Goal: Information Seeking & Learning: Learn about a topic

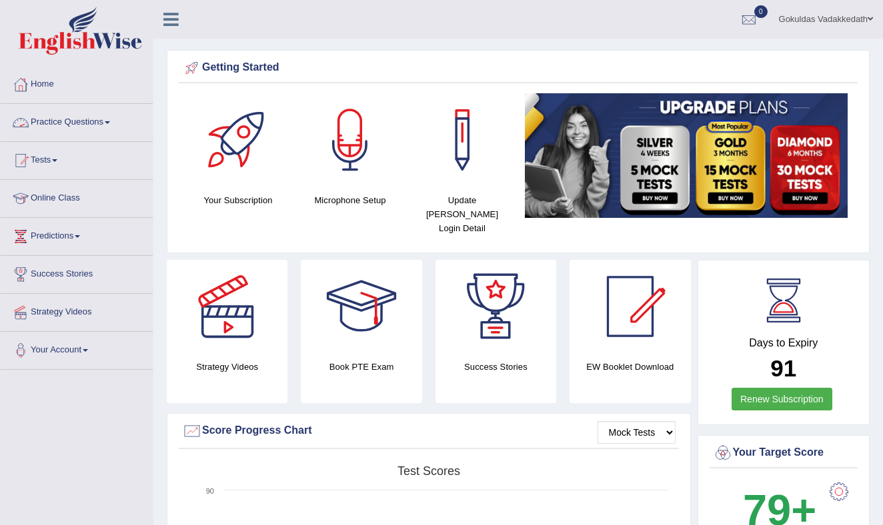
click at [113, 119] on link "Practice Questions" at bounding box center [77, 120] width 152 height 33
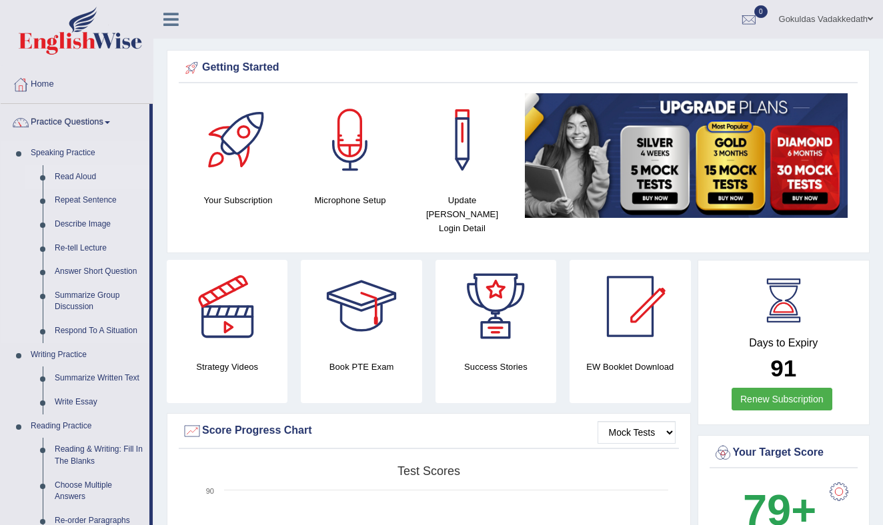
click at [92, 173] on link "Read Aloud" at bounding box center [99, 177] width 101 height 24
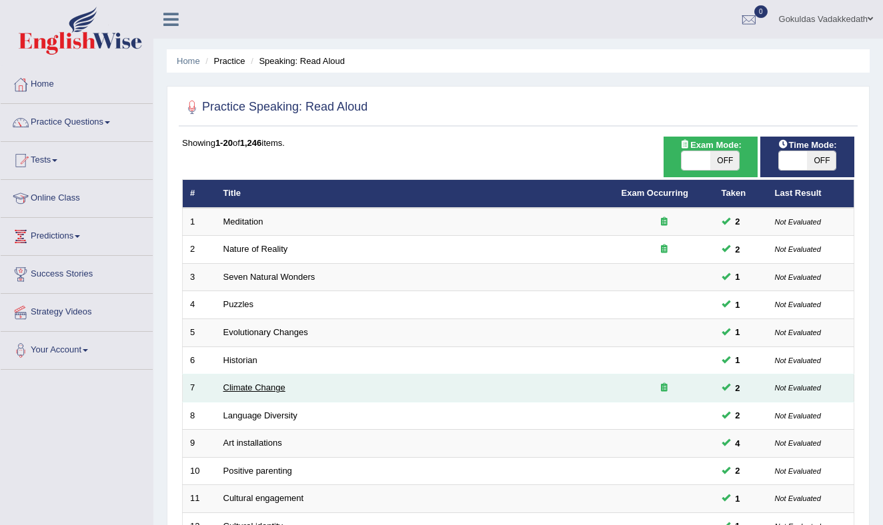
click at [249, 386] on link "Climate Change" at bounding box center [254, 388] width 62 height 10
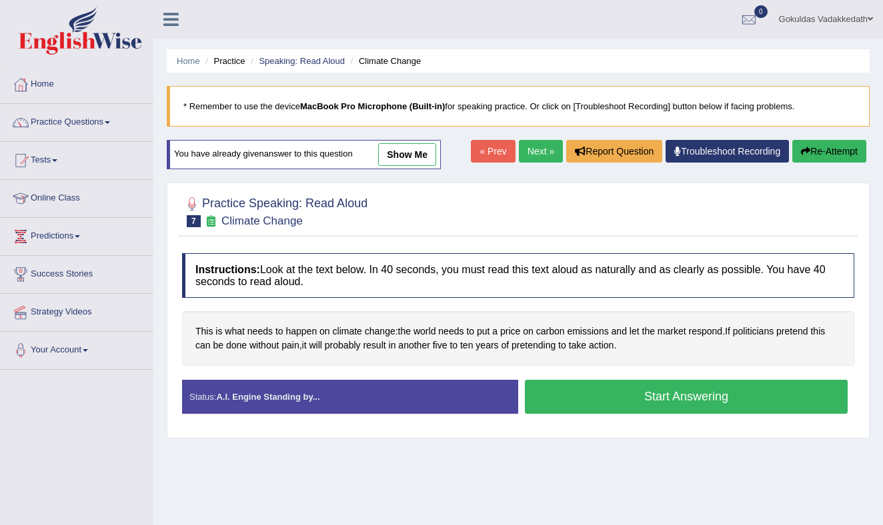
click at [624, 391] on button "Start Answering" at bounding box center [686, 397] width 323 height 34
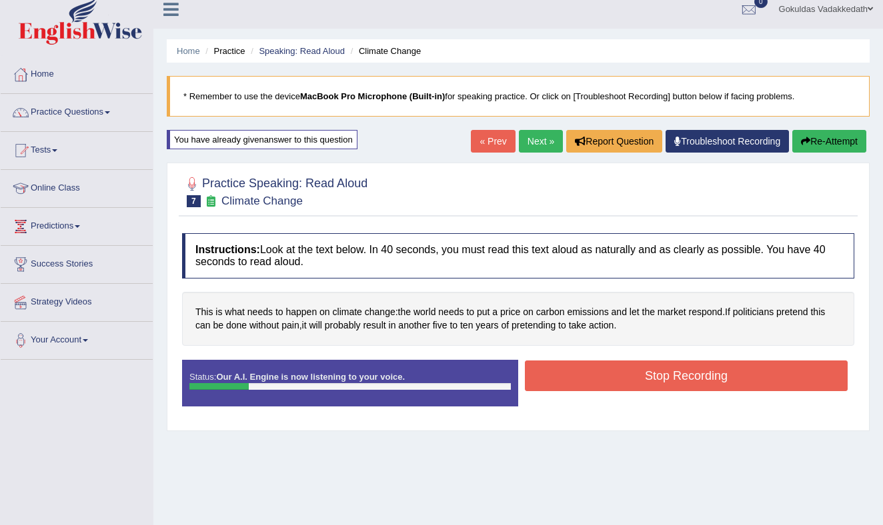
scroll to position [13, 0]
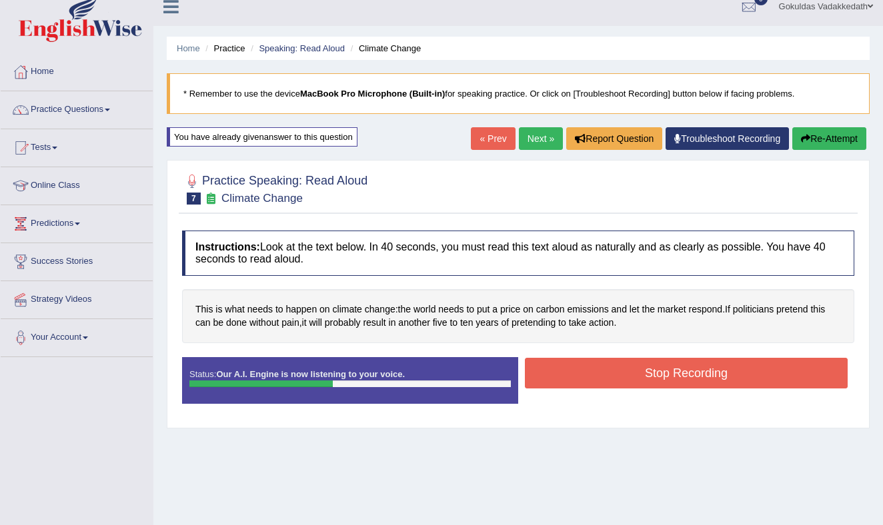
click at [645, 371] on button "Stop Recording" at bounding box center [686, 373] width 323 height 31
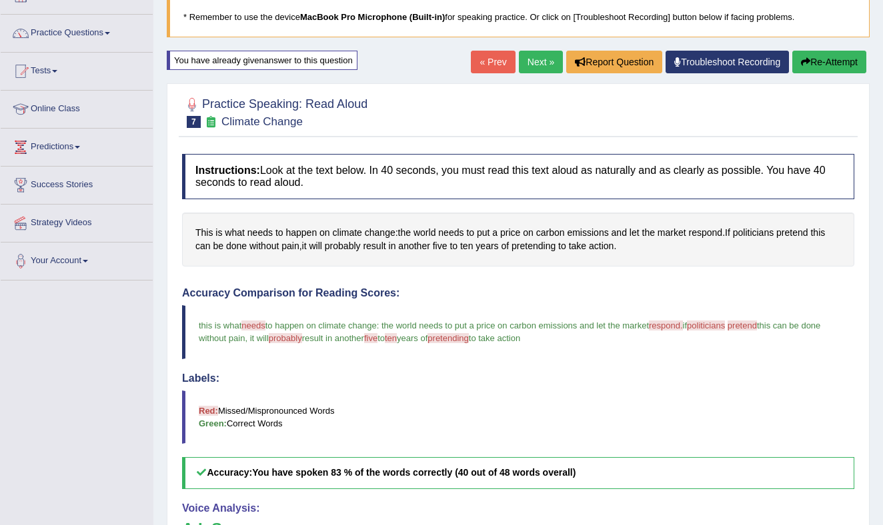
scroll to position [0, 0]
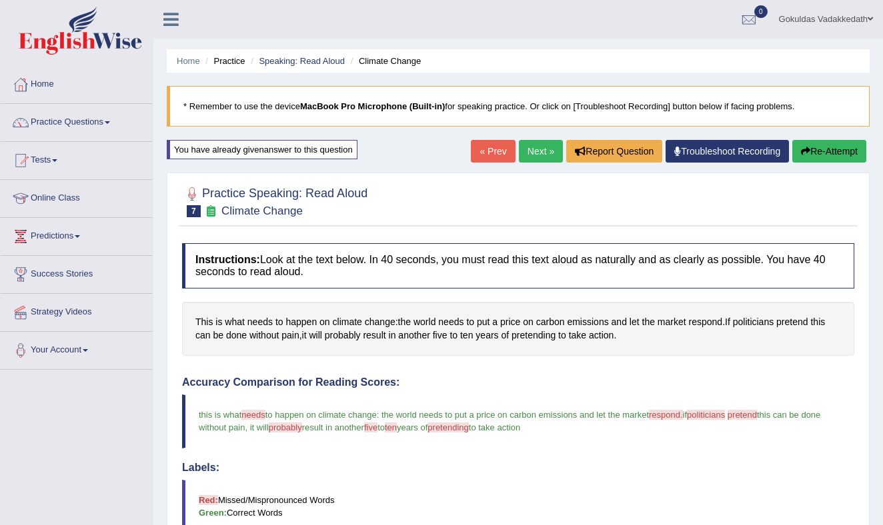
click at [533, 151] on link "Next »" at bounding box center [541, 151] width 44 height 23
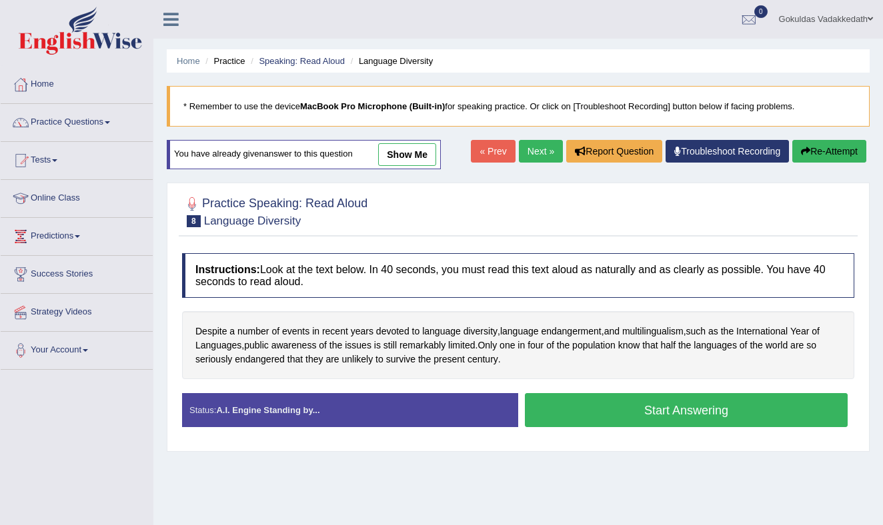
click at [587, 405] on button "Start Answering" at bounding box center [686, 410] width 323 height 34
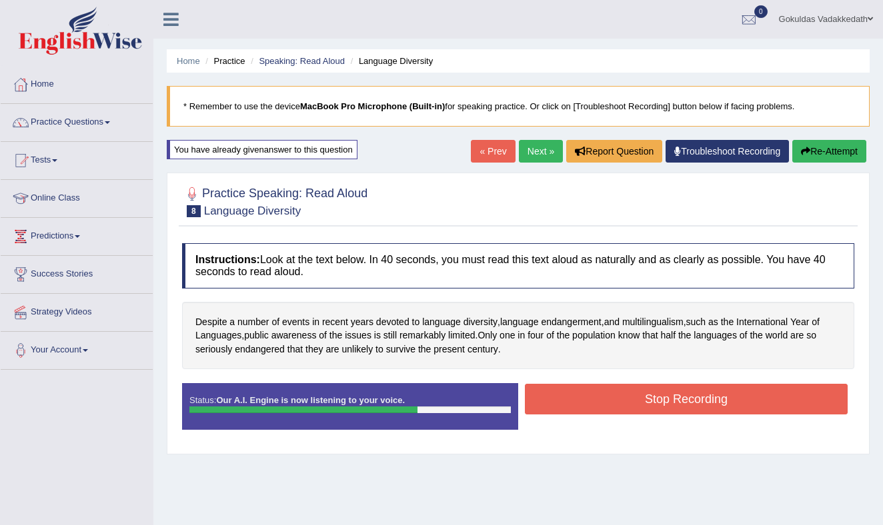
click at [629, 403] on button "Stop Recording" at bounding box center [686, 399] width 323 height 31
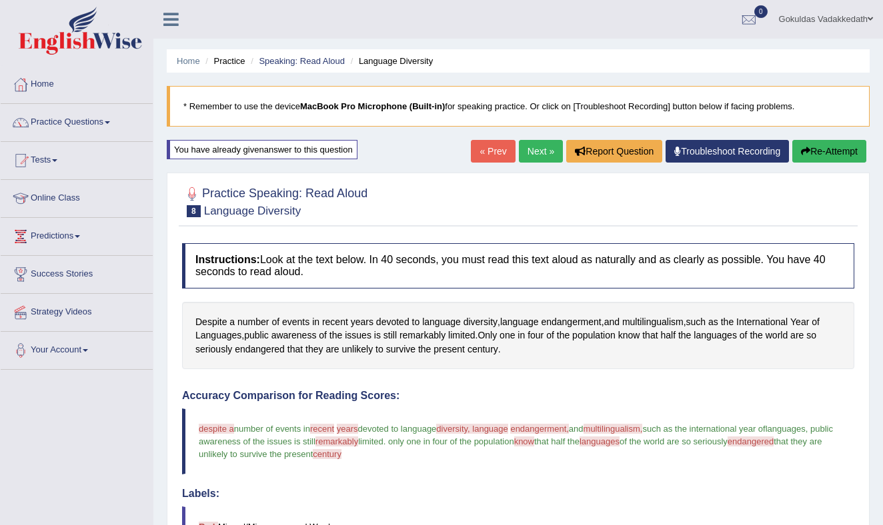
click at [531, 150] on link "Next »" at bounding box center [541, 151] width 44 height 23
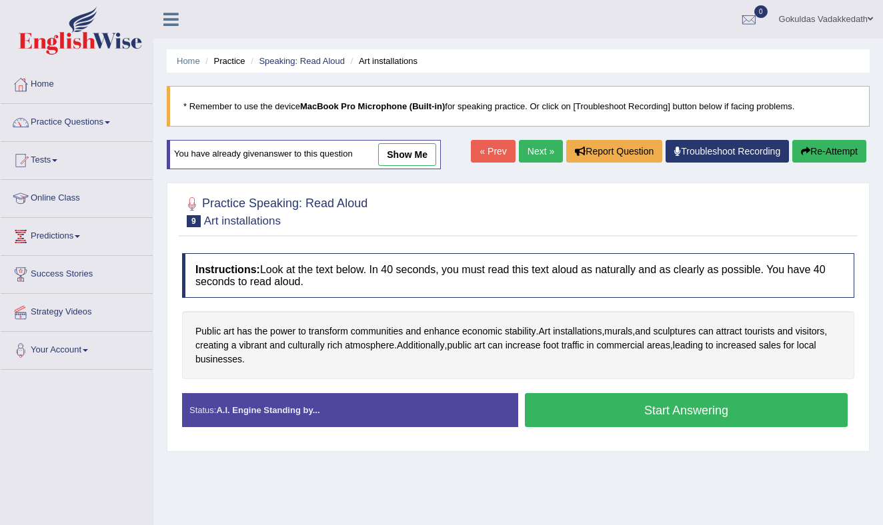
drag, startPoint x: 581, startPoint y: 408, endPoint x: 573, endPoint y: 407, distance: 8.8
click at [580, 408] on button "Start Answering" at bounding box center [686, 410] width 323 height 34
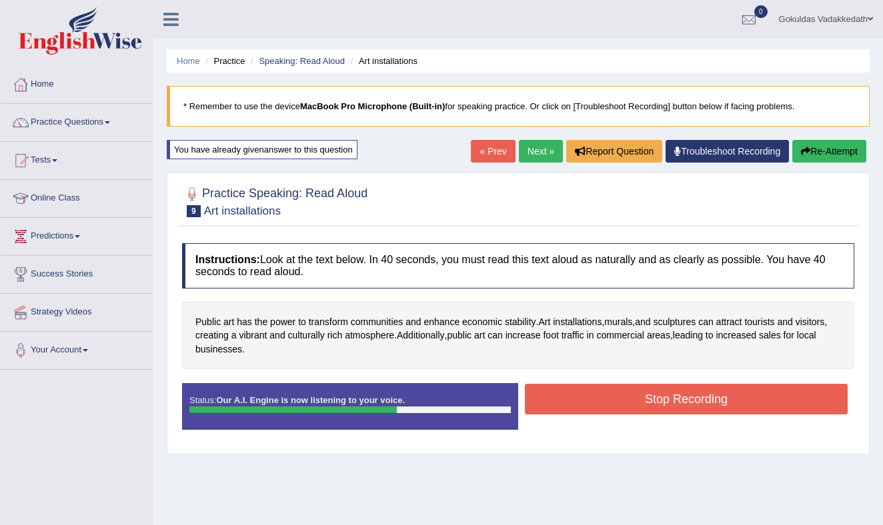
click at [659, 404] on button "Stop Recording" at bounding box center [686, 399] width 323 height 31
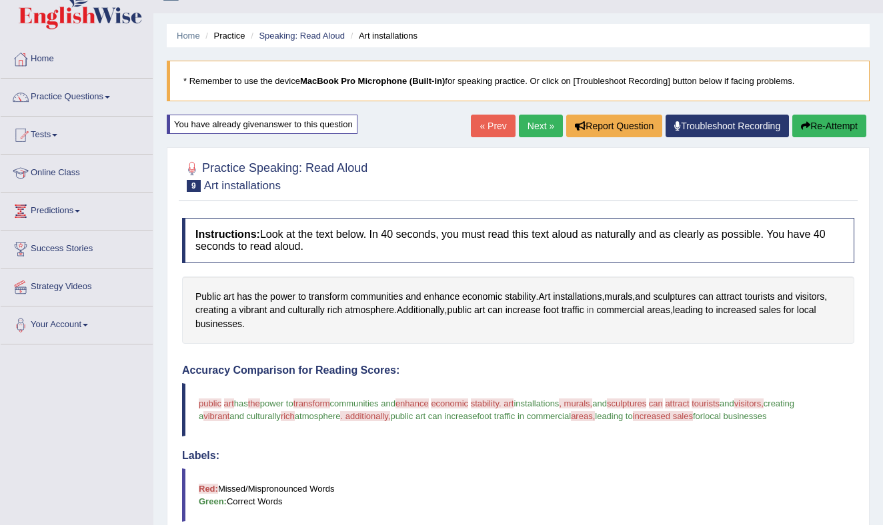
scroll to position [18, 0]
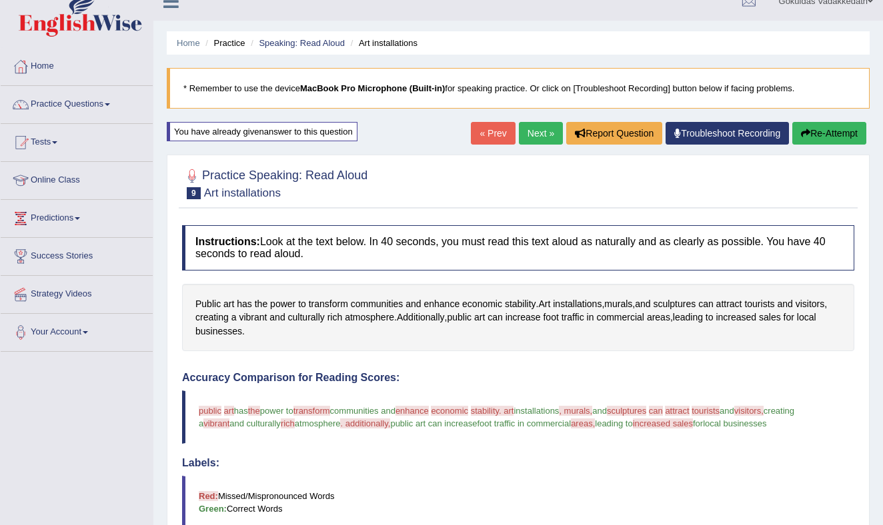
click at [825, 130] on button "Re-Attempt" at bounding box center [829, 133] width 74 height 23
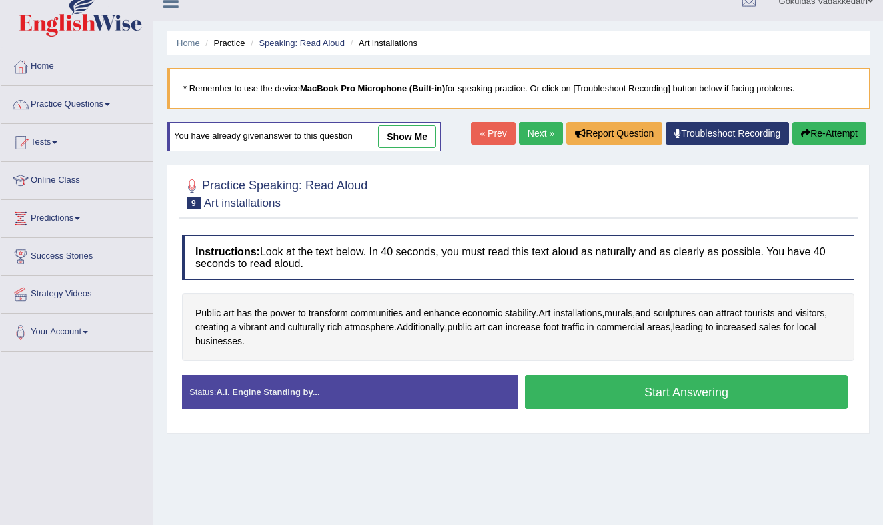
click at [574, 393] on button "Start Answering" at bounding box center [686, 392] width 323 height 34
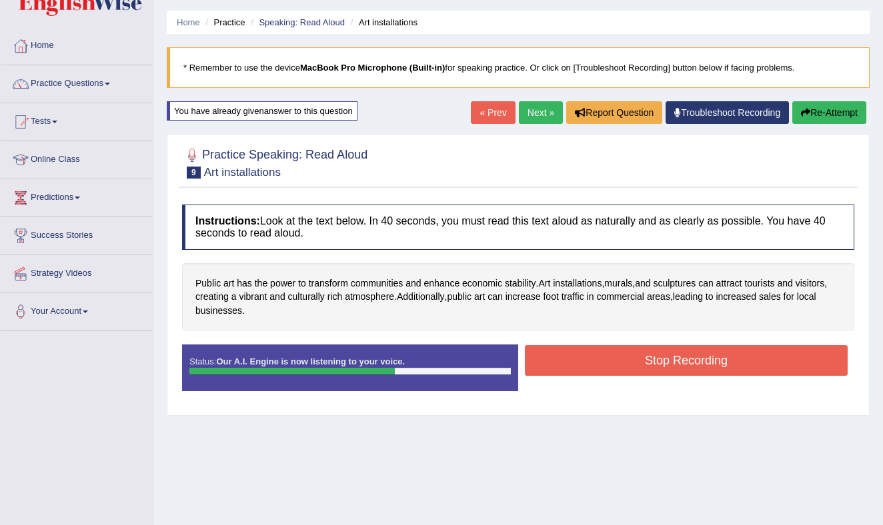
scroll to position [35, 0]
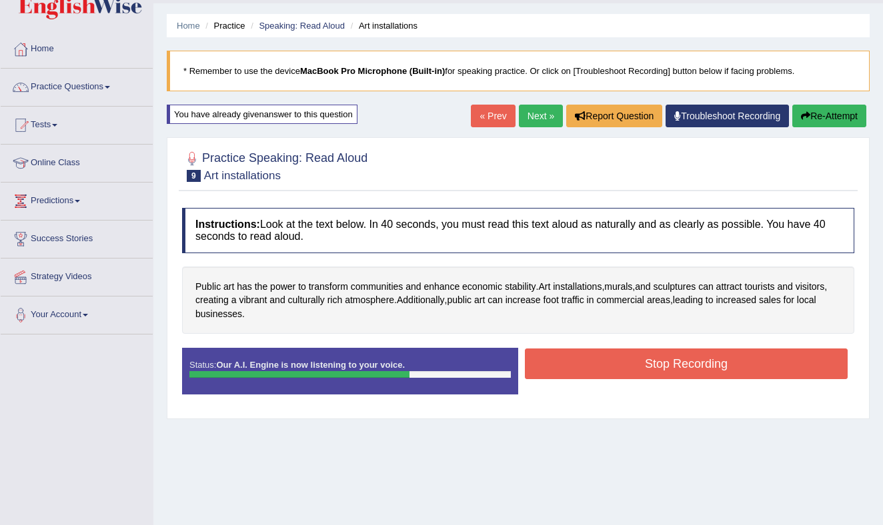
click at [661, 369] on button "Stop Recording" at bounding box center [686, 364] width 323 height 31
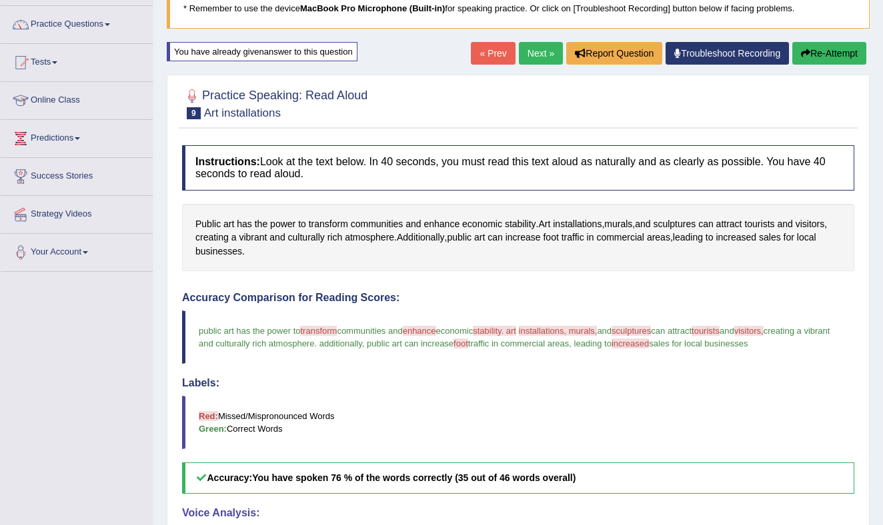
scroll to position [0, 0]
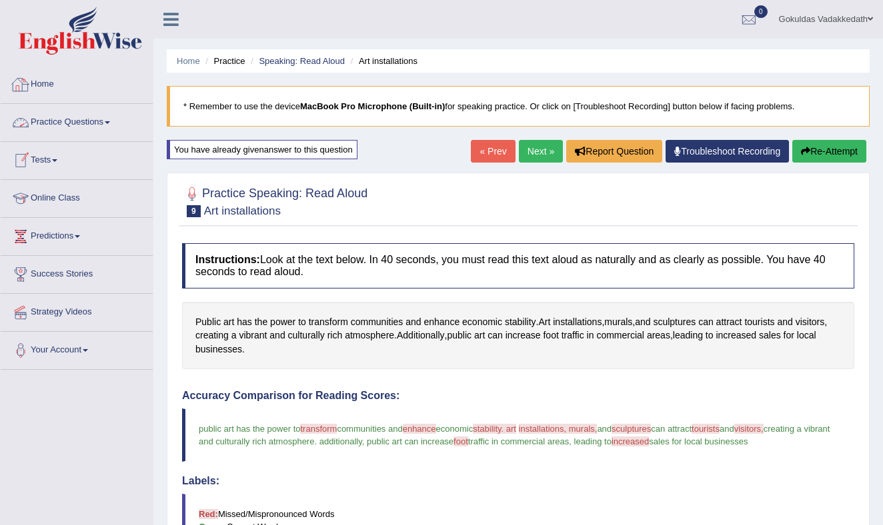
click at [111, 119] on link "Practice Questions" at bounding box center [77, 120] width 152 height 33
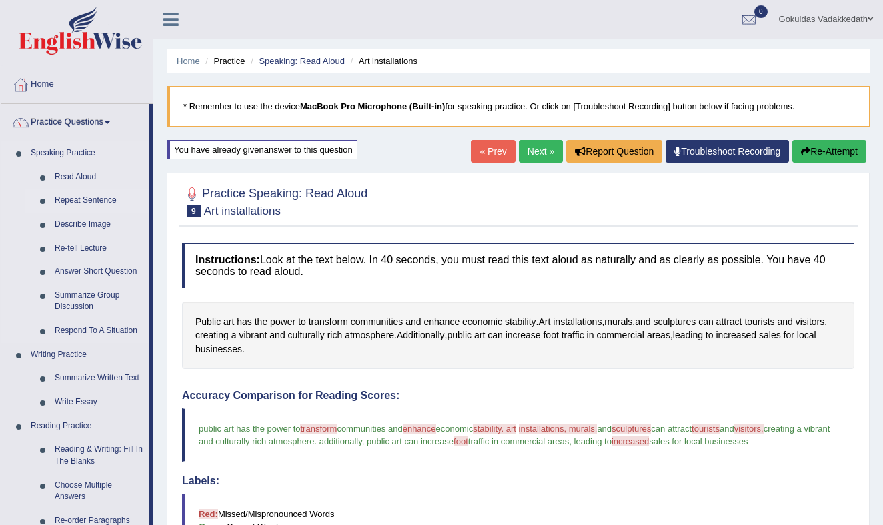
click at [94, 197] on link "Repeat Sentence" at bounding box center [99, 201] width 101 height 24
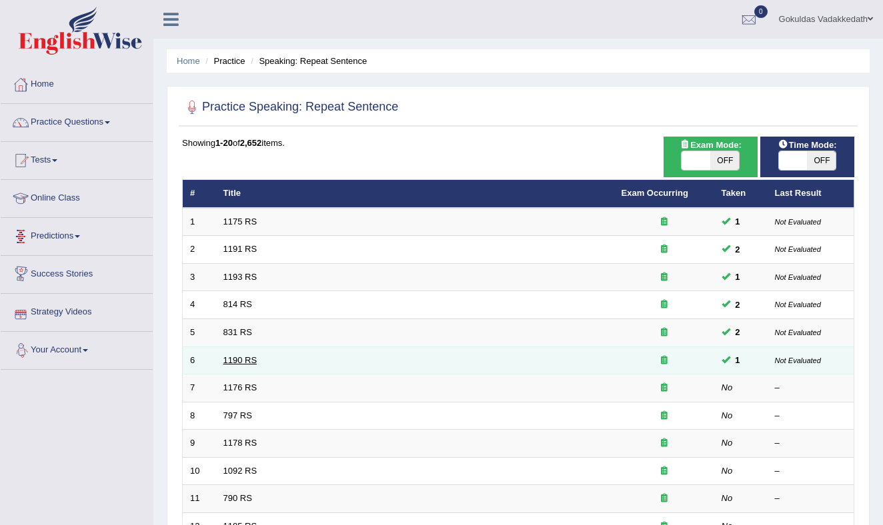
click at [245, 359] on link "1190 RS" at bounding box center [240, 360] width 34 height 10
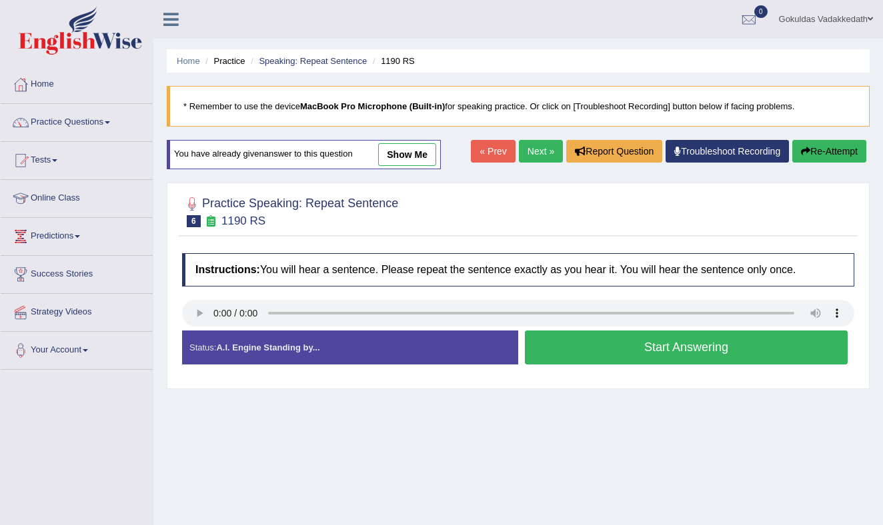
click at [607, 347] on button "Start Answering" at bounding box center [686, 348] width 323 height 34
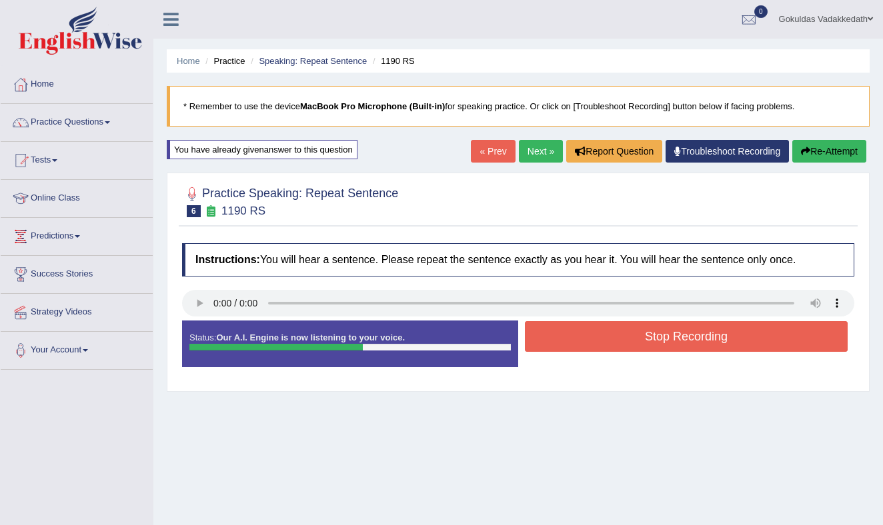
click at [654, 335] on button "Stop Recording" at bounding box center [686, 336] width 323 height 31
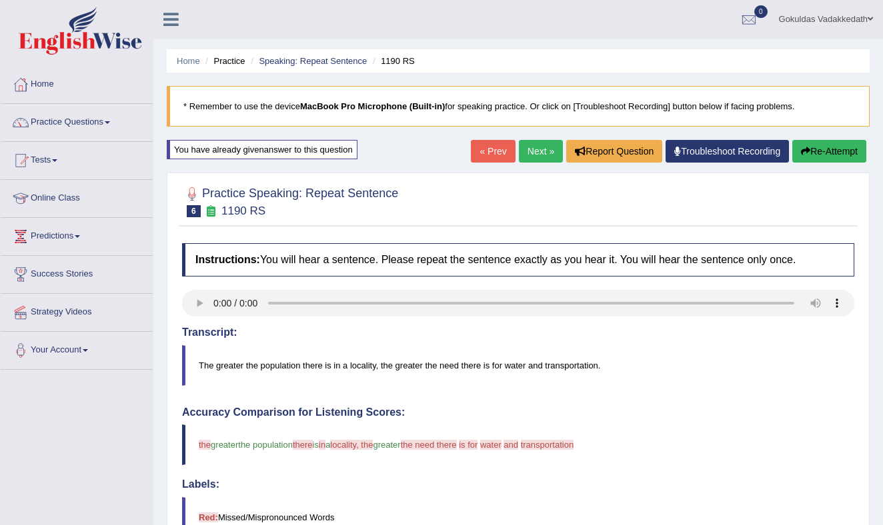
click at [531, 147] on link "Next »" at bounding box center [541, 151] width 44 height 23
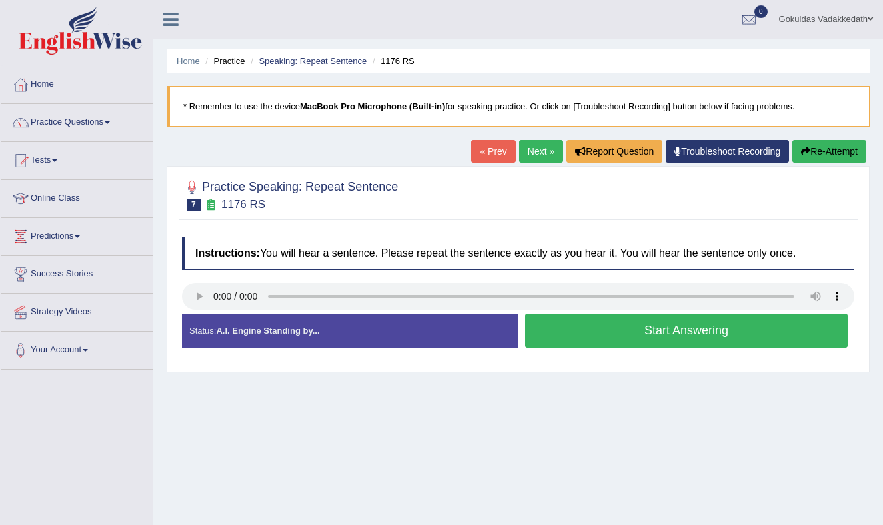
click at [581, 331] on button "Start Answering" at bounding box center [686, 331] width 323 height 34
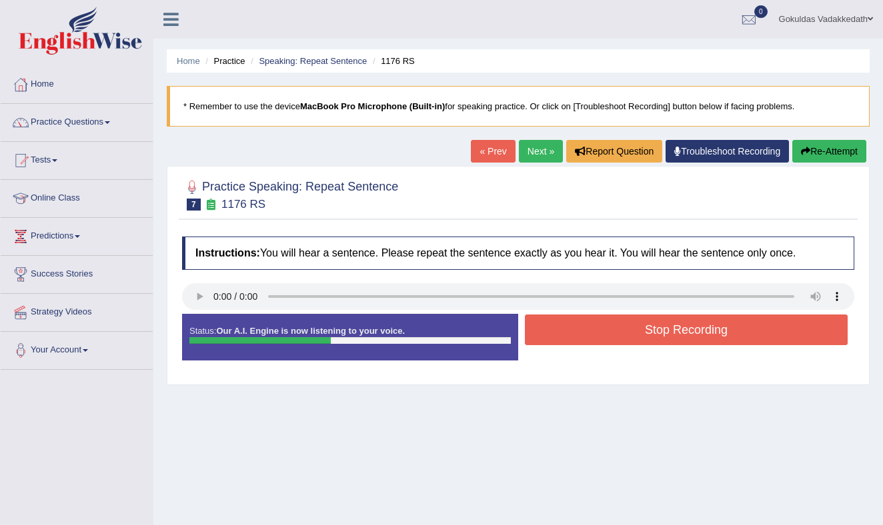
click at [611, 329] on button "Stop Recording" at bounding box center [686, 330] width 323 height 31
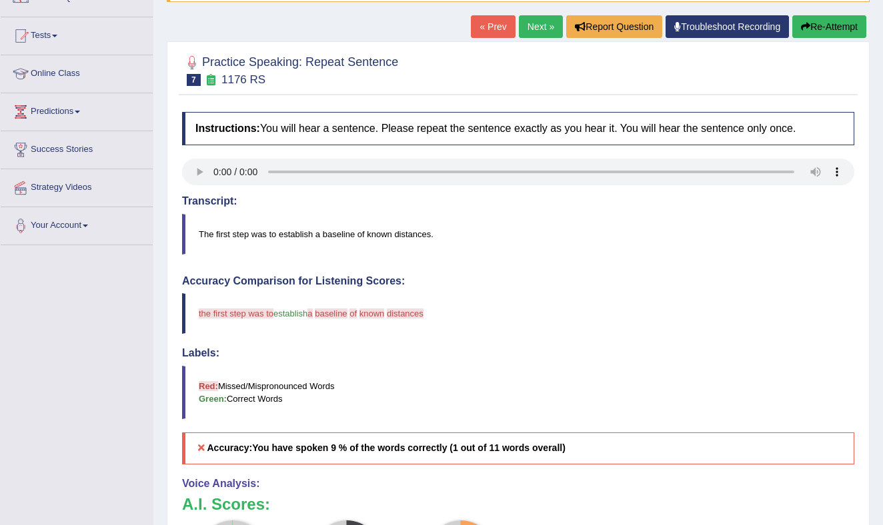
scroll to position [124, 0]
click at [842, 23] on button "Re-Attempt" at bounding box center [829, 27] width 74 height 23
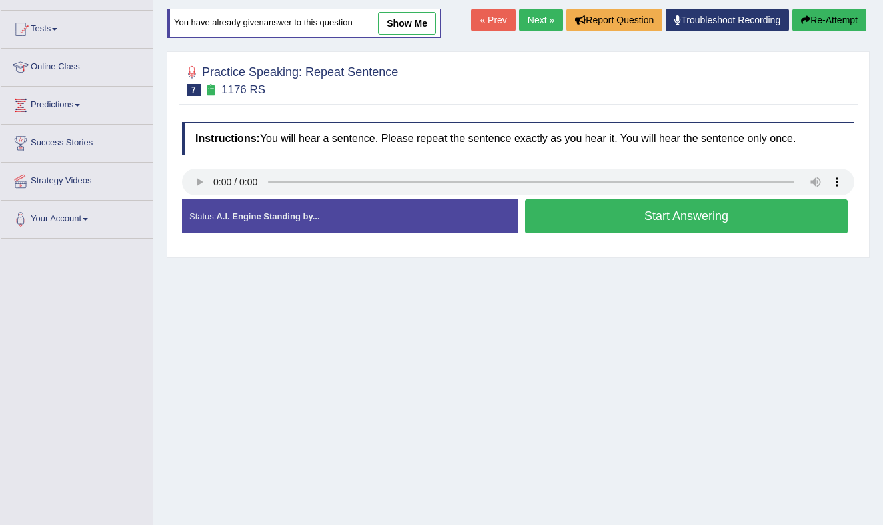
scroll to position [124, 0]
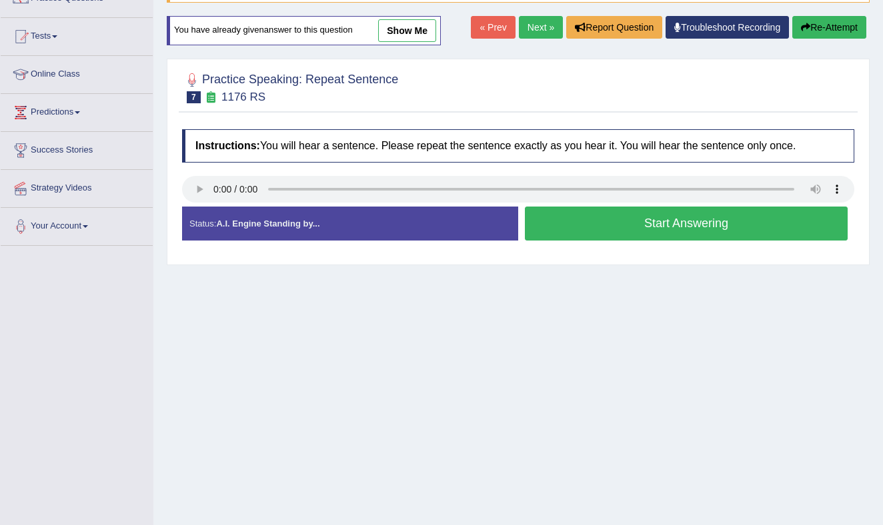
click at [658, 224] on button "Start Answering" at bounding box center [686, 224] width 323 height 34
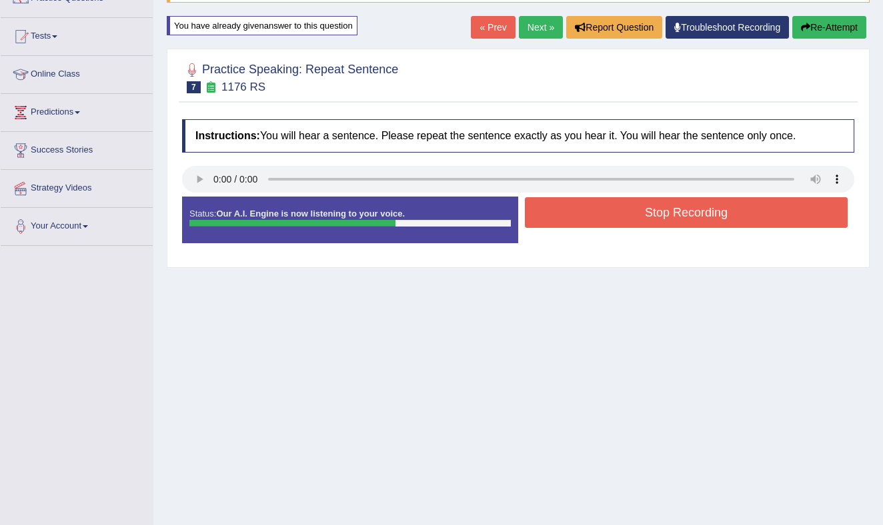
click at [669, 211] on button "Stop Recording" at bounding box center [686, 212] width 323 height 31
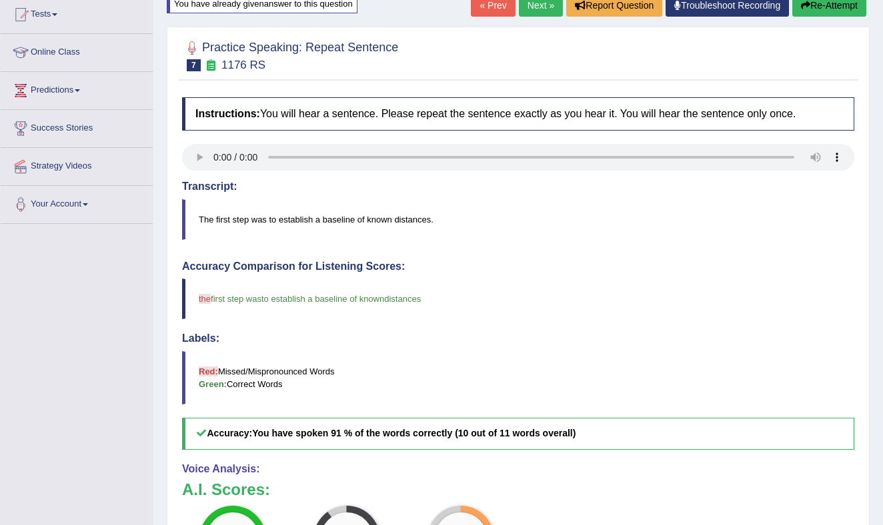
scroll to position [0, 0]
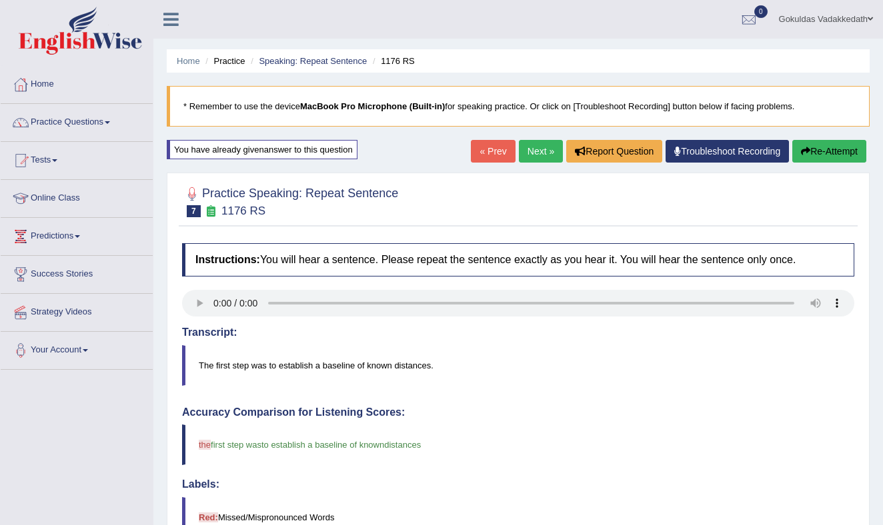
click at [526, 151] on link "Next »" at bounding box center [541, 151] width 44 height 23
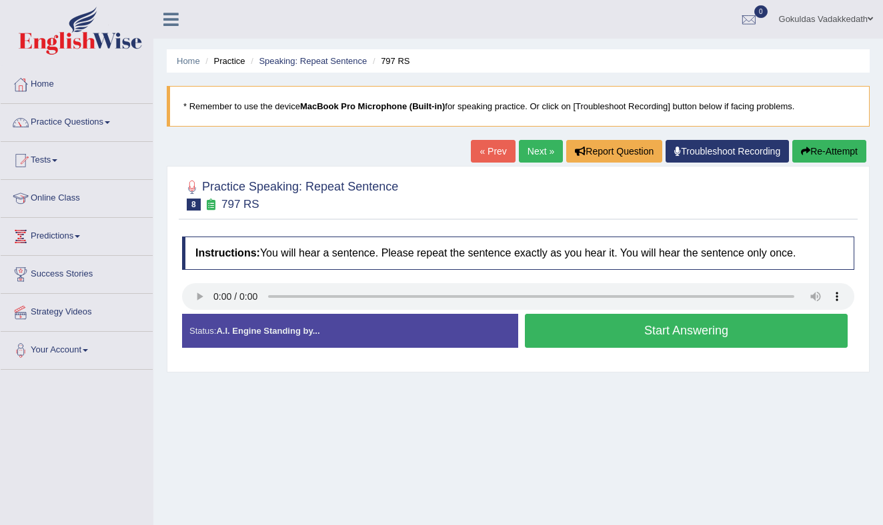
click at [689, 327] on button "Start Answering" at bounding box center [686, 331] width 323 height 34
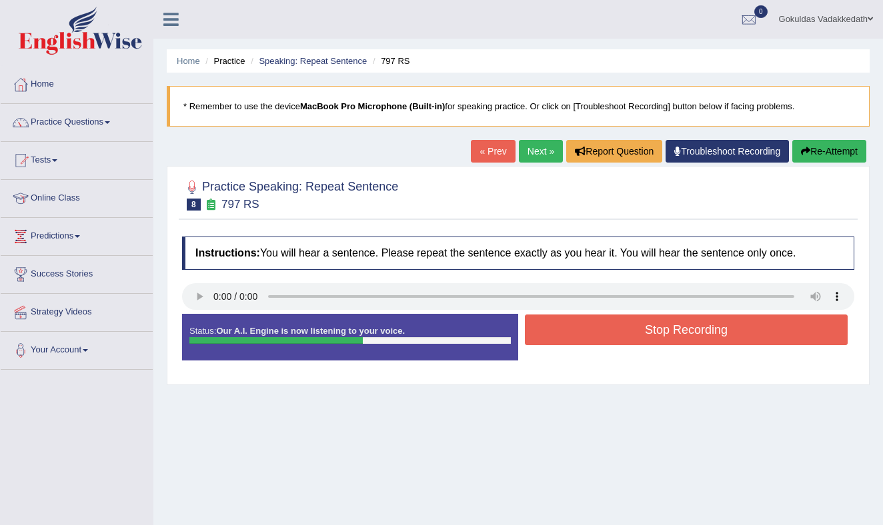
click at [637, 329] on button "Stop Recording" at bounding box center [686, 330] width 323 height 31
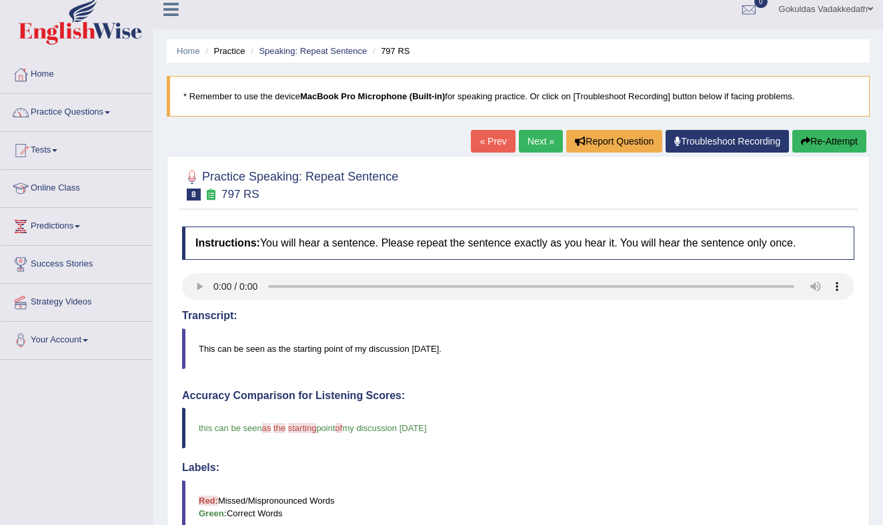
scroll to position [14, 0]
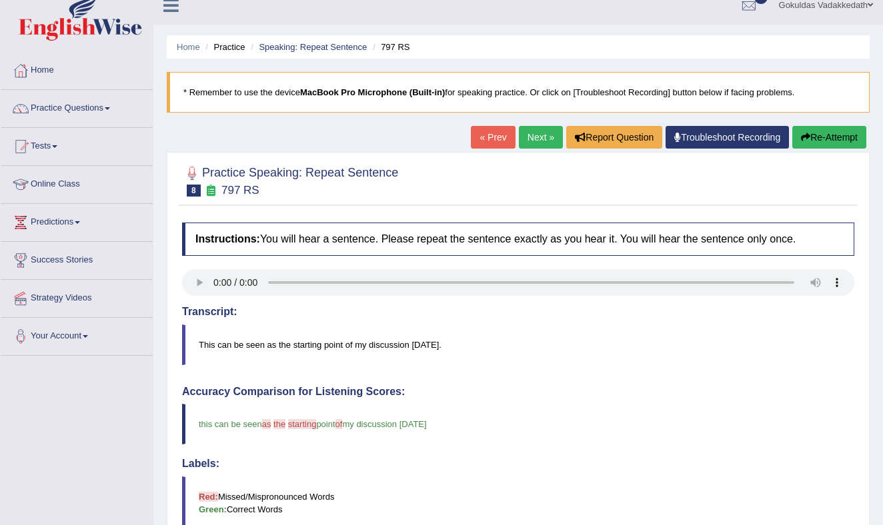
click at [537, 150] on div "« Prev Next » Report Question Troubleshoot Recording Re-Attempt" at bounding box center [670, 139] width 399 height 26
click at [539, 139] on link "Next »" at bounding box center [541, 137] width 44 height 23
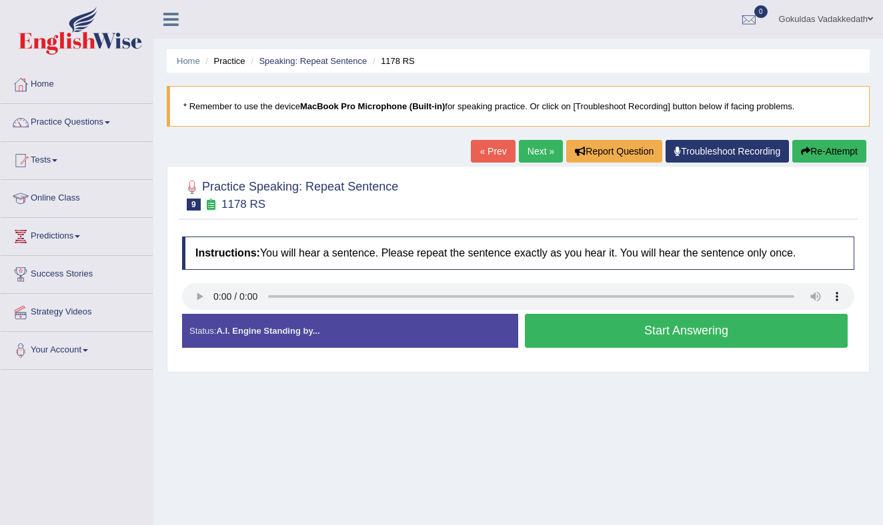
click at [626, 337] on button "Start Answering" at bounding box center [686, 331] width 323 height 34
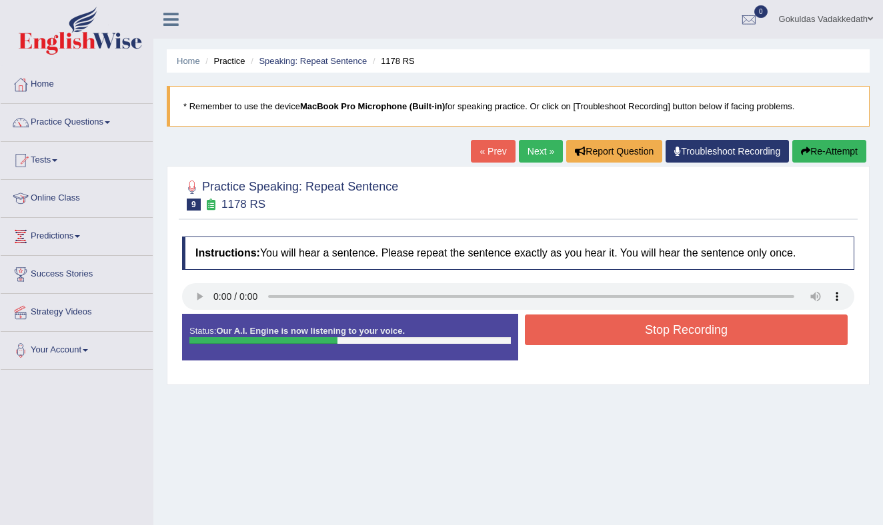
click at [626, 337] on button "Stop Recording" at bounding box center [686, 330] width 323 height 31
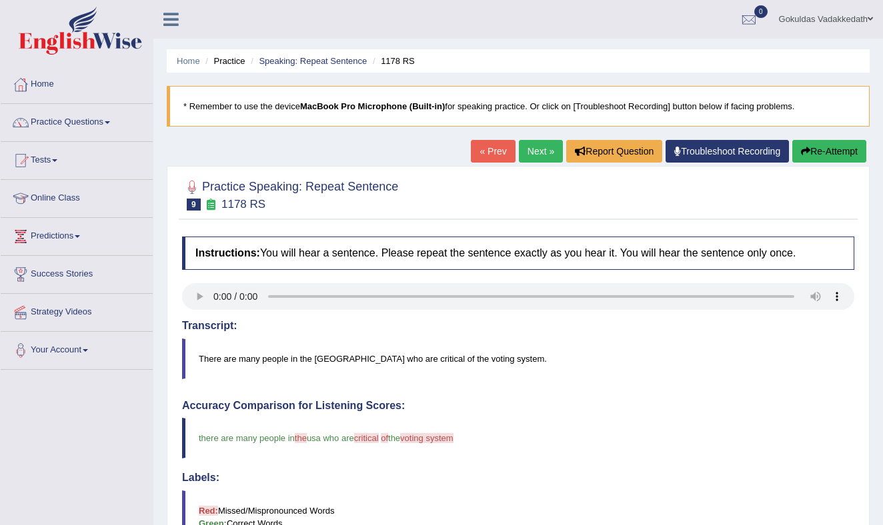
click at [533, 149] on link "Next »" at bounding box center [541, 151] width 44 height 23
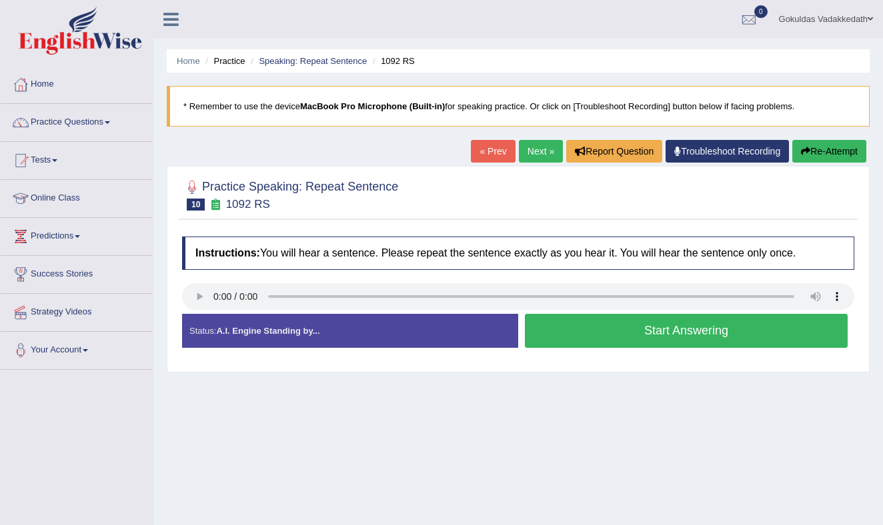
click at [699, 326] on button "Start Answering" at bounding box center [686, 331] width 323 height 34
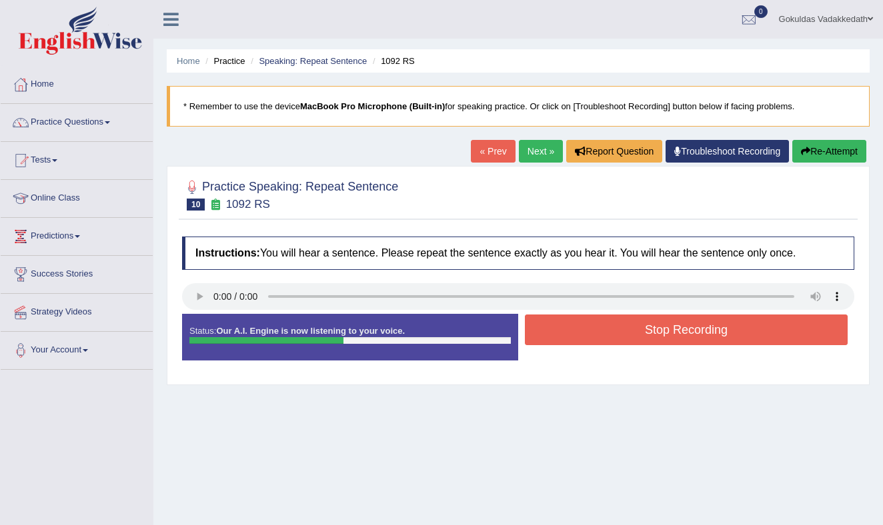
click at [688, 326] on button "Stop Recording" at bounding box center [686, 330] width 323 height 31
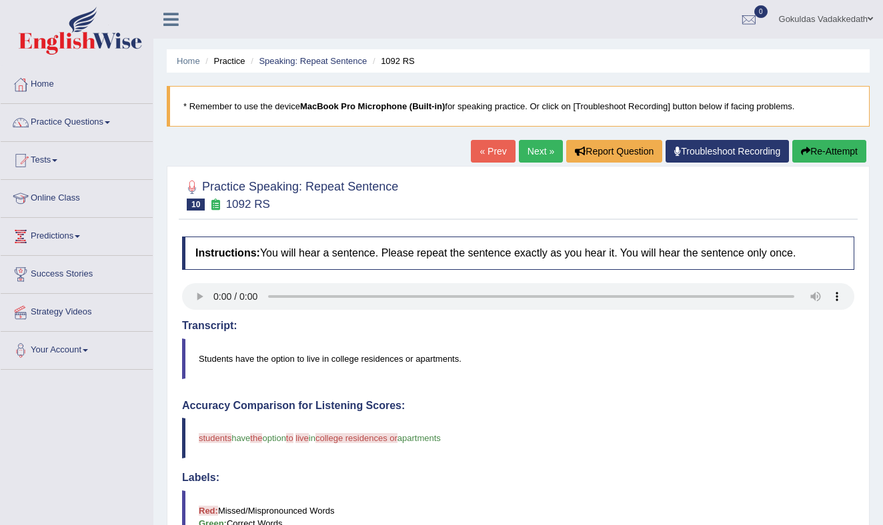
click at [833, 147] on button "Re-Attempt" at bounding box center [829, 151] width 74 height 23
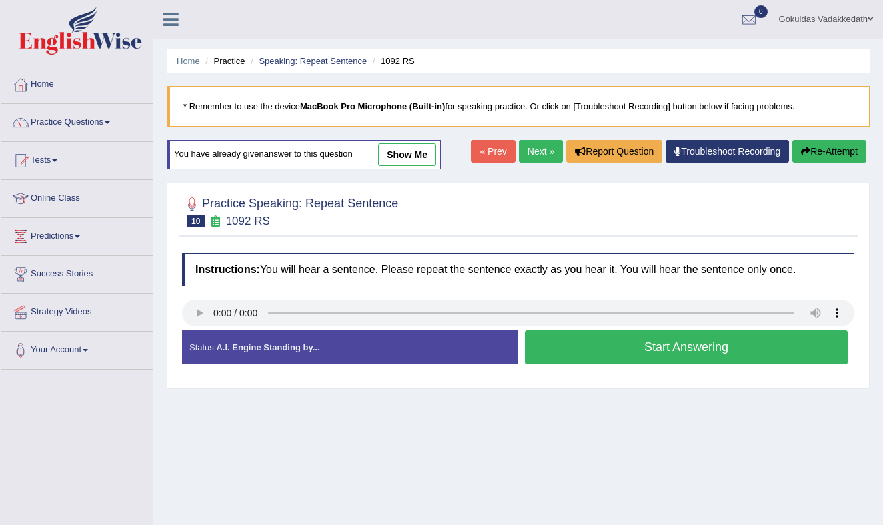
click at [649, 353] on button "Start Answering" at bounding box center [686, 348] width 323 height 34
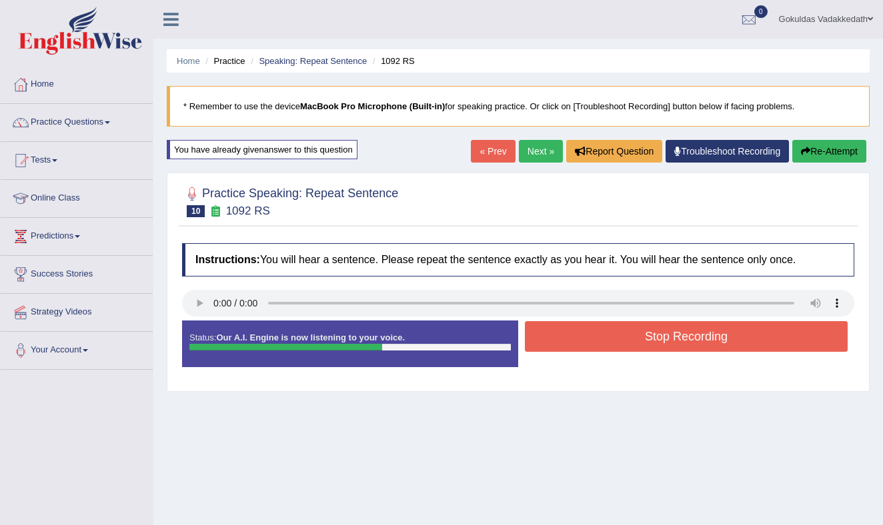
click at [652, 337] on button "Stop Recording" at bounding box center [686, 336] width 323 height 31
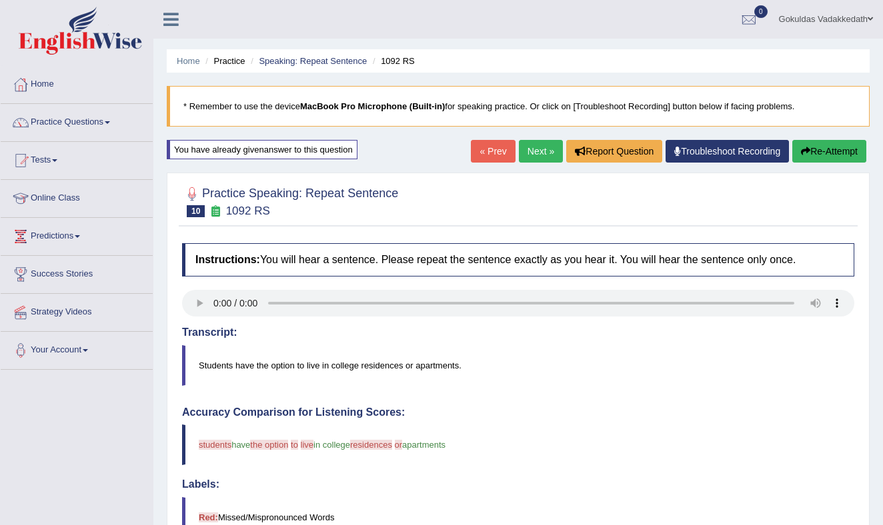
click at [815, 151] on button "Re-Attempt" at bounding box center [829, 151] width 74 height 23
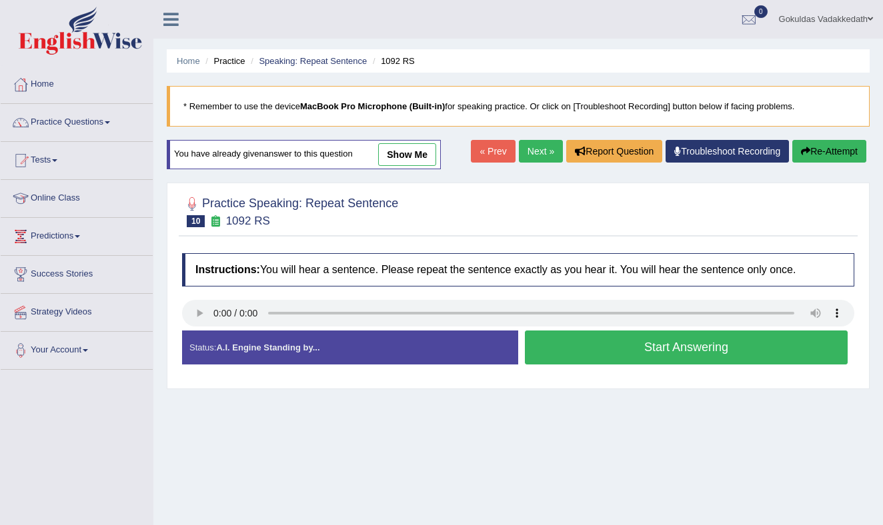
click at [599, 353] on button "Start Answering" at bounding box center [686, 348] width 323 height 34
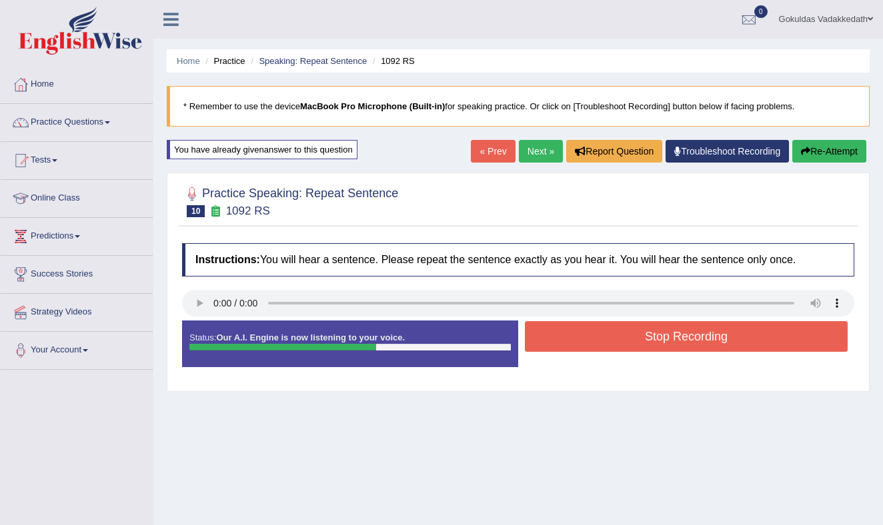
click at [639, 328] on button "Stop Recording" at bounding box center [686, 336] width 323 height 31
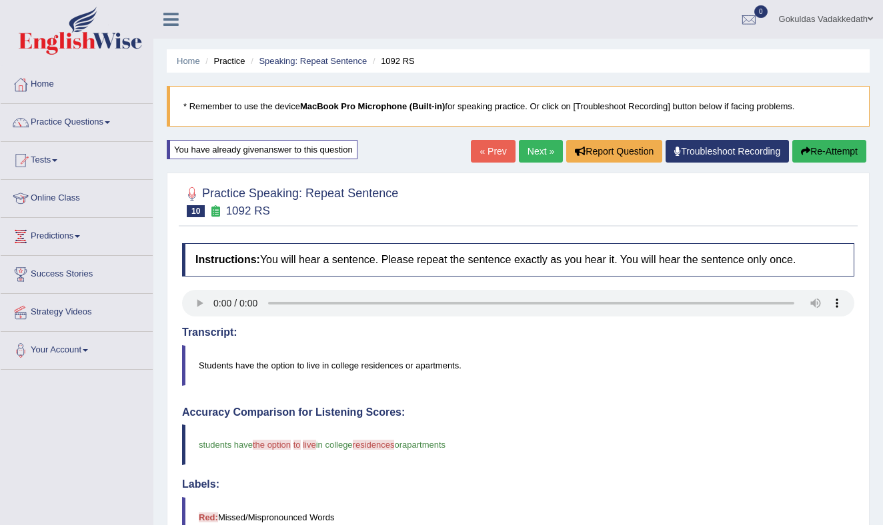
click at [830, 149] on button "Re-Attempt" at bounding box center [829, 151] width 74 height 23
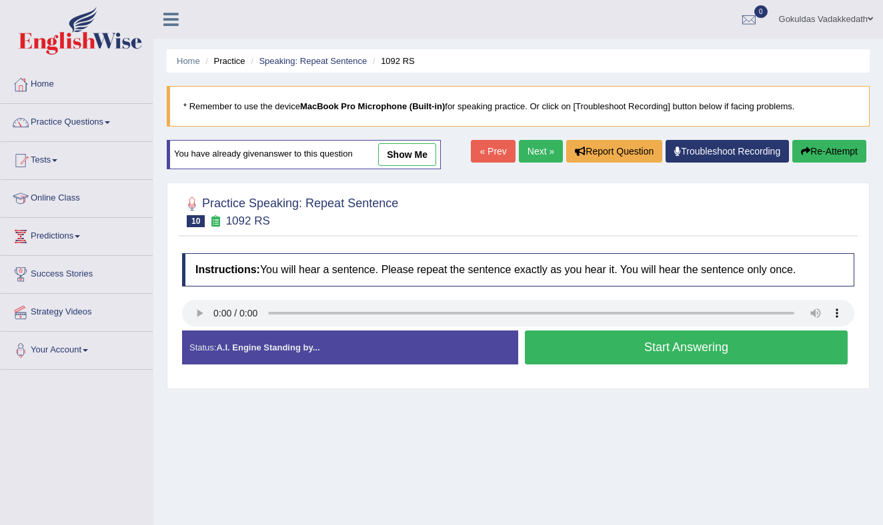
click at [670, 348] on button "Start Answering" at bounding box center [686, 348] width 323 height 34
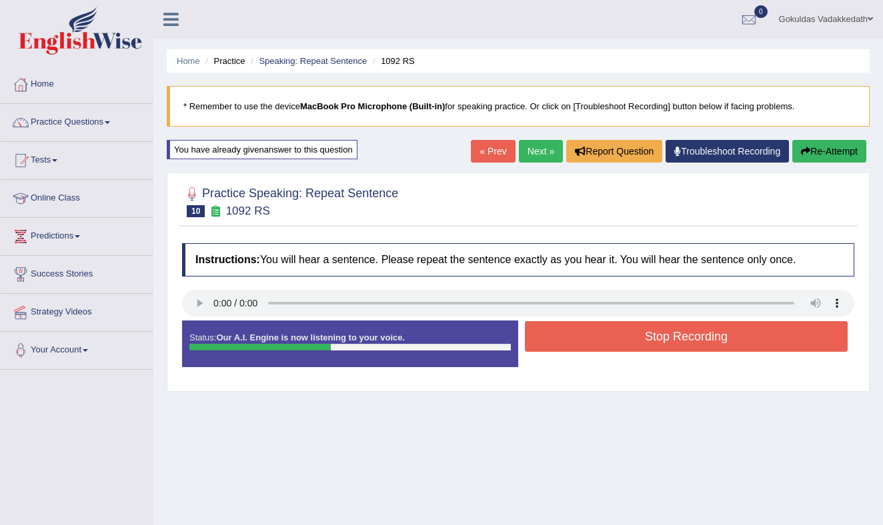
click at [667, 333] on button "Stop Recording" at bounding box center [686, 336] width 323 height 31
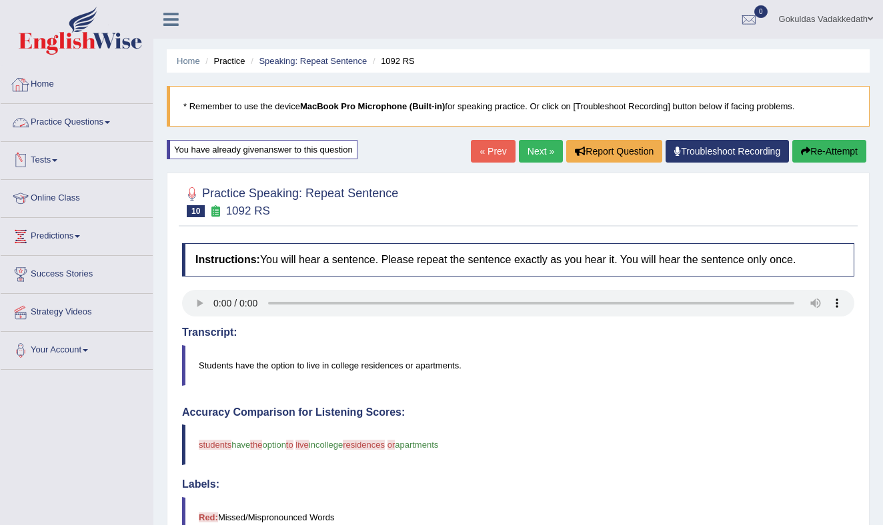
click at [103, 121] on link "Practice Questions" at bounding box center [77, 120] width 152 height 33
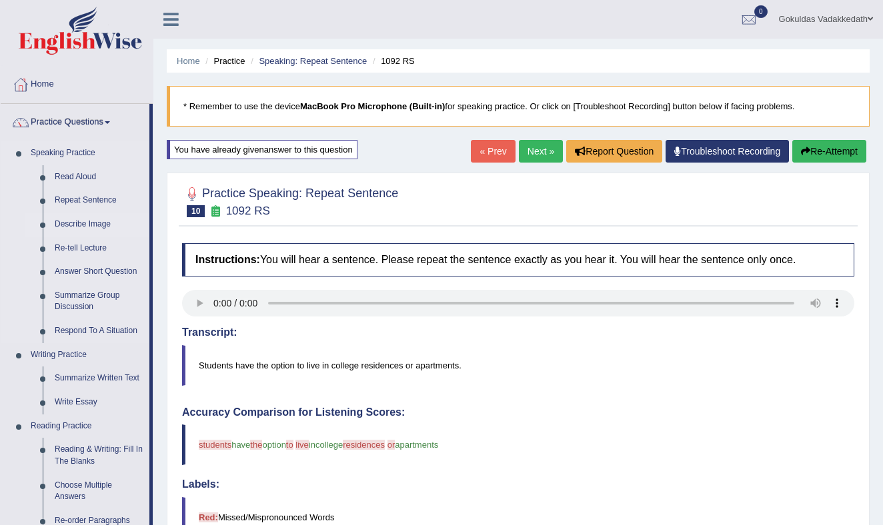
click at [100, 223] on link "Describe Image" at bounding box center [99, 225] width 101 height 24
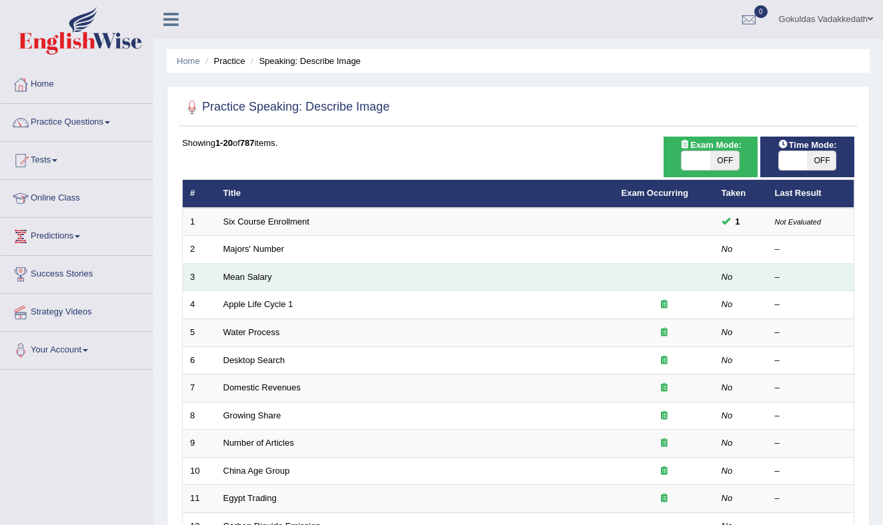
click at [286, 276] on td "Mean Salary" at bounding box center [415, 277] width 398 height 28
click at [257, 275] on link "Mean Salary" at bounding box center [247, 277] width 49 height 10
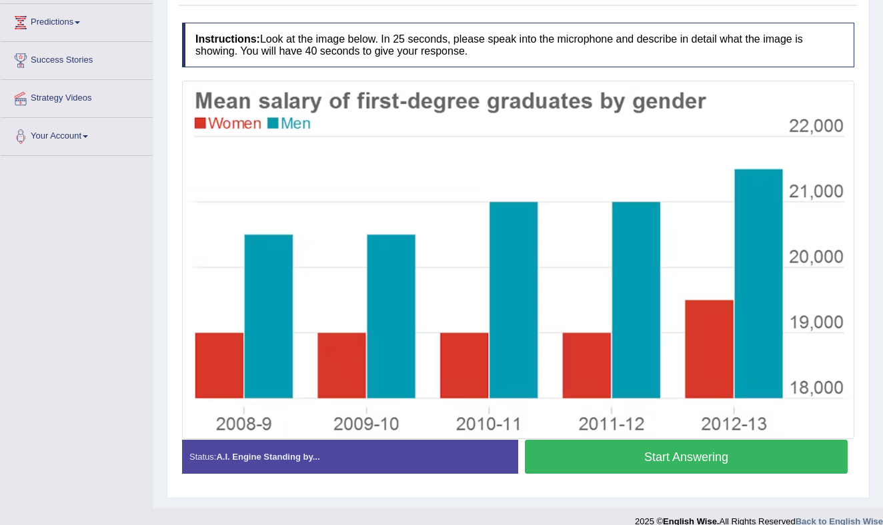
scroll to position [231, 0]
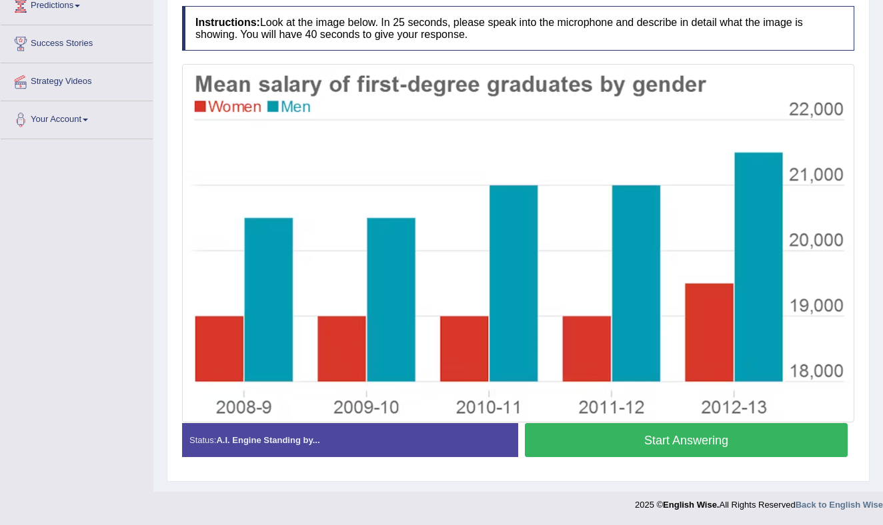
click at [604, 437] on button "Start Answering" at bounding box center [686, 440] width 323 height 34
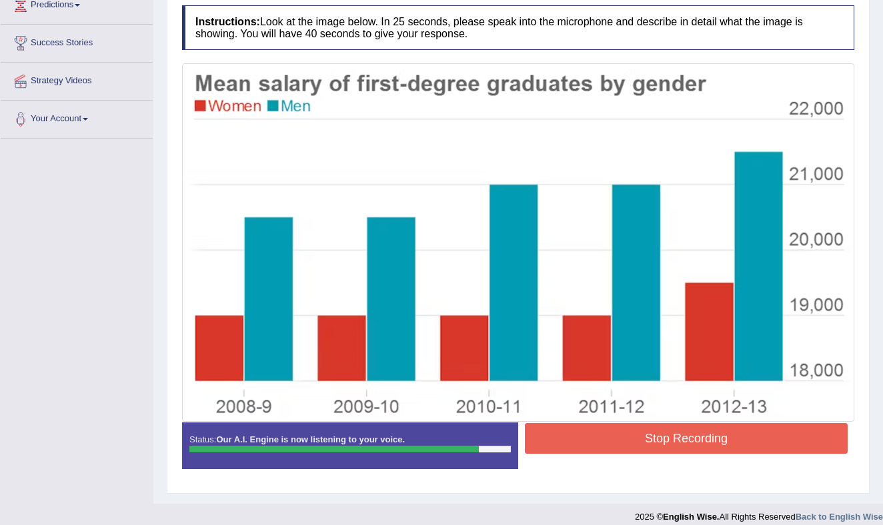
click at [637, 444] on button "Stop Recording" at bounding box center [686, 438] width 323 height 31
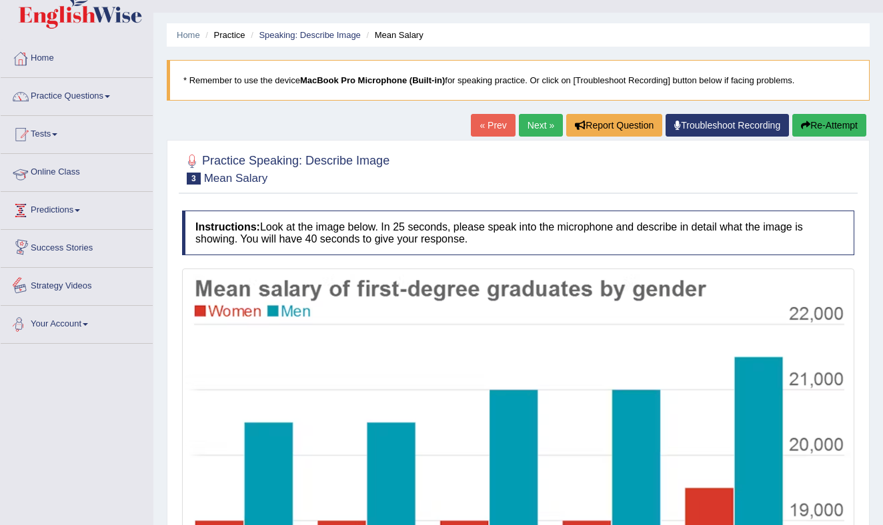
scroll to position [0, 0]
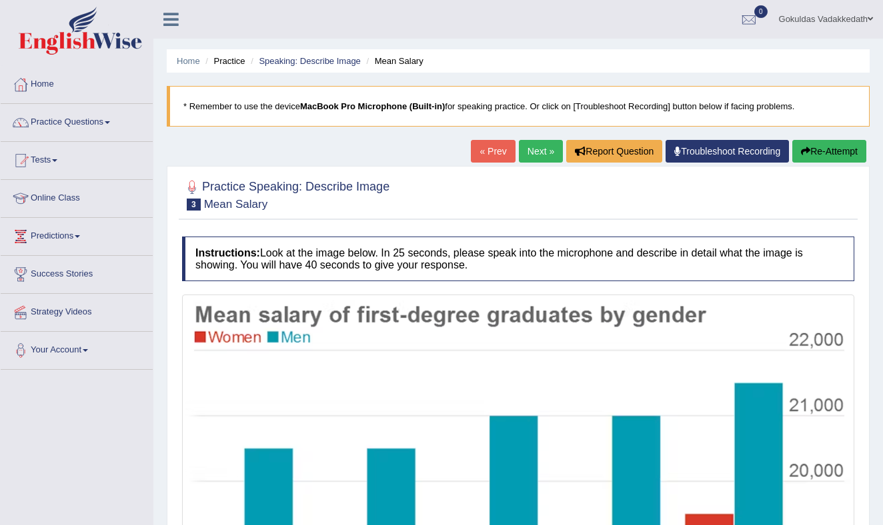
click at [111, 122] on link "Practice Questions" at bounding box center [77, 120] width 152 height 33
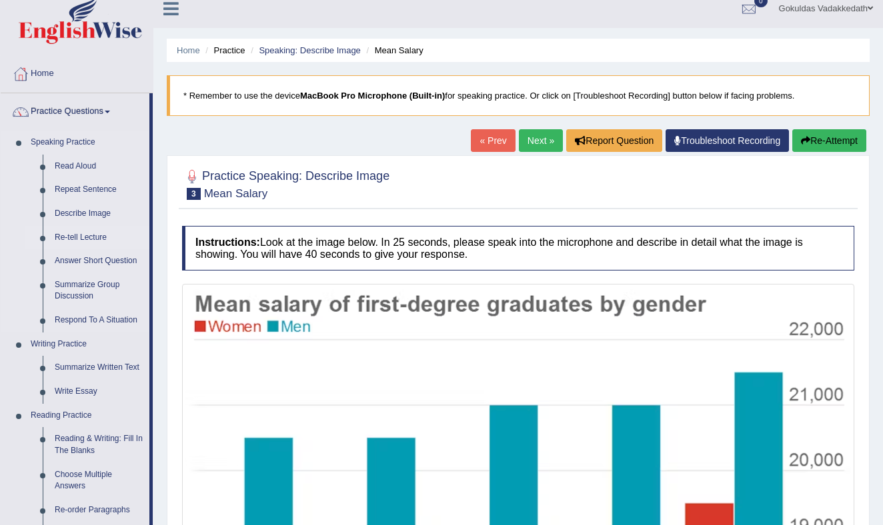
scroll to position [9, 0]
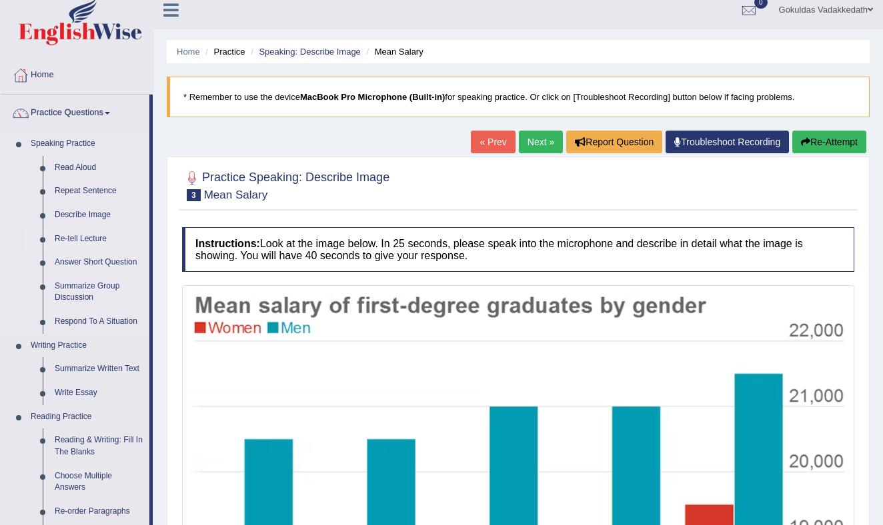
click at [95, 236] on link "Re-tell Lecture" at bounding box center [99, 239] width 101 height 24
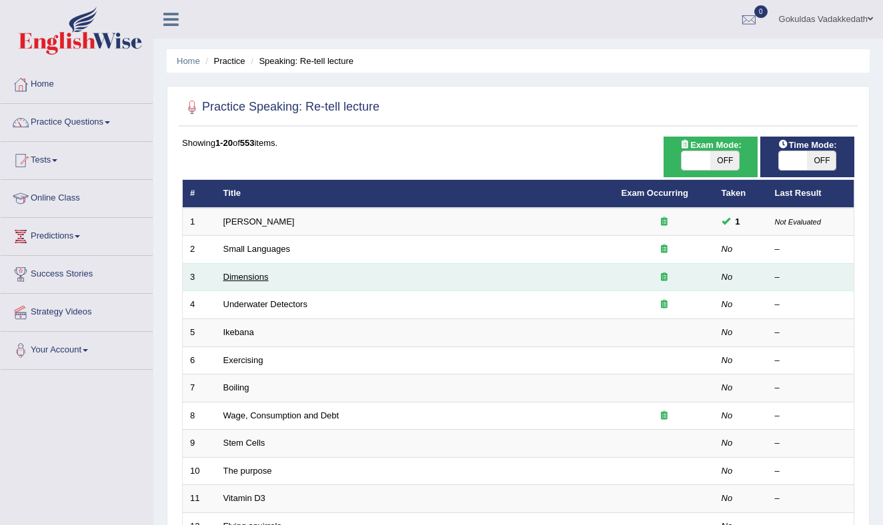
click at [251, 277] on link "Dimensions" at bounding box center [245, 277] width 45 height 10
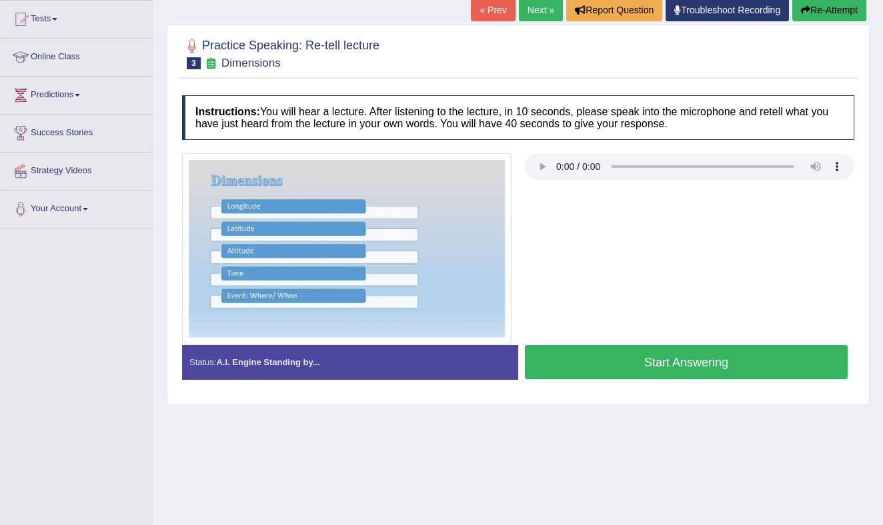
scroll to position [146, 0]
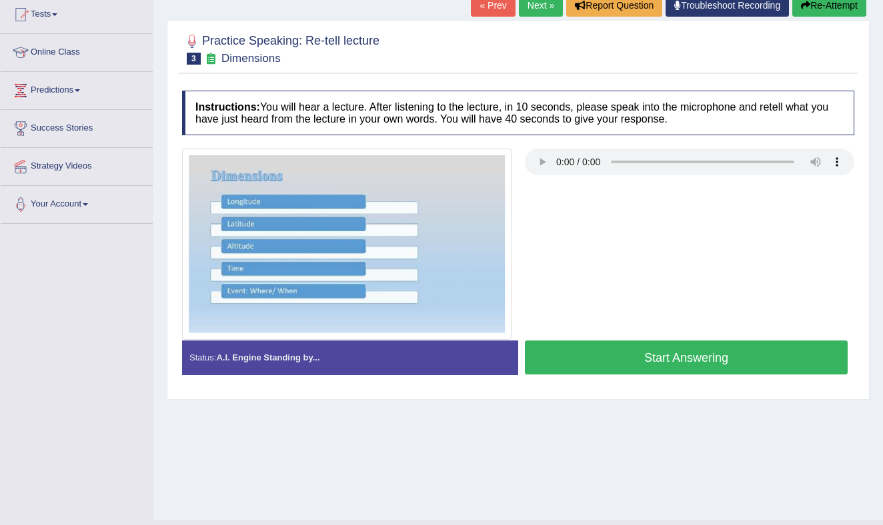
click at [672, 357] on button "Start Answering" at bounding box center [686, 358] width 323 height 34
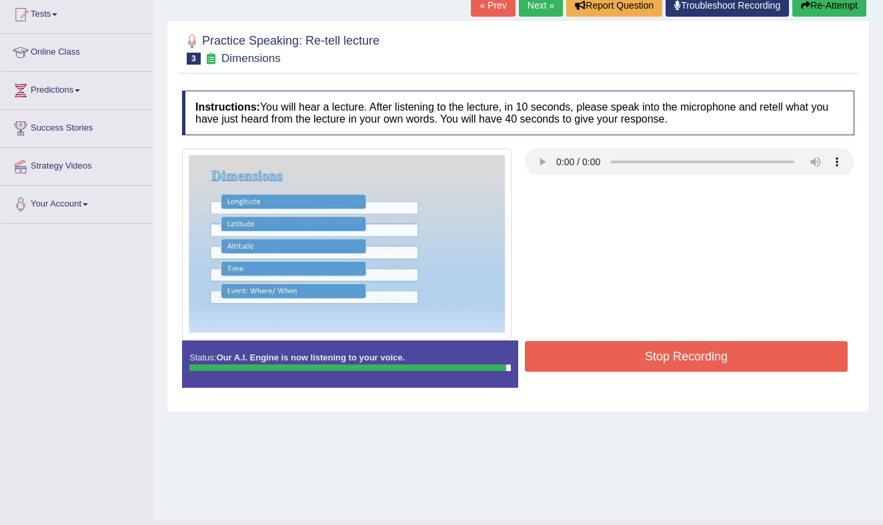
click at [671, 357] on button "Stop Recording" at bounding box center [686, 356] width 323 height 31
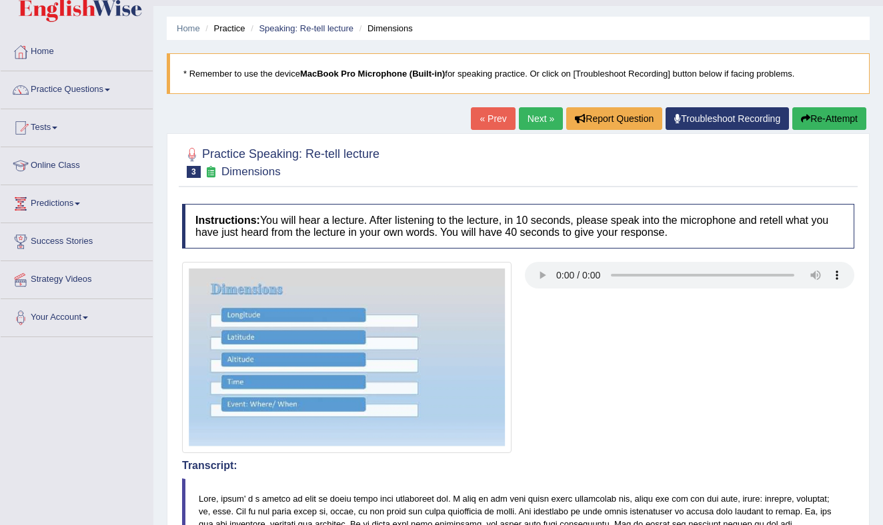
scroll to position [0, 0]
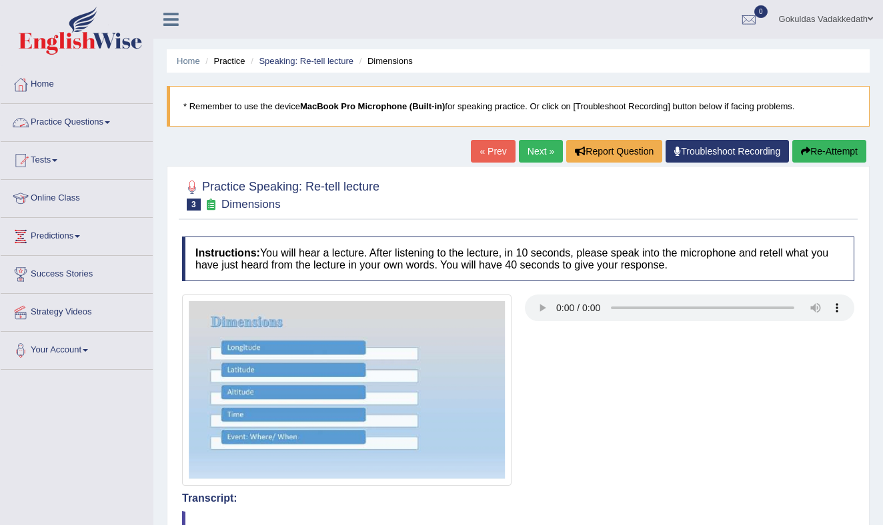
click at [111, 120] on link "Practice Questions" at bounding box center [77, 120] width 152 height 33
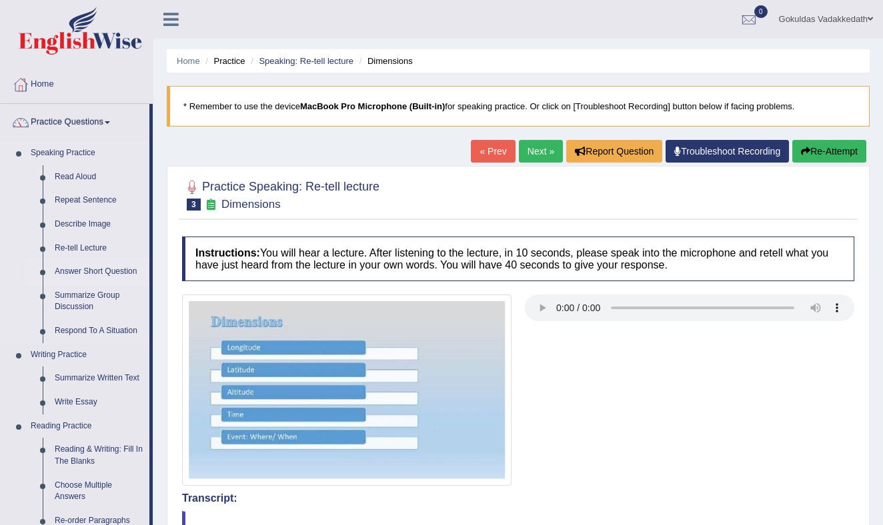
scroll to position [2, 0]
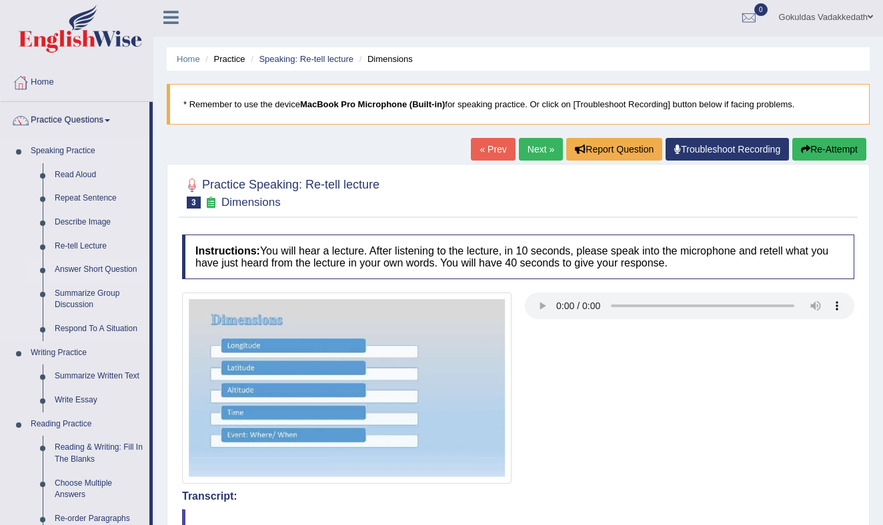
click at [101, 267] on link "Answer Short Question" at bounding box center [99, 270] width 101 height 24
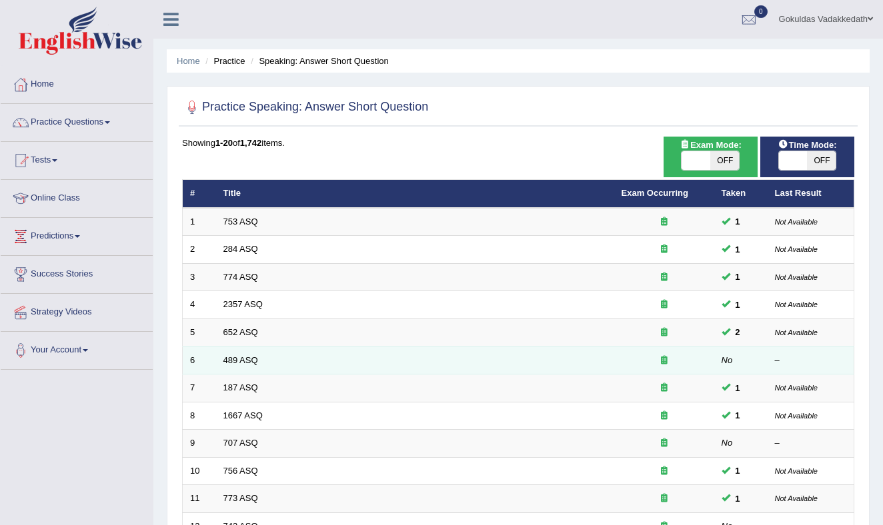
click at [259, 358] on td "489 ASQ" at bounding box center [415, 361] width 398 height 28
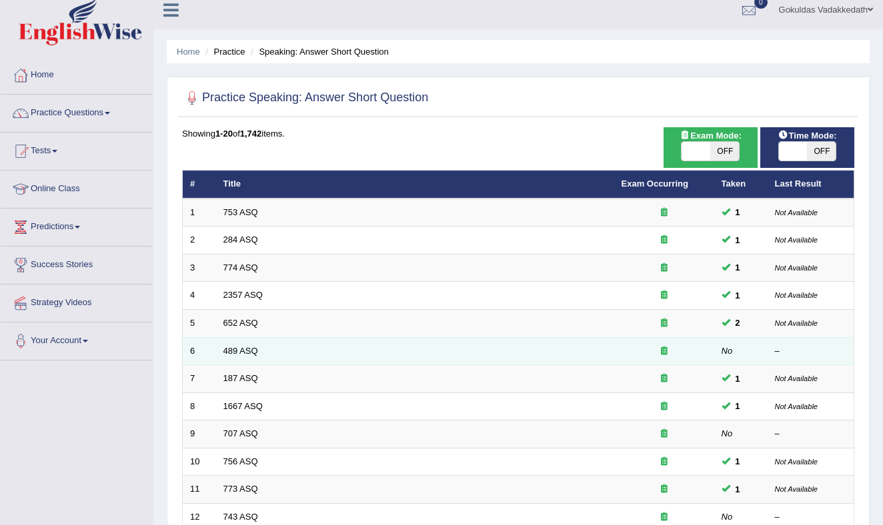
scroll to position [11, 0]
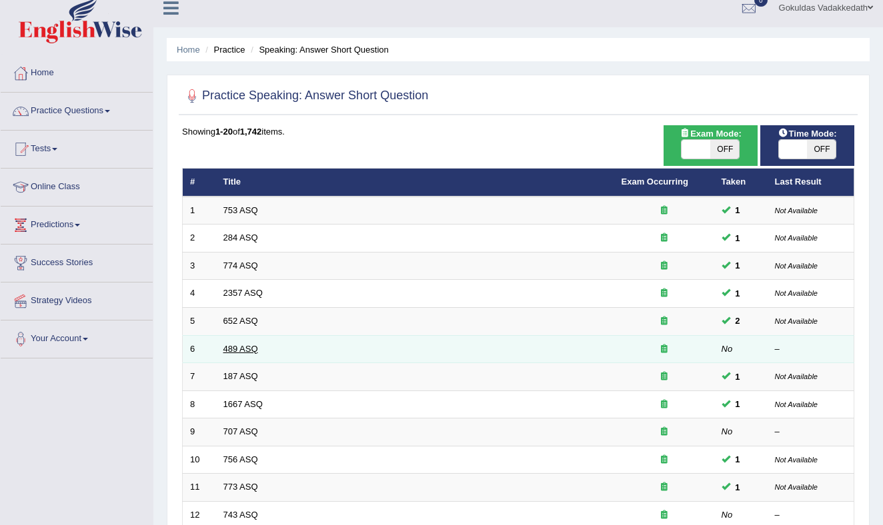
click at [229, 347] on link "489 ASQ" at bounding box center [240, 349] width 35 height 10
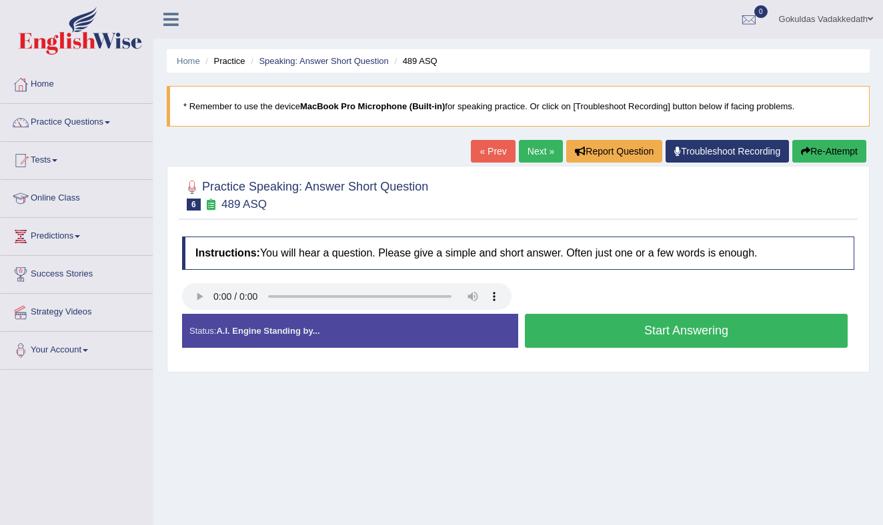
click at [705, 325] on button "Start Answering" at bounding box center [686, 331] width 323 height 34
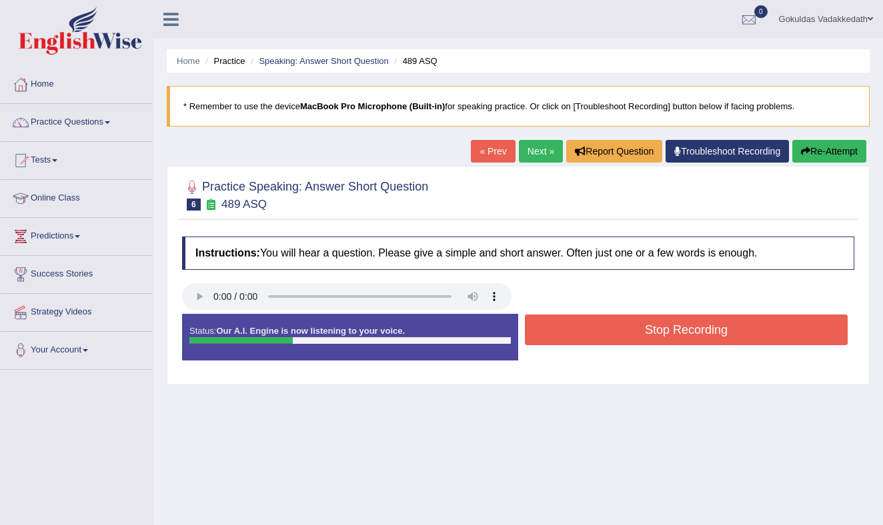
click at [706, 325] on button "Stop Recording" at bounding box center [686, 330] width 323 height 31
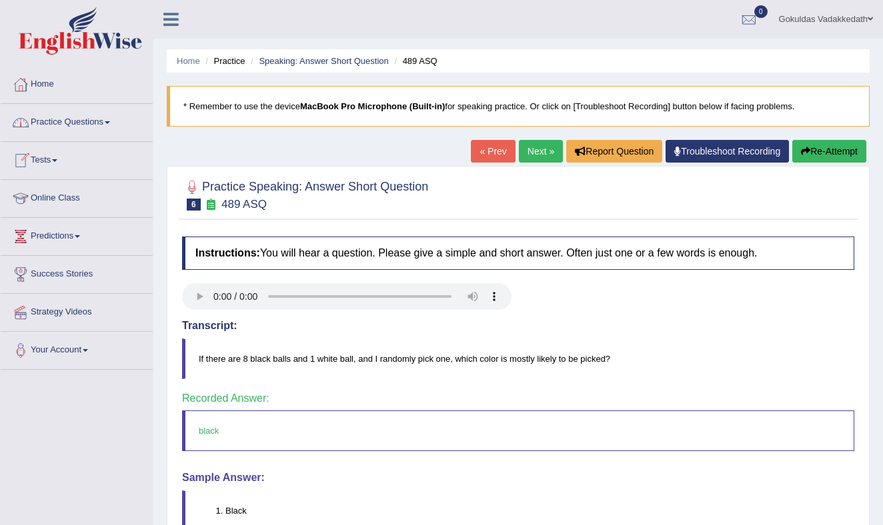
click at [109, 118] on link "Practice Questions" at bounding box center [77, 120] width 152 height 33
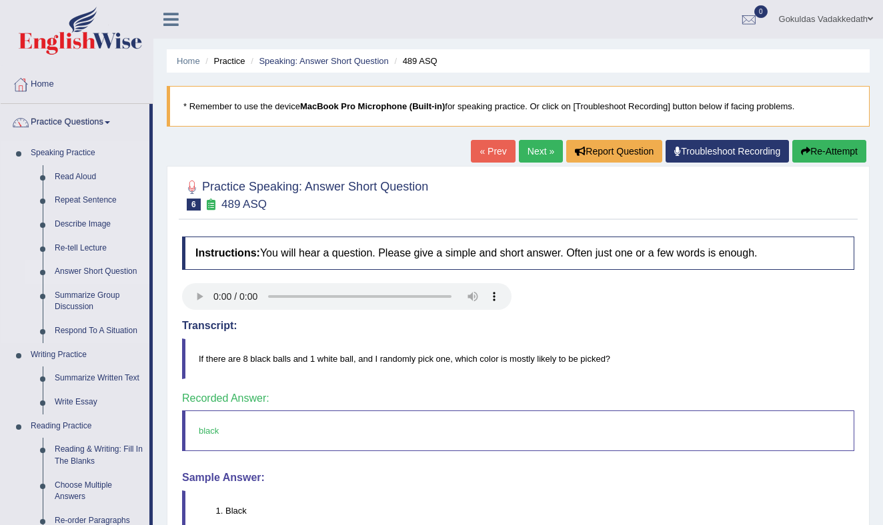
click at [101, 271] on link "Answer Short Question" at bounding box center [99, 272] width 101 height 24
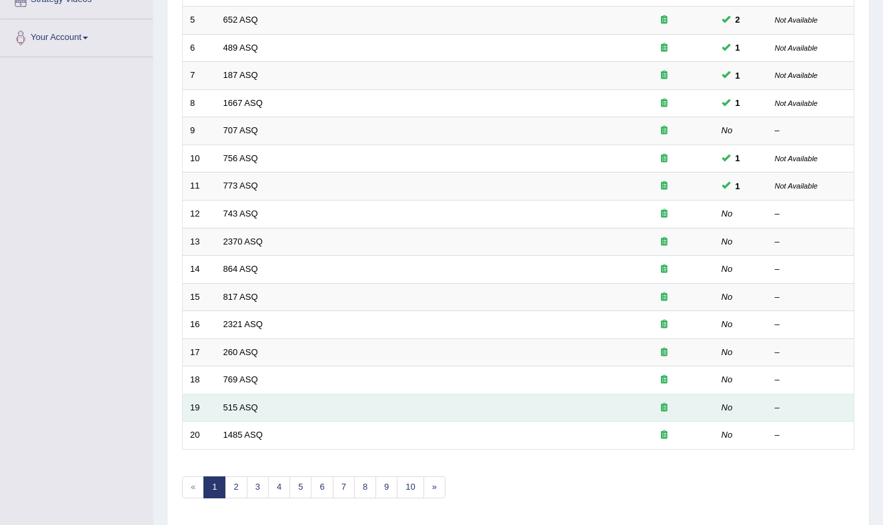
scroll to position [319, 0]
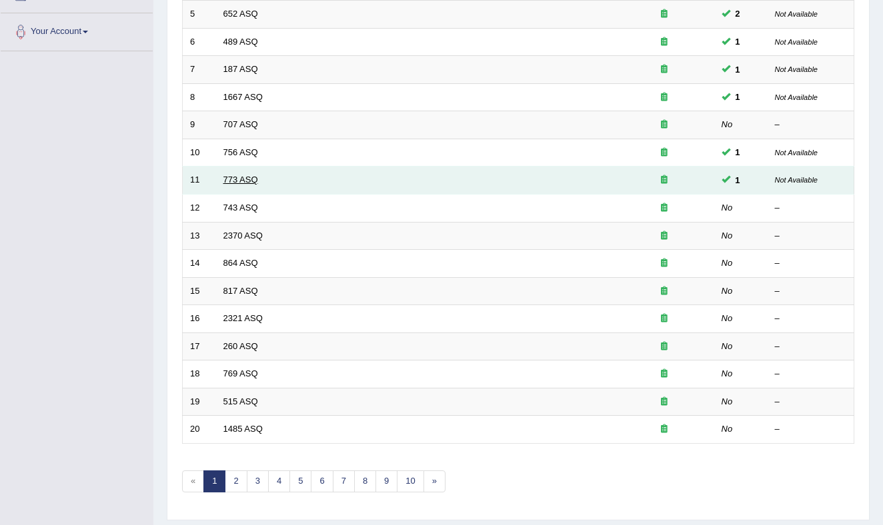
click at [239, 178] on link "773 ASQ" at bounding box center [240, 180] width 35 height 10
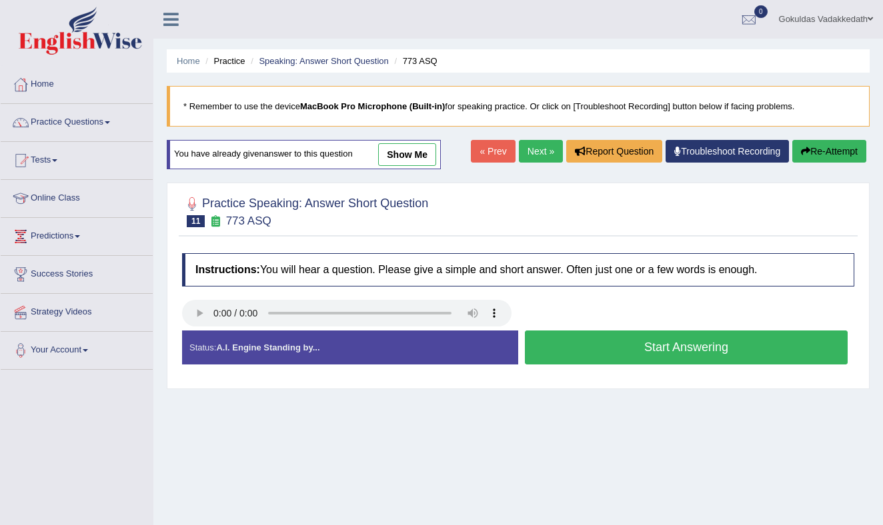
click at [605, 343] on button "Start Answering" at bounding box center [686, 348] width 323 height 34
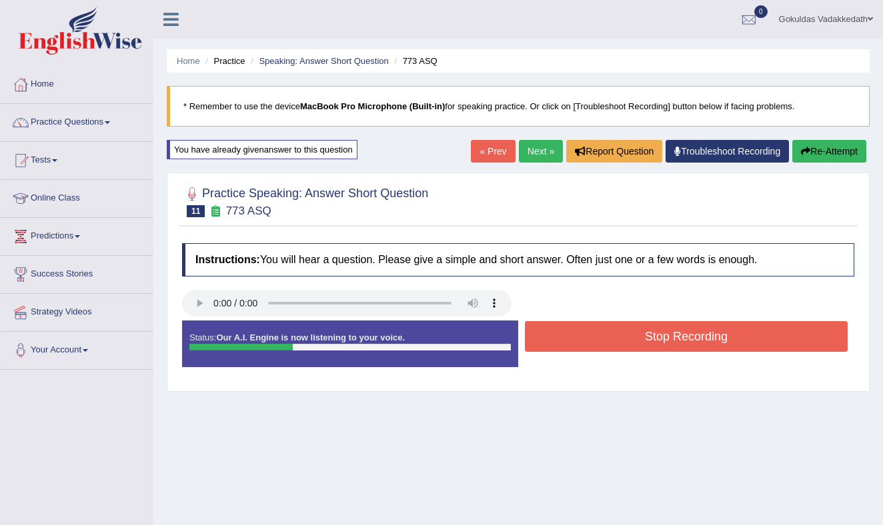
click at [605, 343] on button "Stop Recording" at bounding box center [686, 336] width 323 height 31
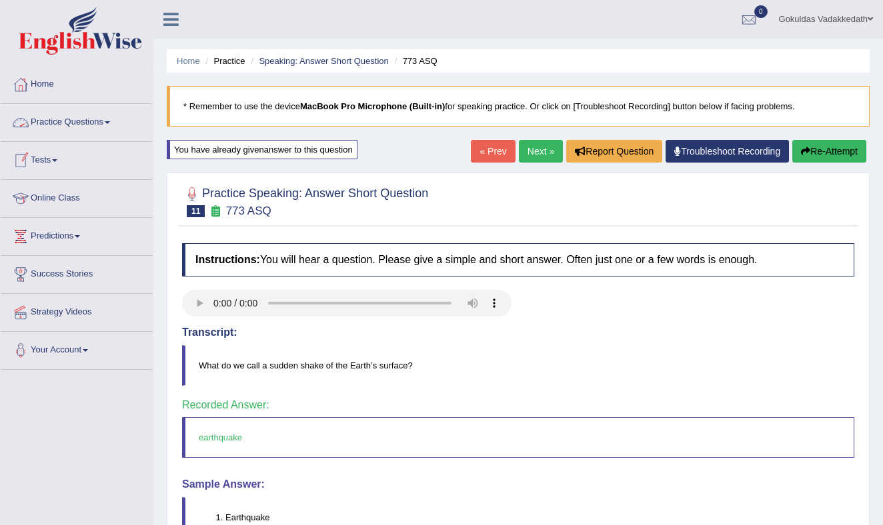
click at [112, 117] on link "Practice Questions" at bounding box center [77, 120] width 152 height 33
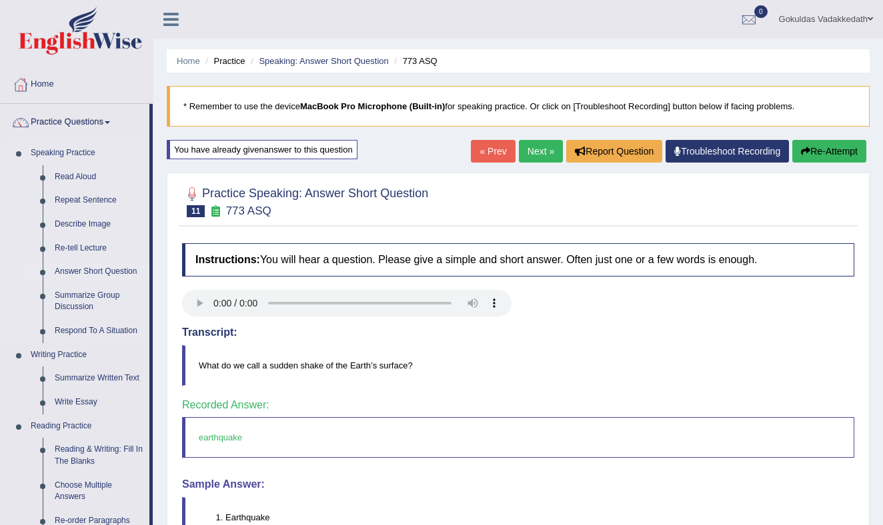
click at [69, 269] on link "Answer Short Question" at bounding box center [99, 272] width 101 height 24
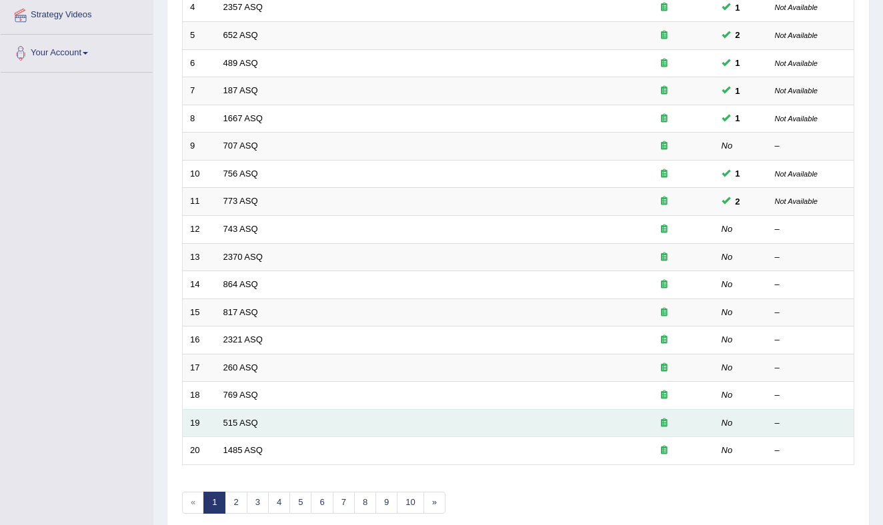
scroll to position [357, 0]
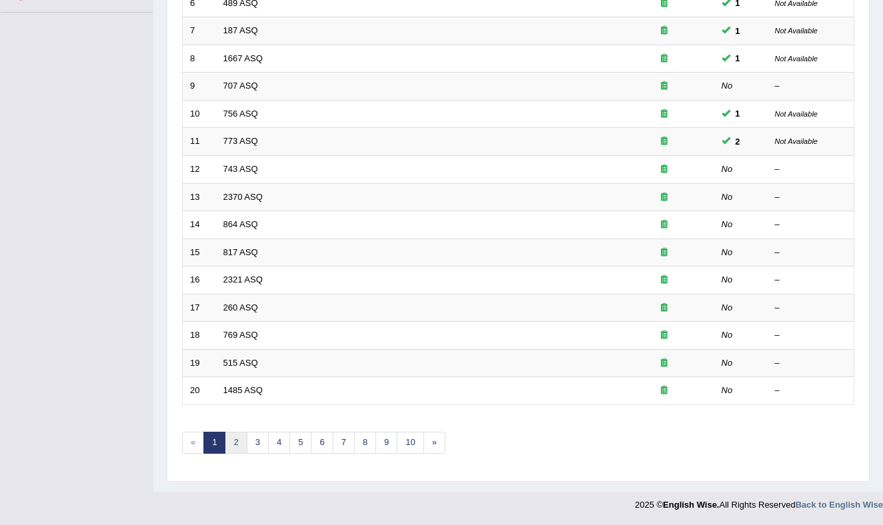
click at [235, 441] on link "2" at bounding box center [236, 443] width 22 height 22
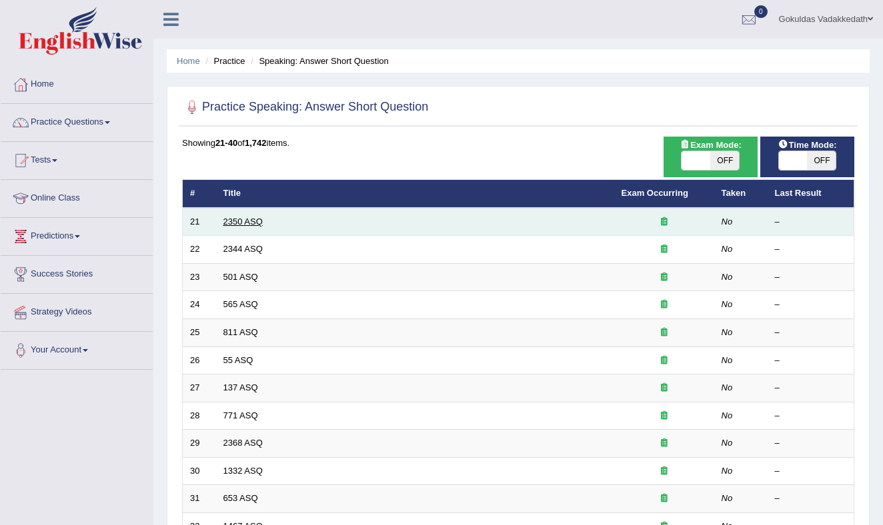
click at [256, 219] on link "2350 ASQ" at bounding box center [242, 222] width 39 height 10
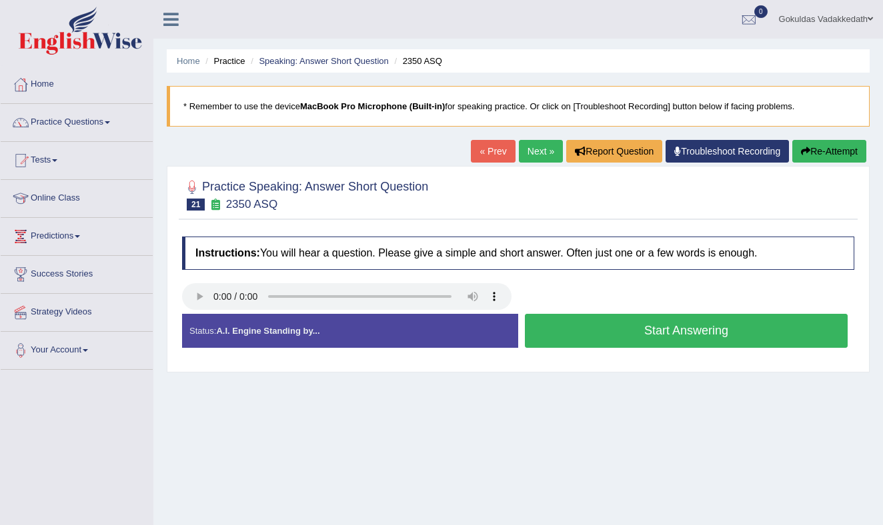
click at [616, 325] on button "Start Answering" at bounding box center [686, 331] width 323 height 34
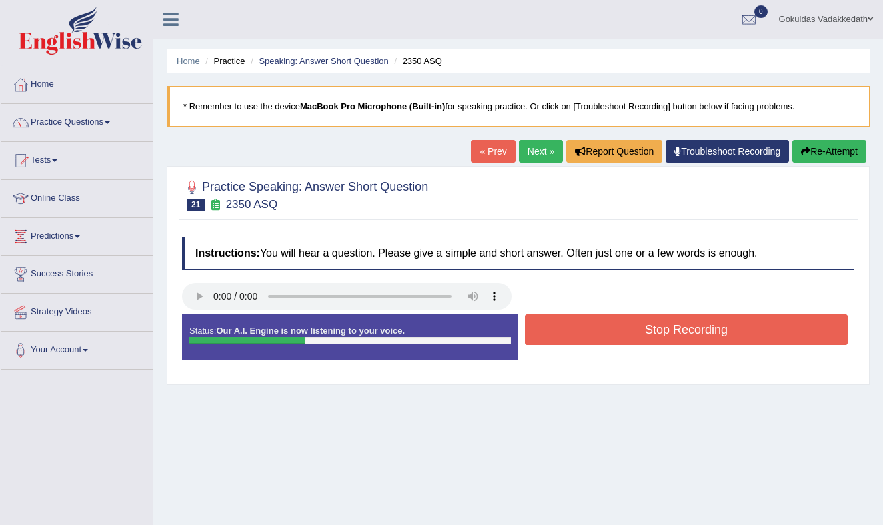
click at [616, 325] on button "Stop Recording" at bounding box center [686, 330] width 323 height 31
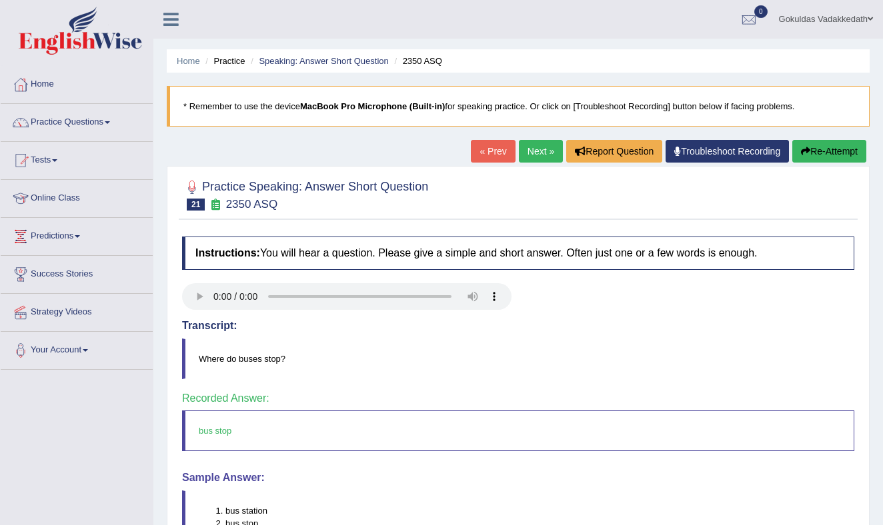
click at [532, 149] on link "Next »" at bounding box center [541, 151] width 44 height 23
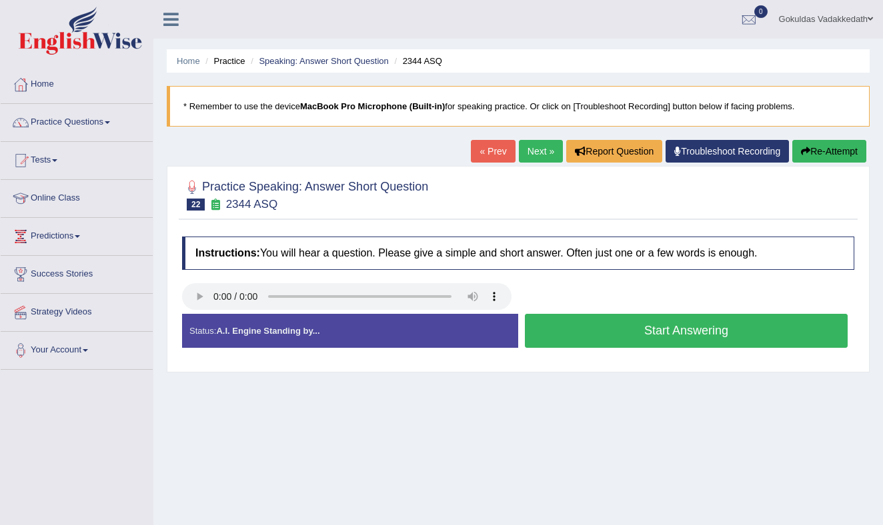
click at [593, 332] on button "Start Answering" at bounding box center [686, 331] width 323 height 34
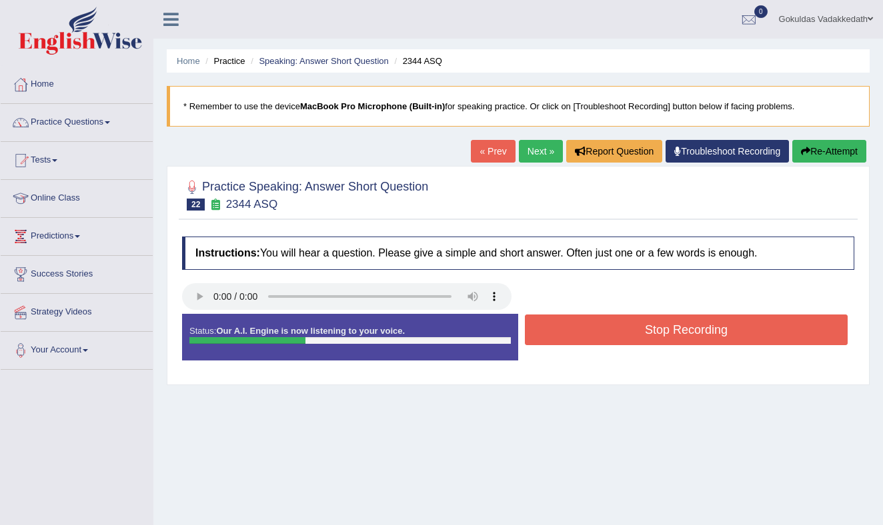
click at [593, 332] on button "Stop Recording" at bounding box center [686, 330] width 323 height 31
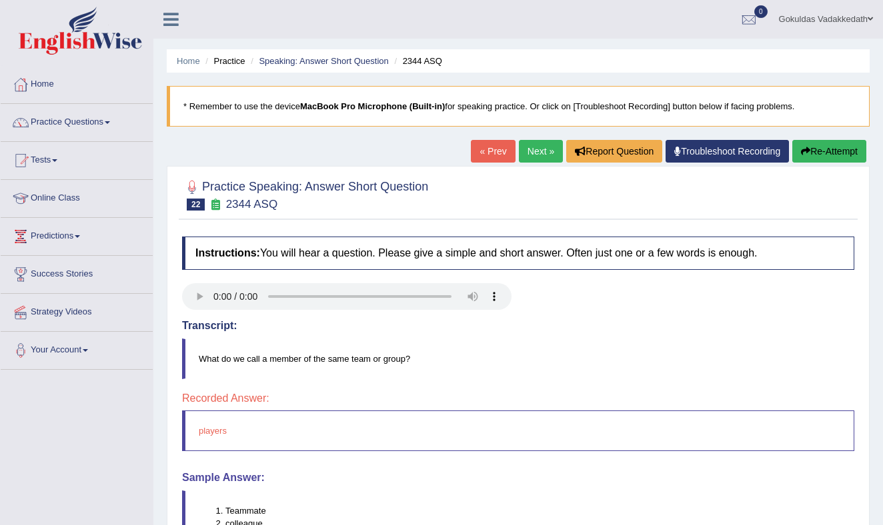
click at [531, 147] on link "Next »" at bounding box center [541, 151] width 44 height 23
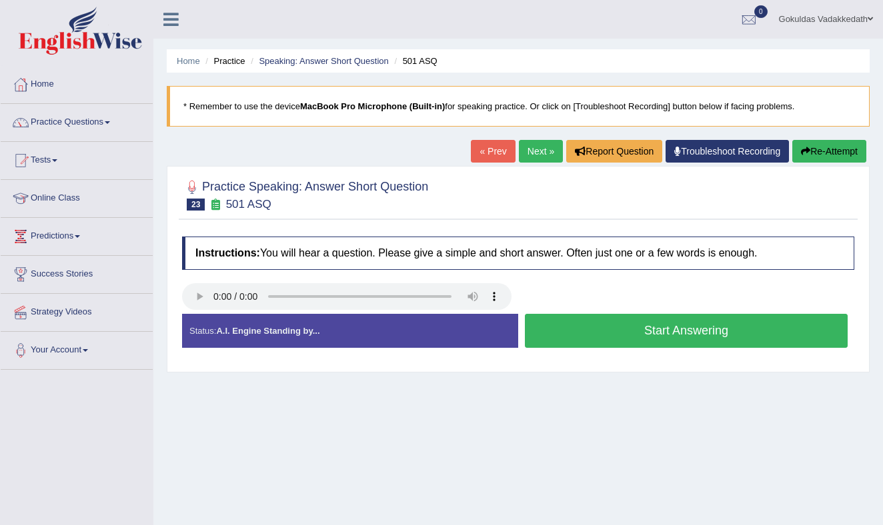
click at [582, 331] on button "Start Answering" at bounding box center [686, 331] width 323 height 34
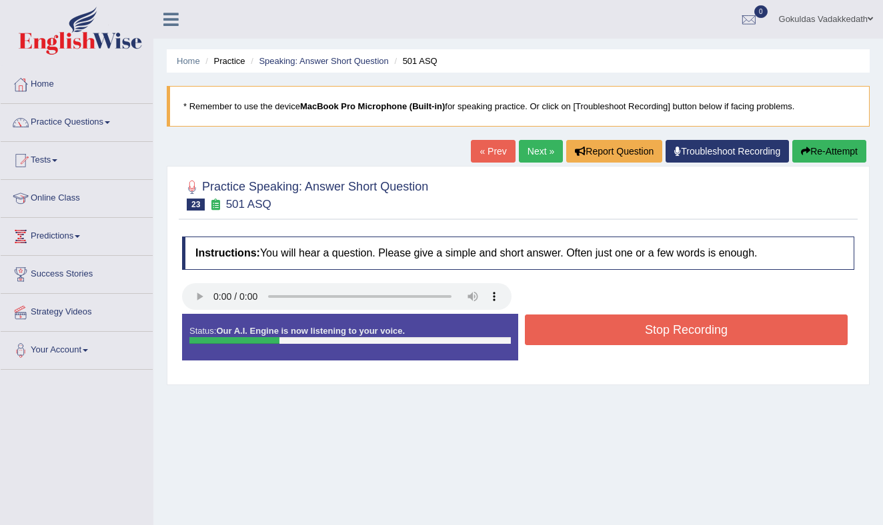
click at [582, 331] on button "Stop Recording" at bounding box center [686, 330] width 323 height 31
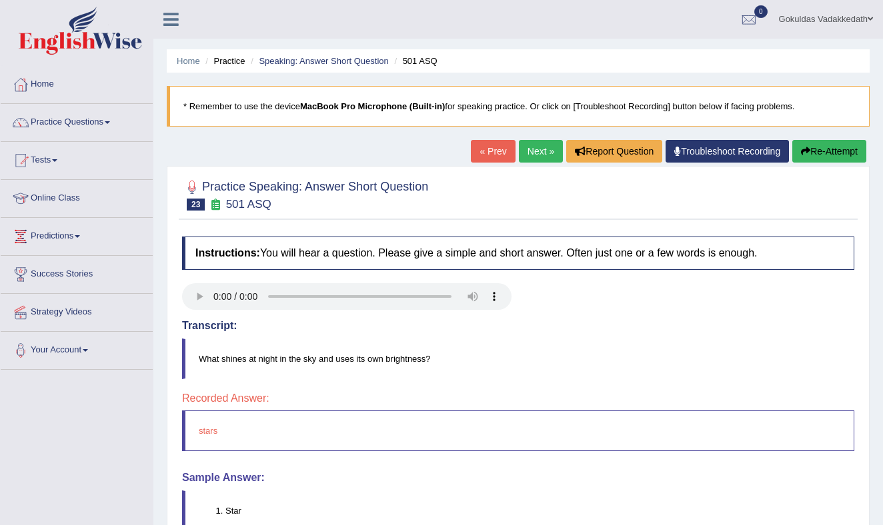
click at [527, 145] on link "Next »" at bounding box center [541, 151] width 44 height 23
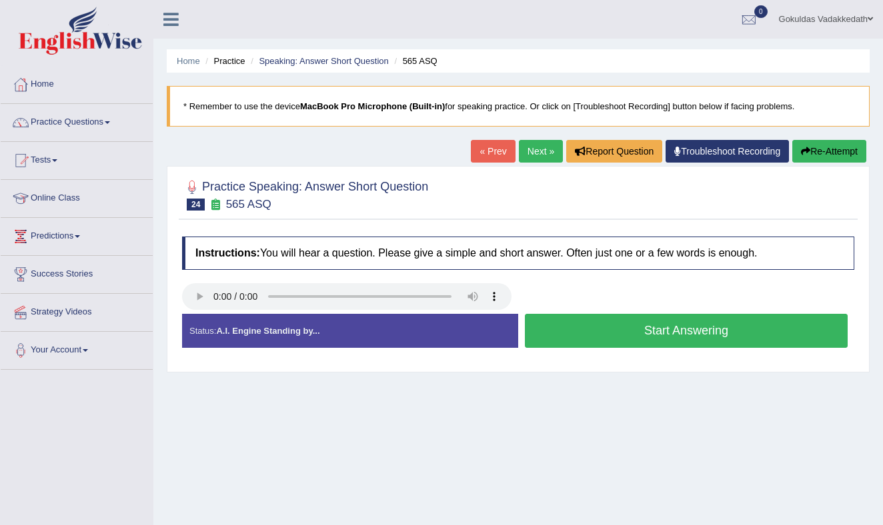
click at [593, 327] on button "Start Answering" at bounding box center [686, 331] width 323 height 34
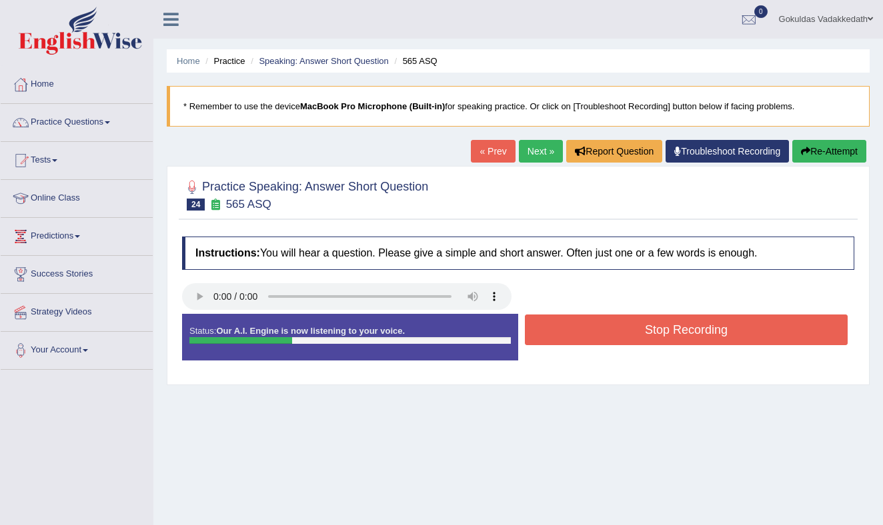
click at [593, 327] on button "Stop Recording" at bounding box center [686, 330] width 323 height 31
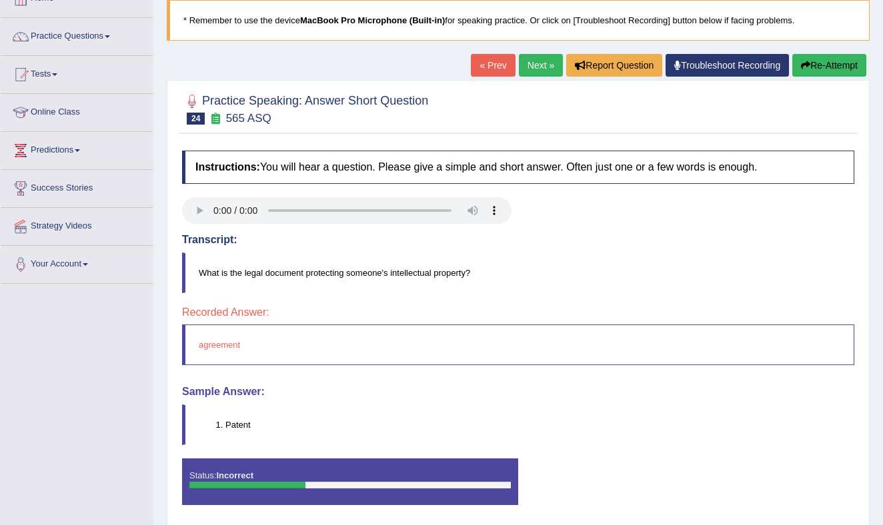
scroll to position [87, 0]
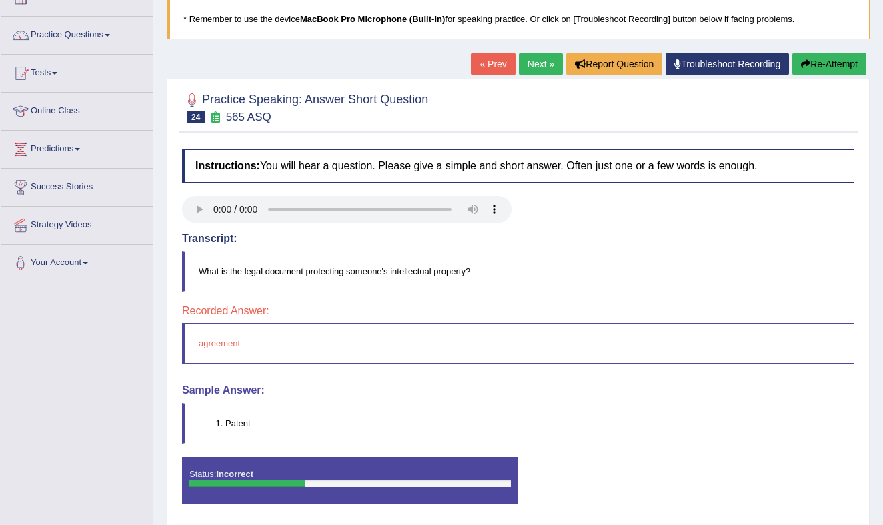
click at [530, 61] on link "Next »" at bounding box center [541, 64] width 44 height 23
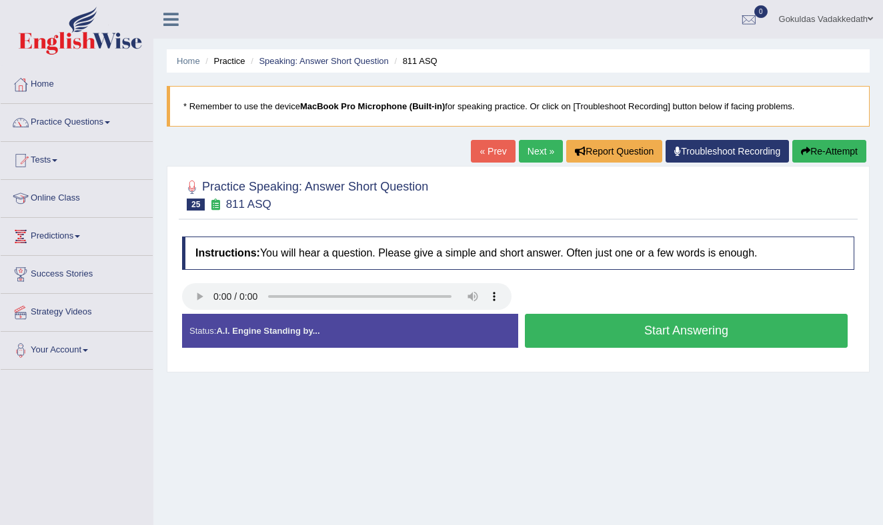
click at [621, 331] on button "Start Answering" at bounding box center [686, 331] width 323 height 34
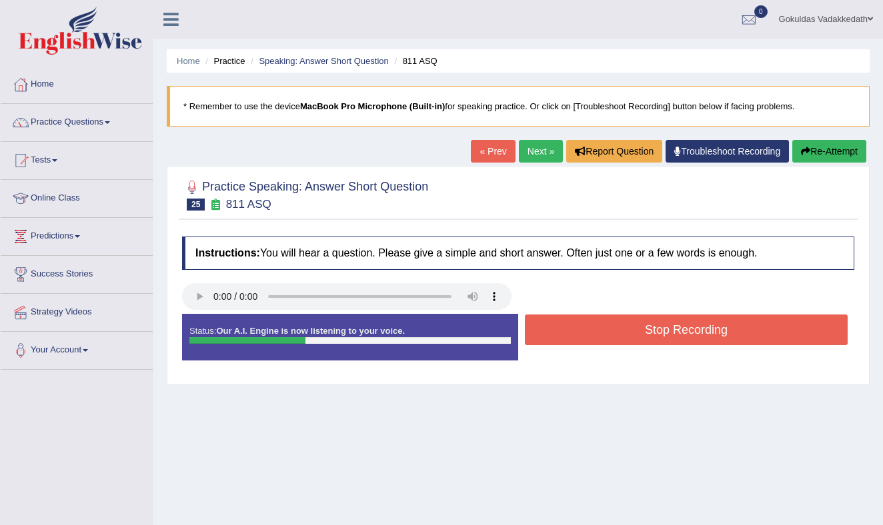
click at [615, 334] on button "Stop Recording" at bounding box center [686, 330] width 323 height 31
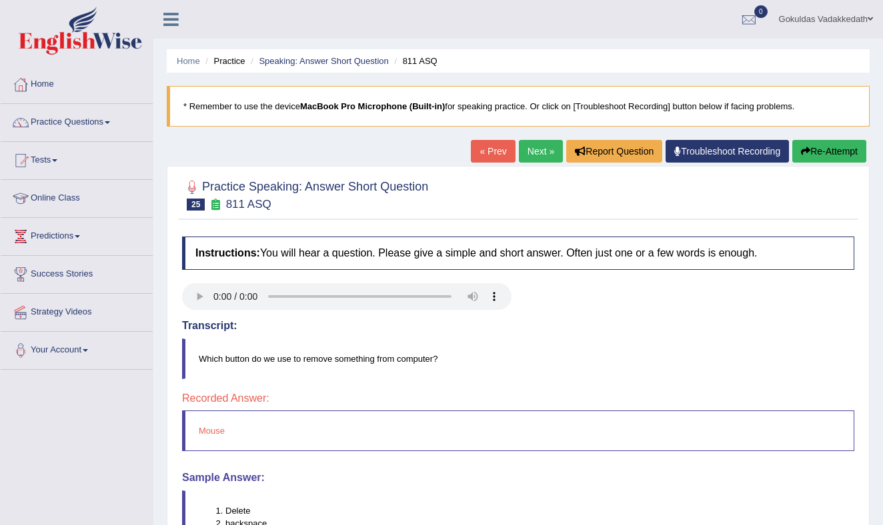
click at [532, 150] on link "Next »" at bounding box center [541, 151] width 44 height 23
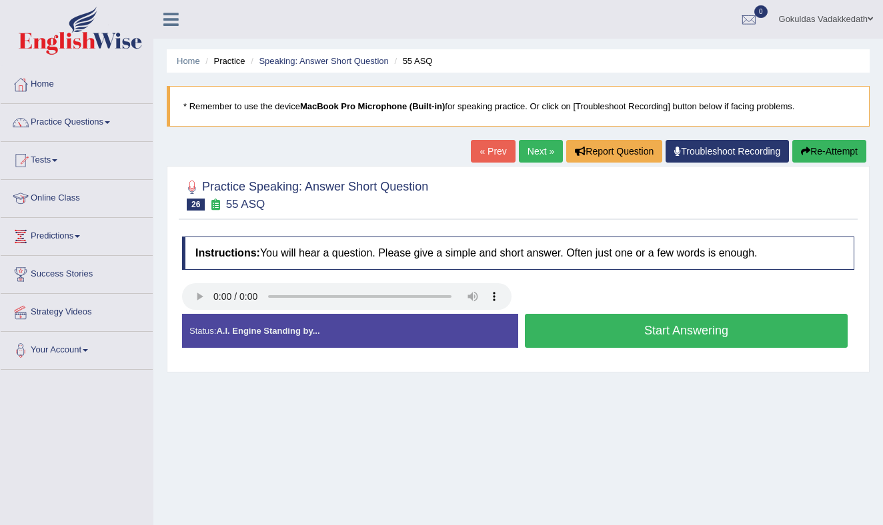
click at [713, 331] on button "Start Answering" at bounding box center [686, 331] width 323 height 34
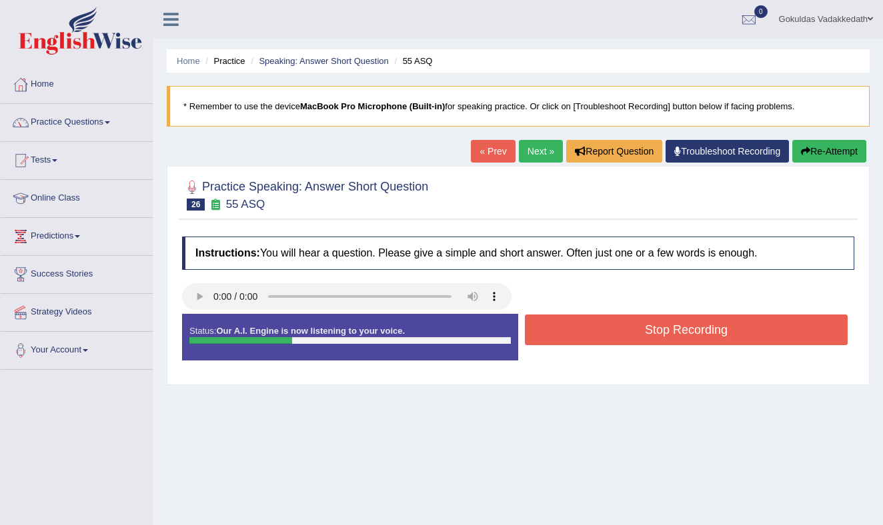
click at [711, 330] on button "Stop Recording" at bounding box center [686, 330] width 323 height 31
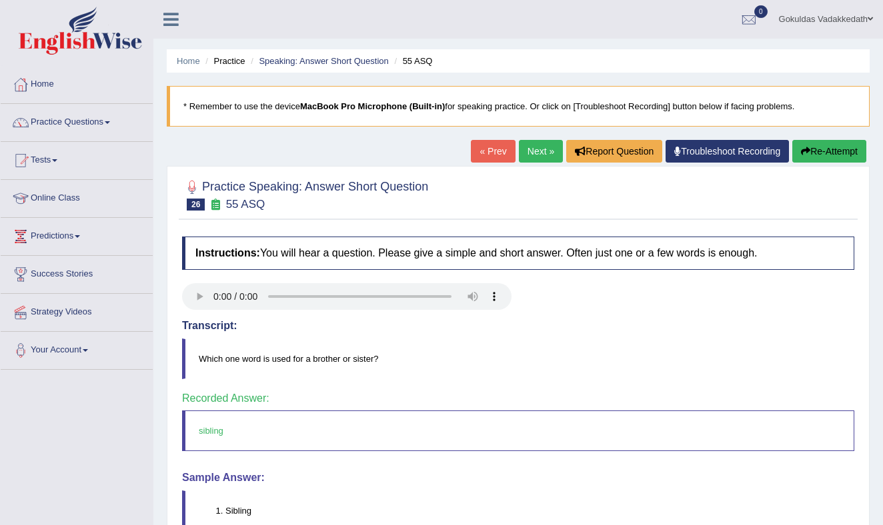
click at [539, 149] on link "Next »" at bounding box center [541, 151] width 44 height 23
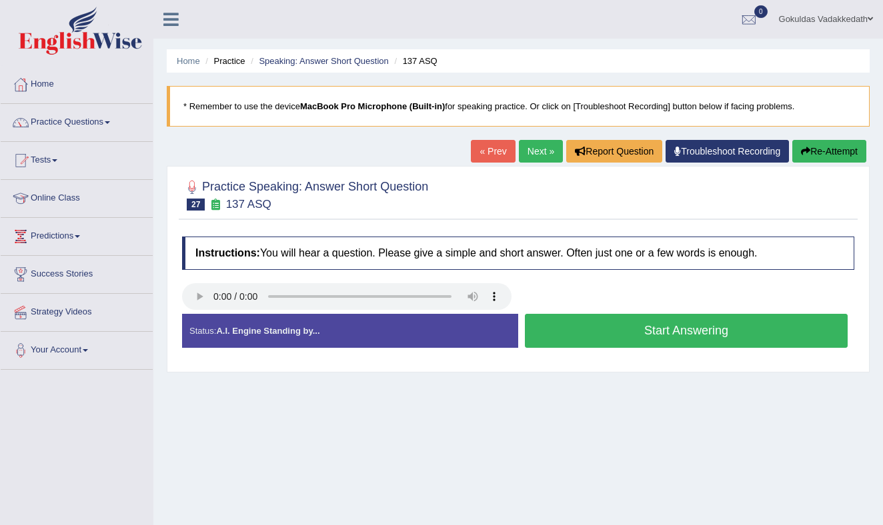
click at [622, 334] on button "Start Answering" at bounding box center [686, 331] width 323 height 34
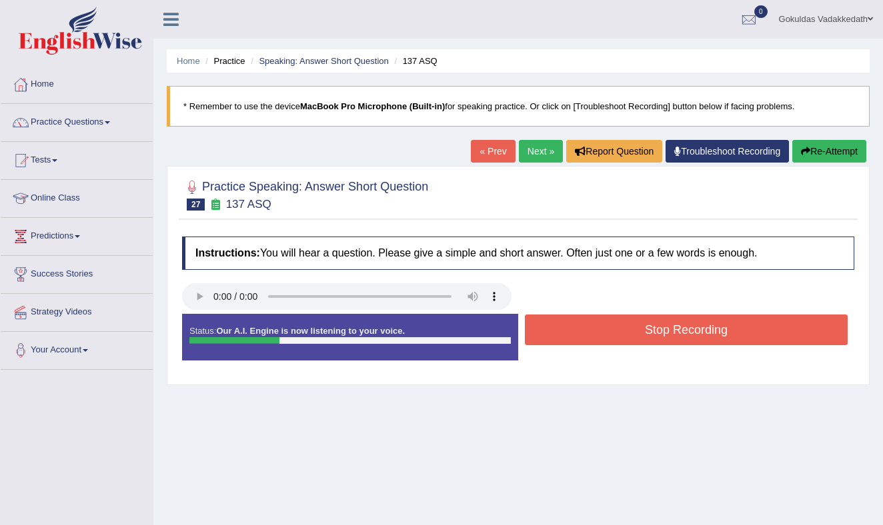
click at [622, 334] on button "Stop Recording" at bounding box center [686, 330] width 323 height 31
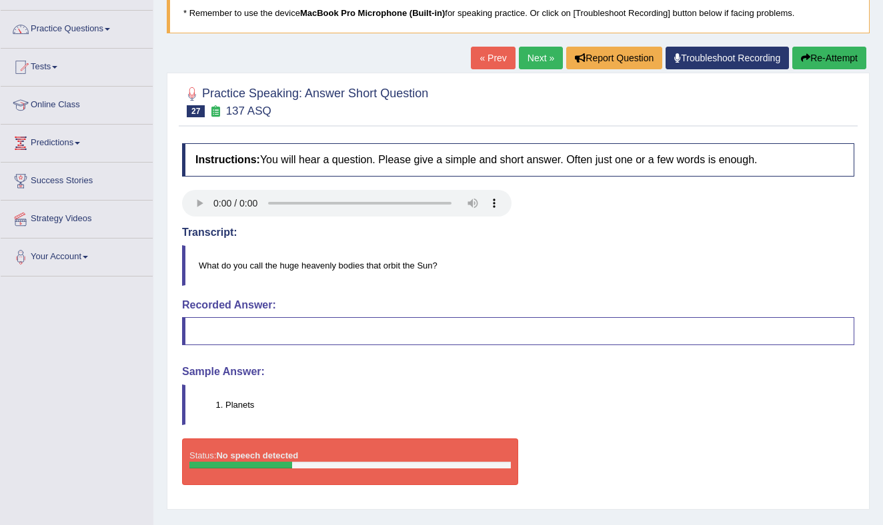
scroll to position [98, 0]
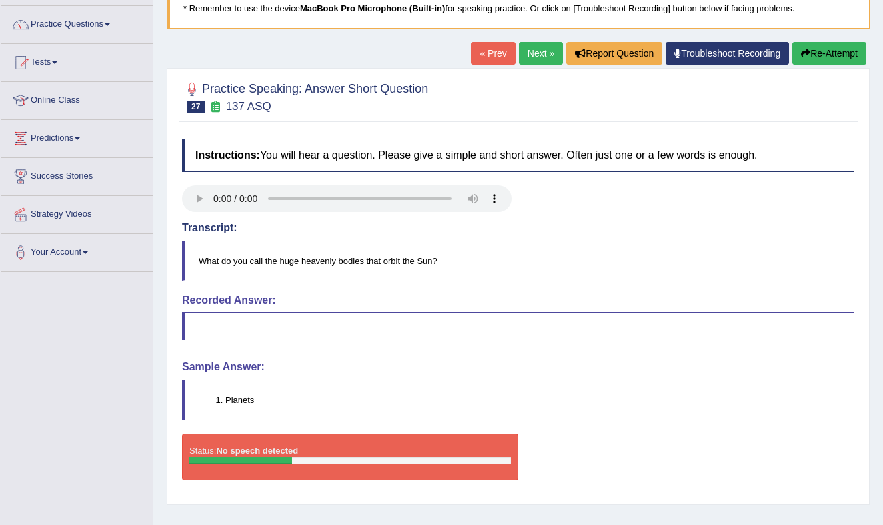
click at [529, 51] on link "Next »" at bounding box center [541, 53] width 44 height 23
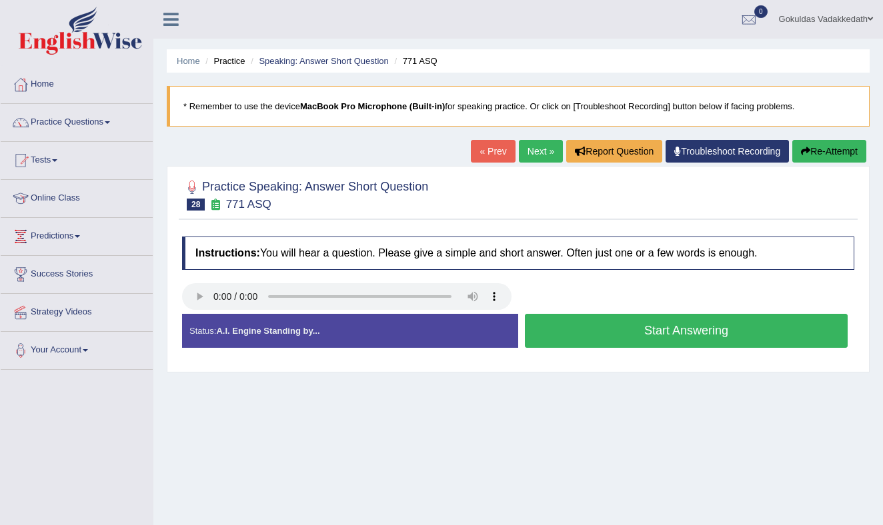
click at [635, 337] on button "Start Answering" at bounding box center [686, 331] width 323 height 34
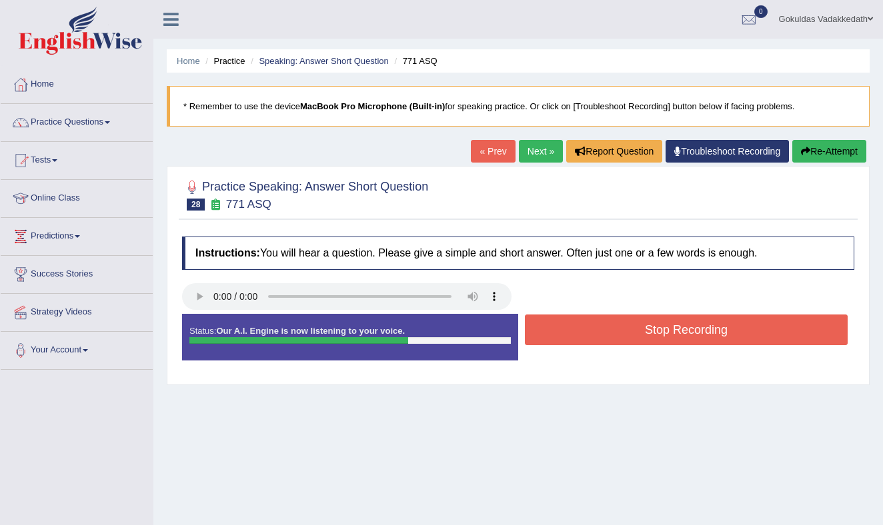
click at [595, 335] on button "Stop Recording" at bounding box center [686, 330] width 323 height 31
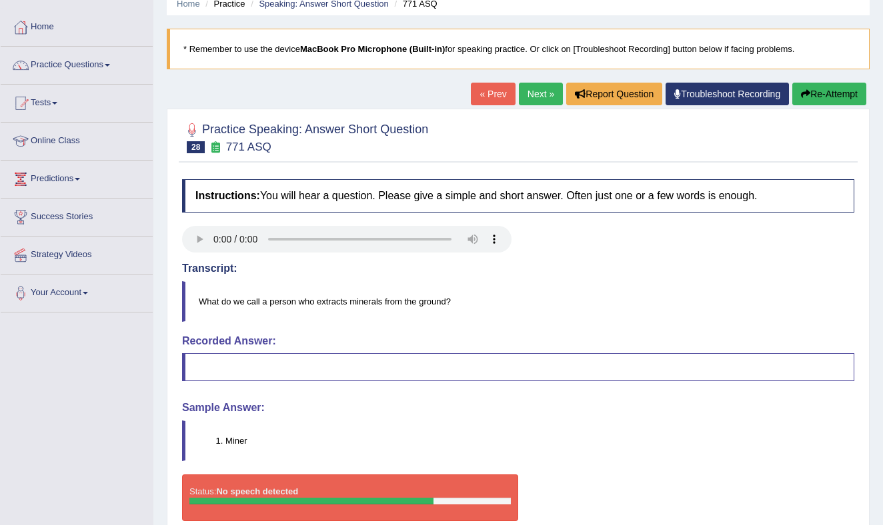
scroll to position [62, 0]
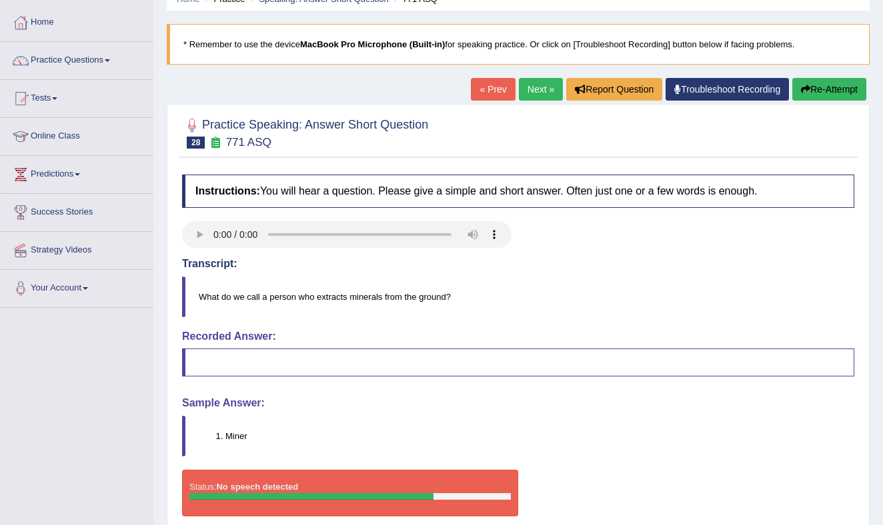
click at [535, 87] on link "Next »" at bounding box center [541, 89] width 44 height 23
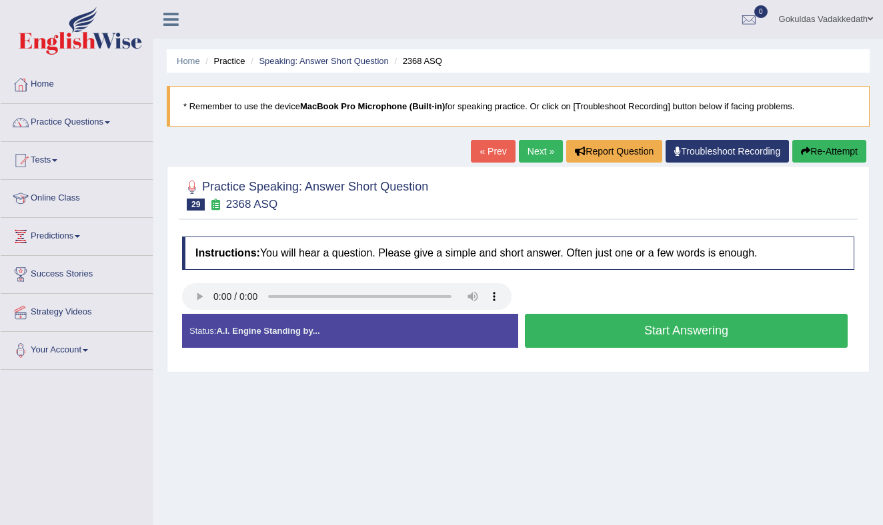
click at [605, 325] on button "Start Answering" at bounding box center [686, 331] width 323 height 34
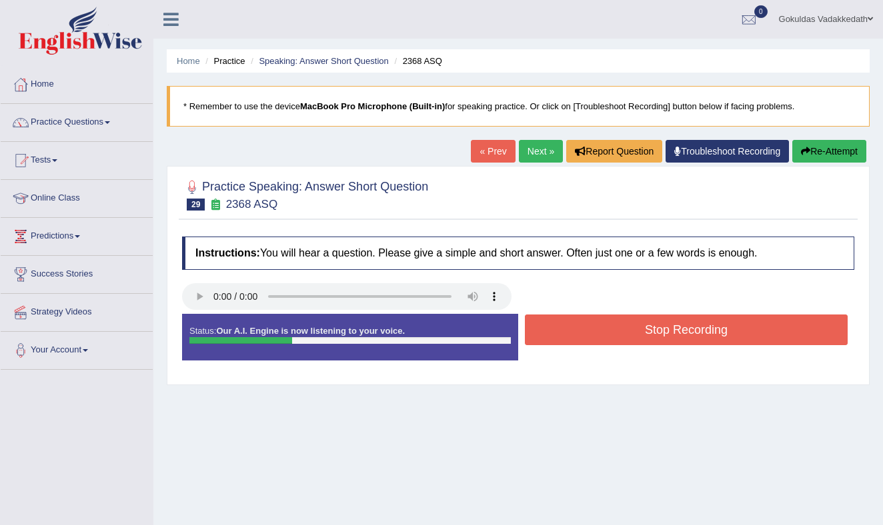
click at [605, 325] on button "Stop Recording" at bounding box center [686, 330] width 323 height 31
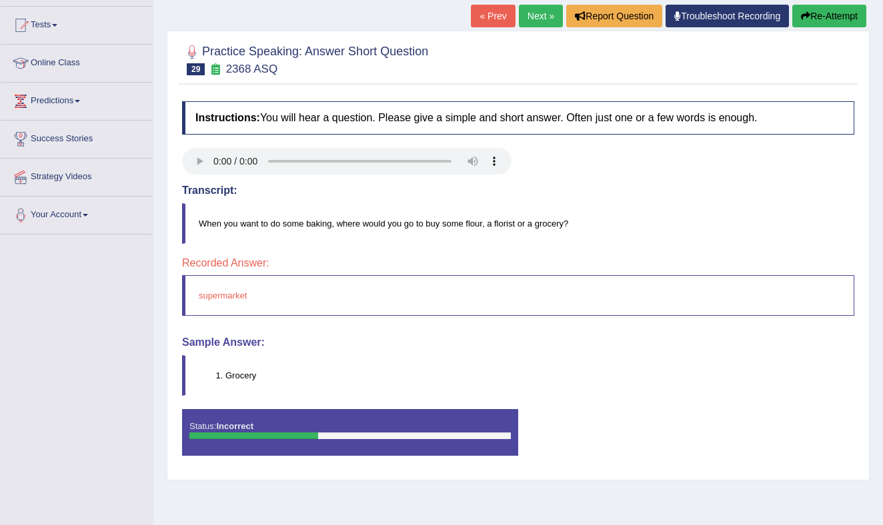
scroll to position [137, 0]
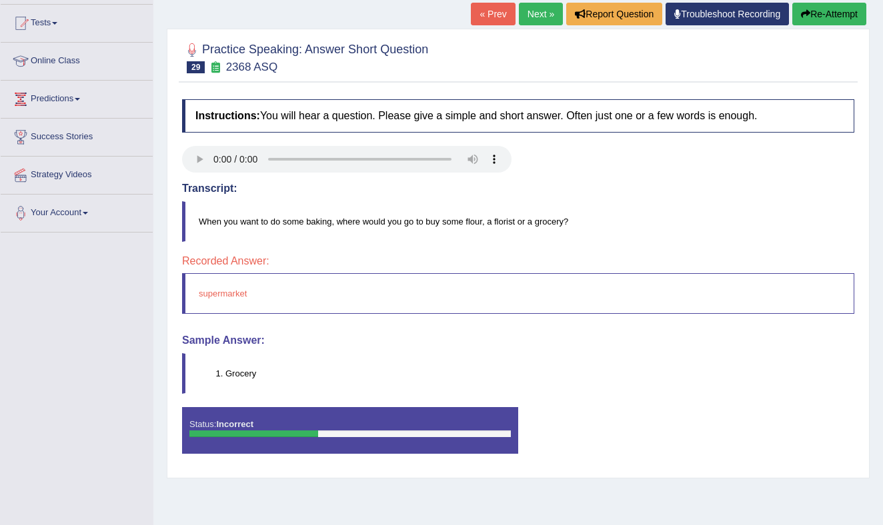
click at [533, 11] on link "Next »" at bounding box center [541, 14] width 44 height 23
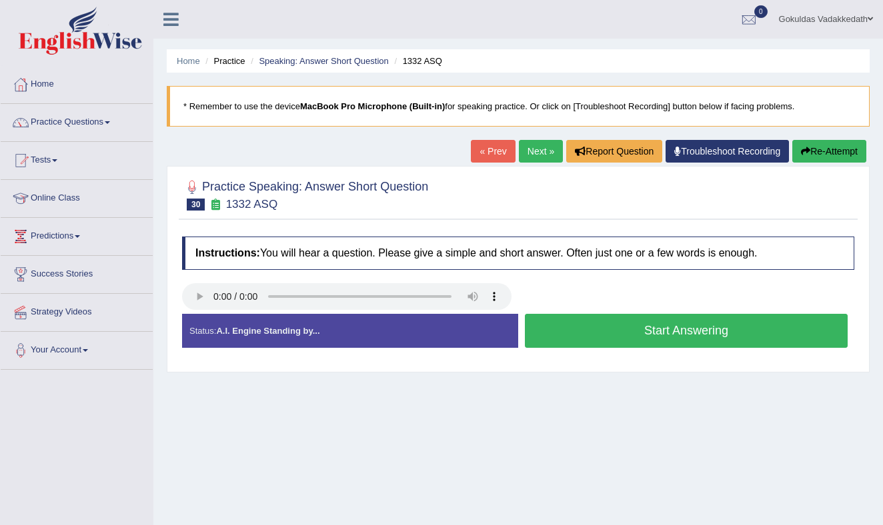
click at [609, 327] on button "Start Answering" at bounding box center [686, 331] width 323 height 34
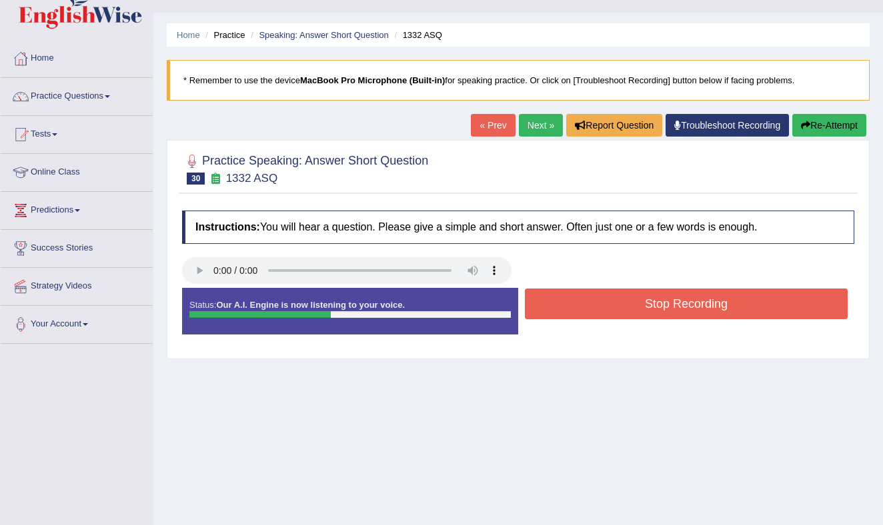
click at [609, 327] on div "Status: Our A.I. Engine is now listening to your voice. Start Answering Stop Re…" at bounding box center [518, 318] width 672 height 60
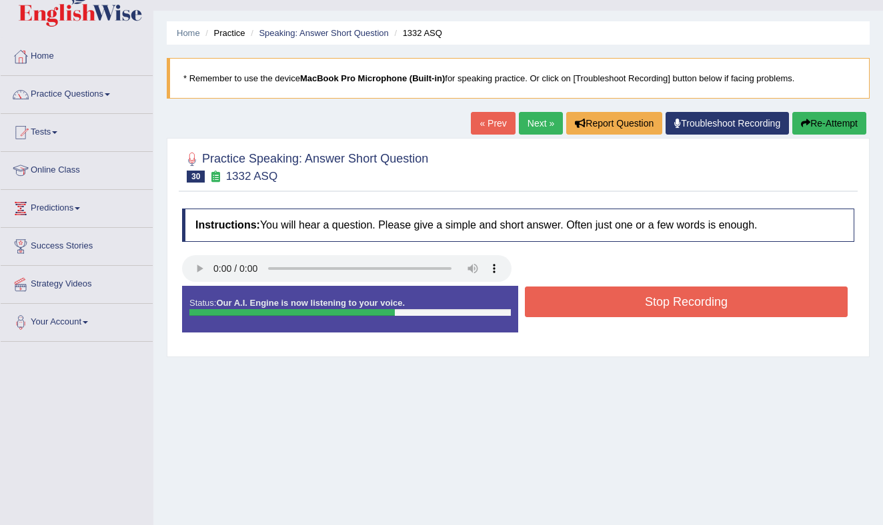
scroll to position [29, 0]
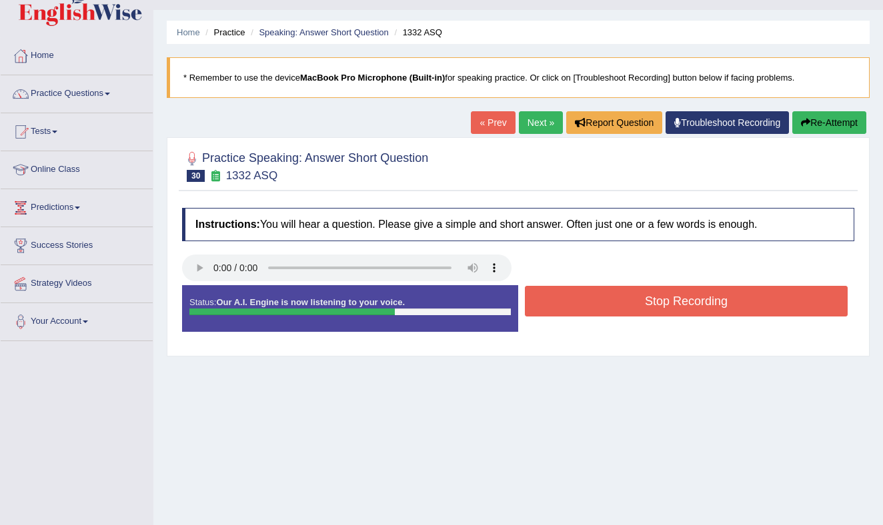
click at [612, 300] on button "Stop Recording" at bounding box center [686, 301] width 323 height 31
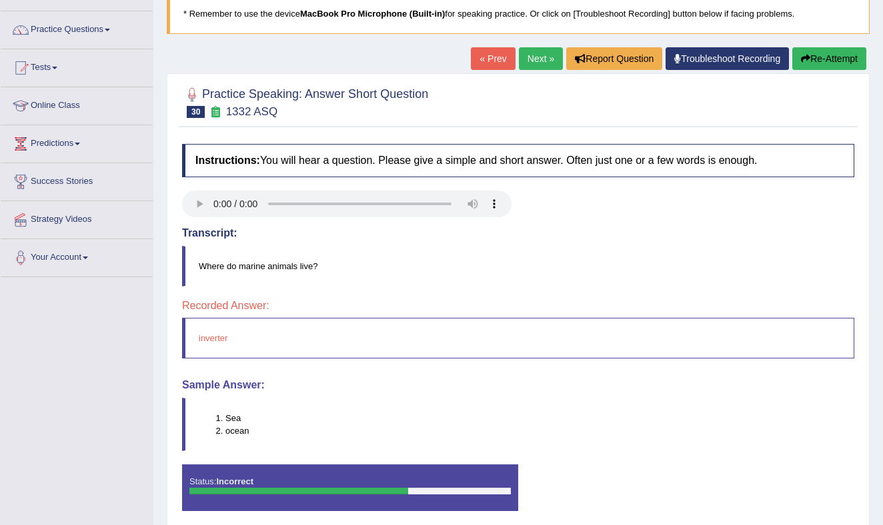
scroll to position [107, 0]
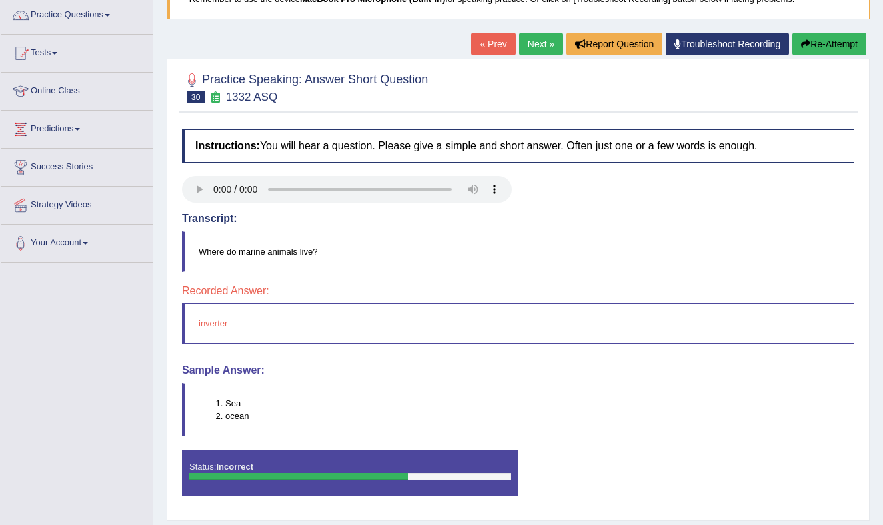
click at [535, 40] on link "Next »" at bounding box center [541, 44] width 44 height 23
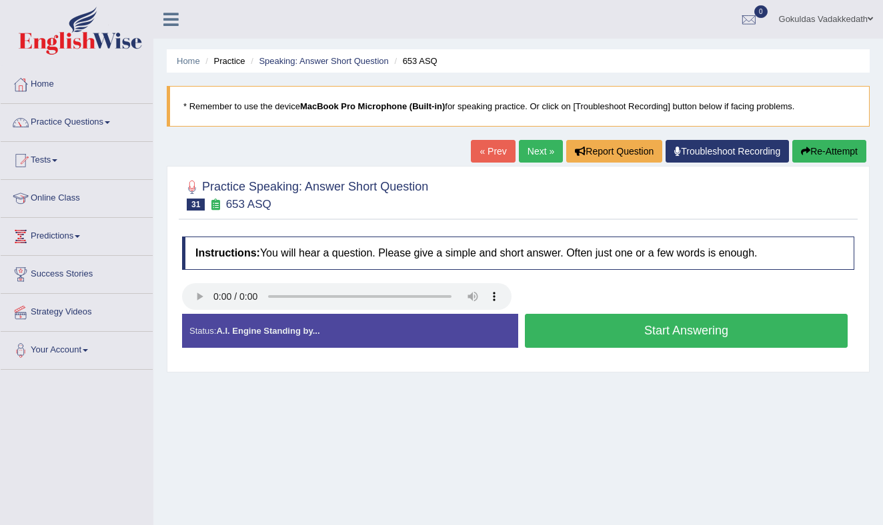
click at [585, 335] on button "Start Answering" at bounding box center [686, 331] width 323 height 34
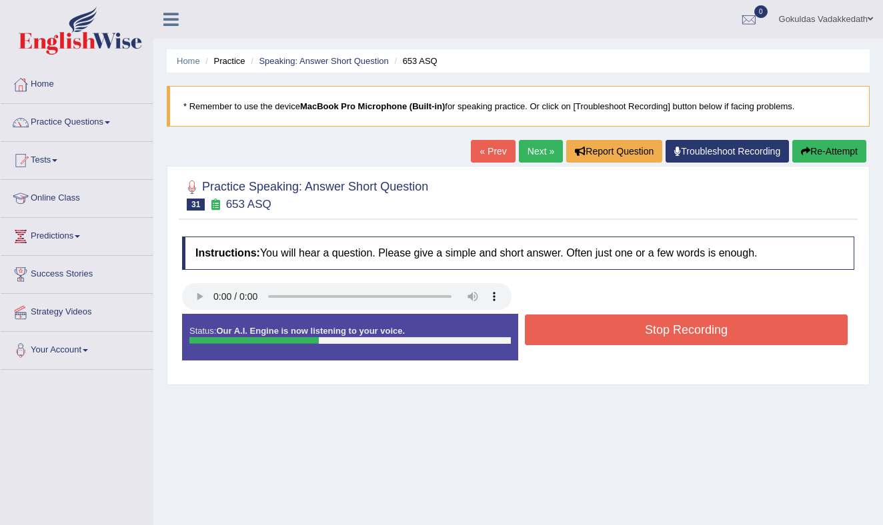
click at [585, 335] on button "Stop Recording" at bounding box center [686, 330] width 323 height 31
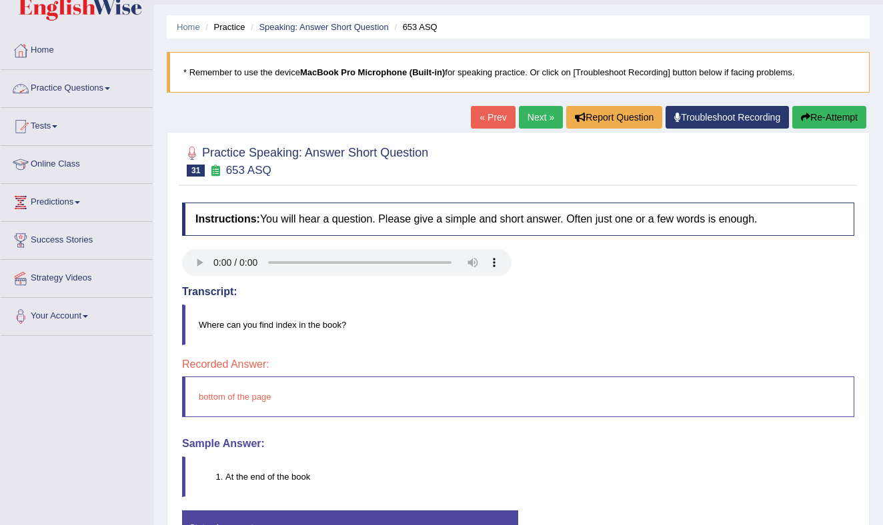
scroll to position [33, 0]
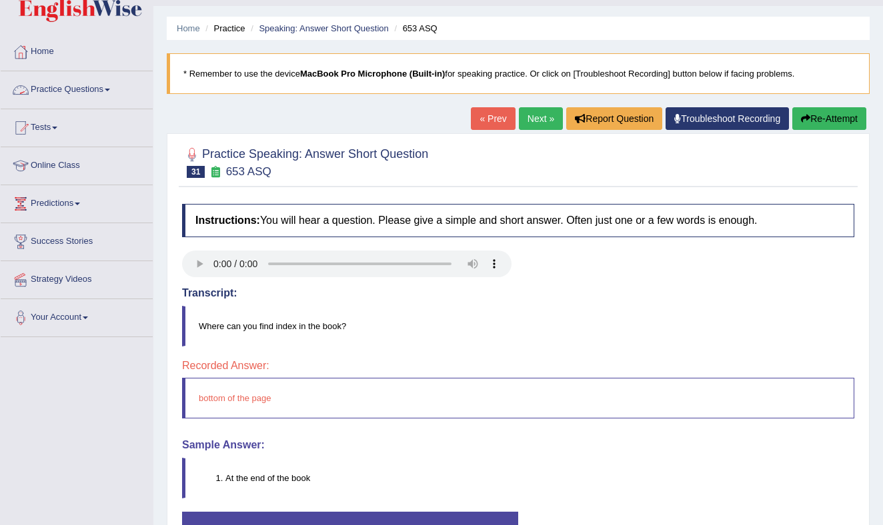
click at [115, 85] on link "Practice Questions" at bounding box center [77, 87] width 152 height 33
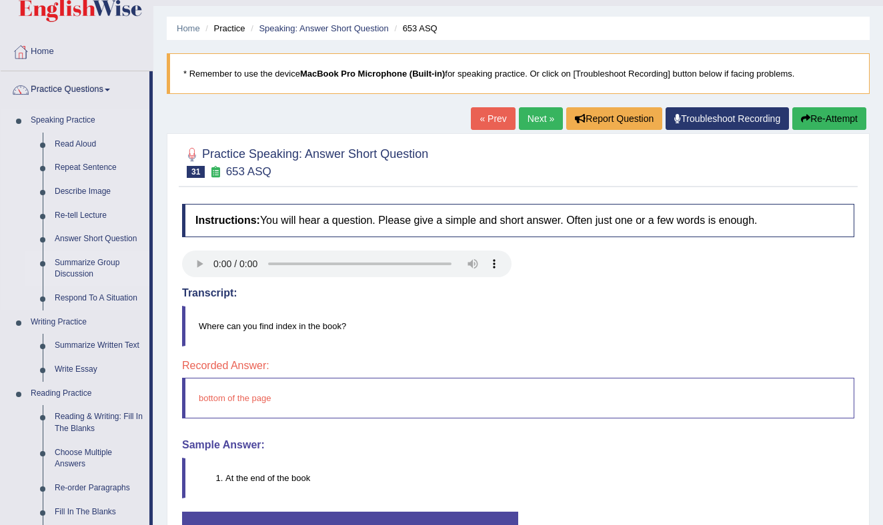
click at [81, 265] on link "Summarize Group Discussion" at bounding box center [99, 268] width 101 height 35
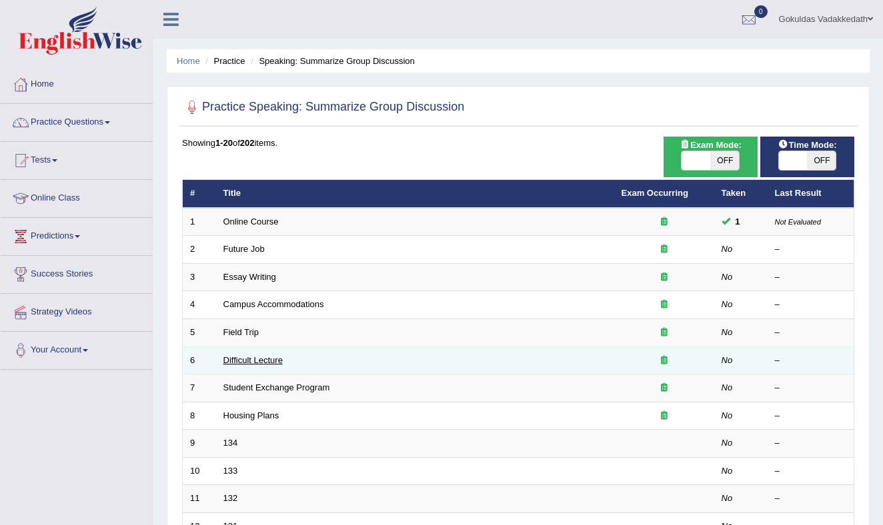
click at [258, 361] on link "Difficult Lecture" at bounding box center [252, 360] width 59 height 10
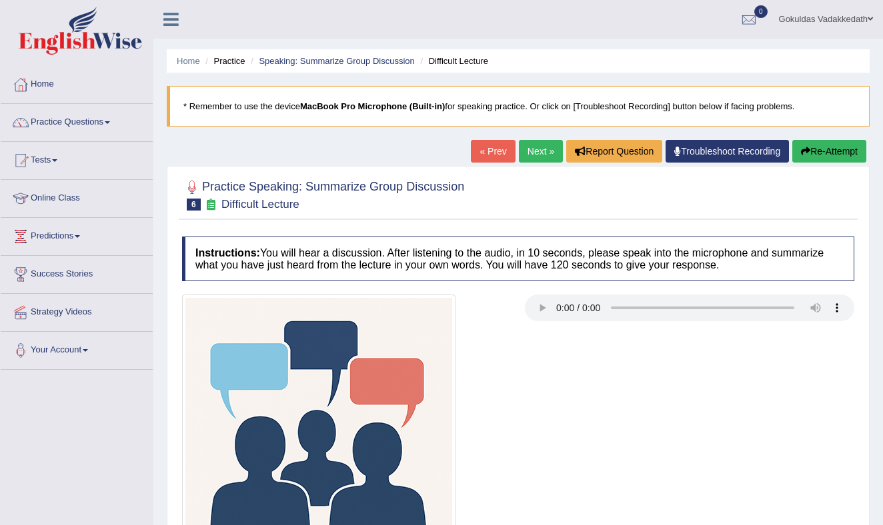
scroll to position [175, 0]
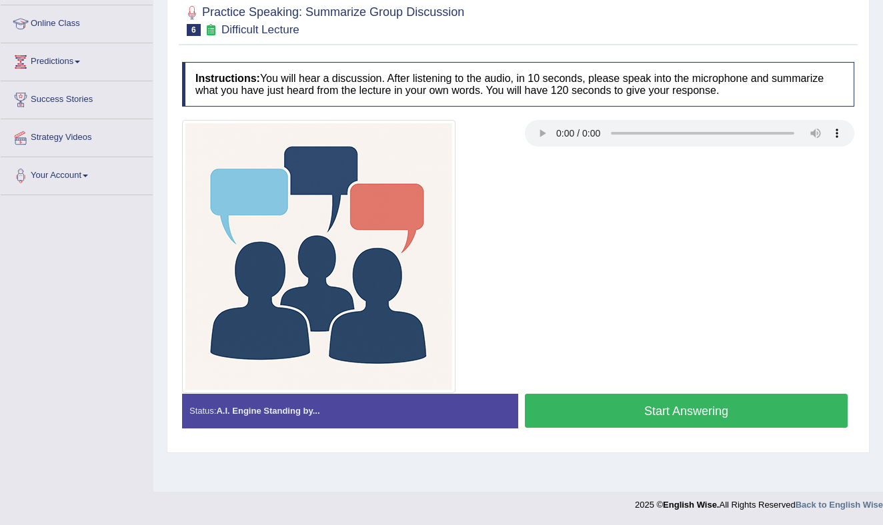
click at [607, 407] on button "Start Answering" at bounding box center [686, 411] width 323 height 34
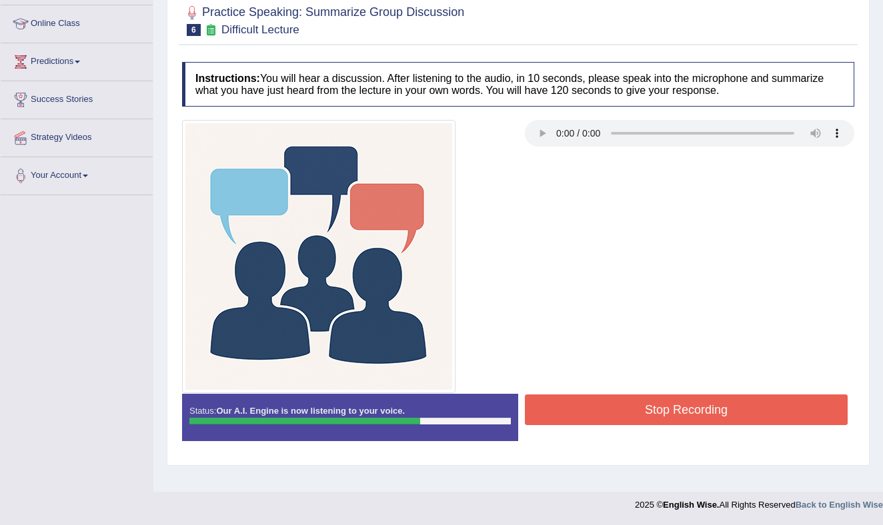
click at [649, 404] on button "Stop Recording" at bounding box center [686, 410] width 323 height 31
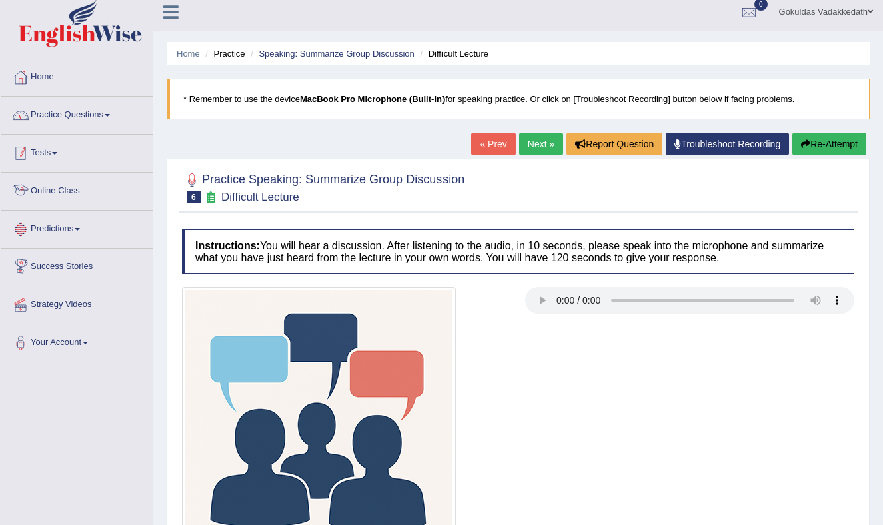
scroll to position [0, 0]
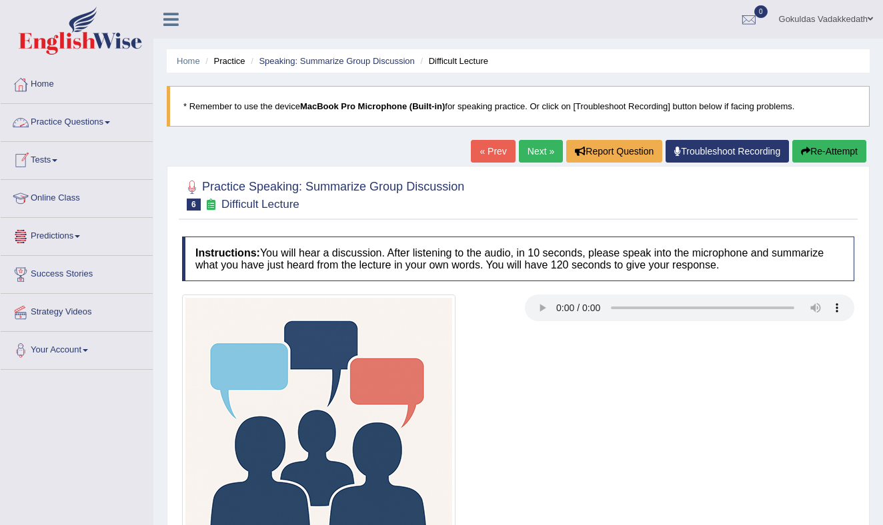
click at [113, 119] on link "Practice Questions" at bounding box center [77, 120] width 152 height 33
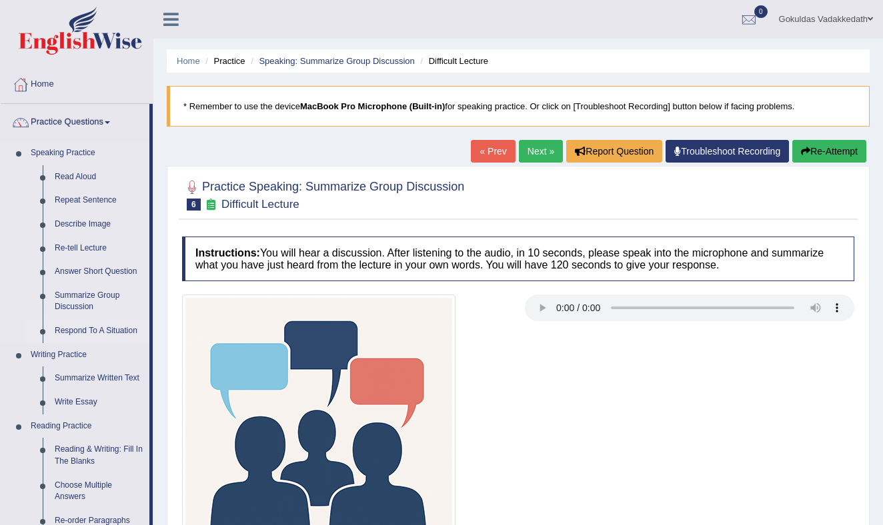
click at [79, 329] on link "Respond To A Situation" at bounding box center [99, 331] width 101 height 24
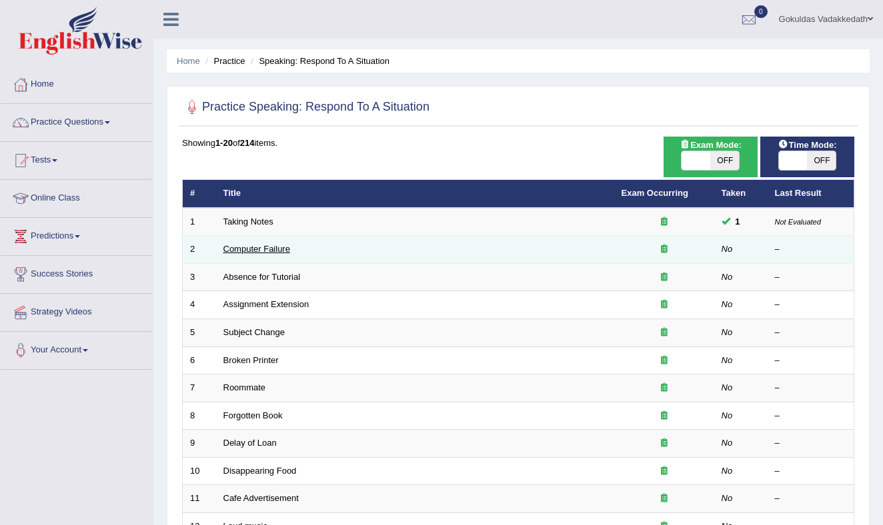
click at [285, 249] on link "Computer Failure" at bounding box center [256, 249] width 67 height 10
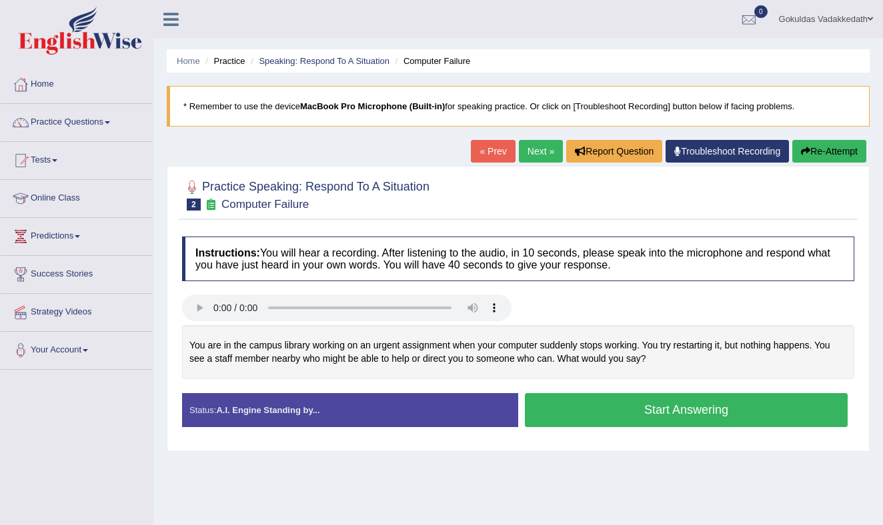
click at [659, 409] on button "Start Answering" at bounding box center [686, 410] width 323 height 34
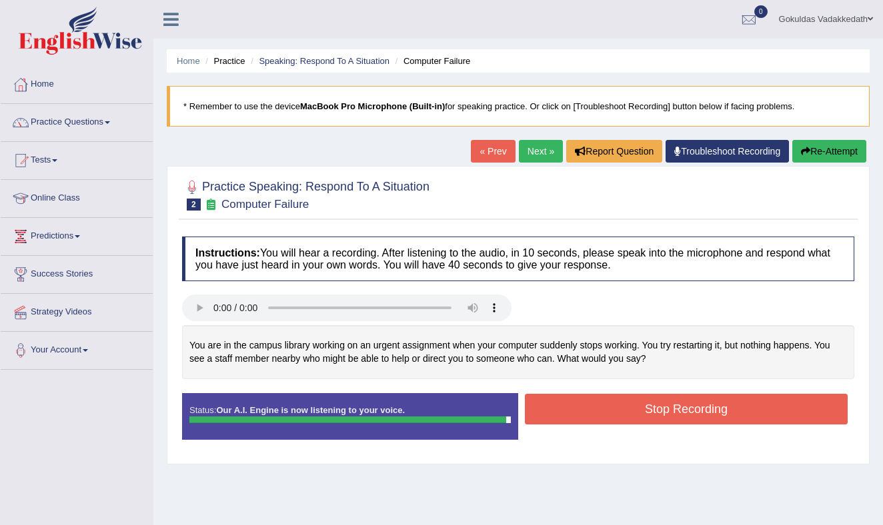
click at [654, 410] on button "Stop Recording" at bounding box center [686, 409] width 323 height 31
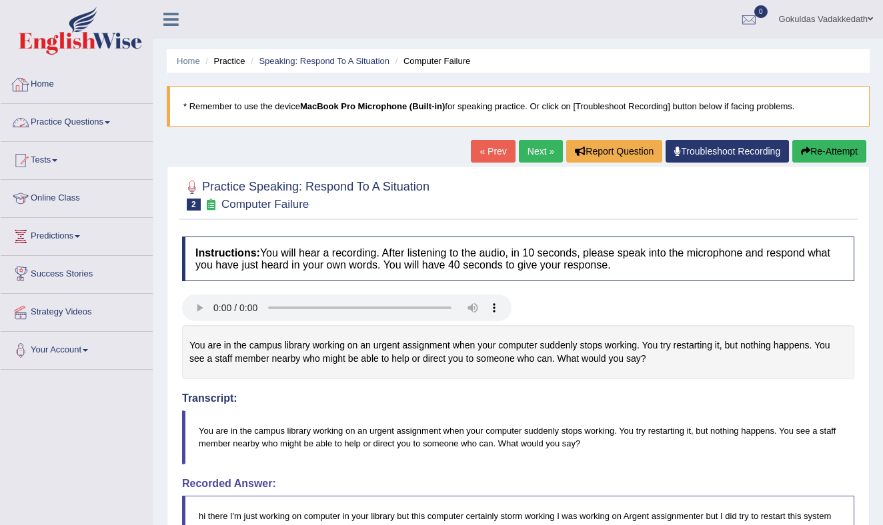
click at [115, 119] on link "Practice Questions" at bounding box center [77, 120] width 152 height 33
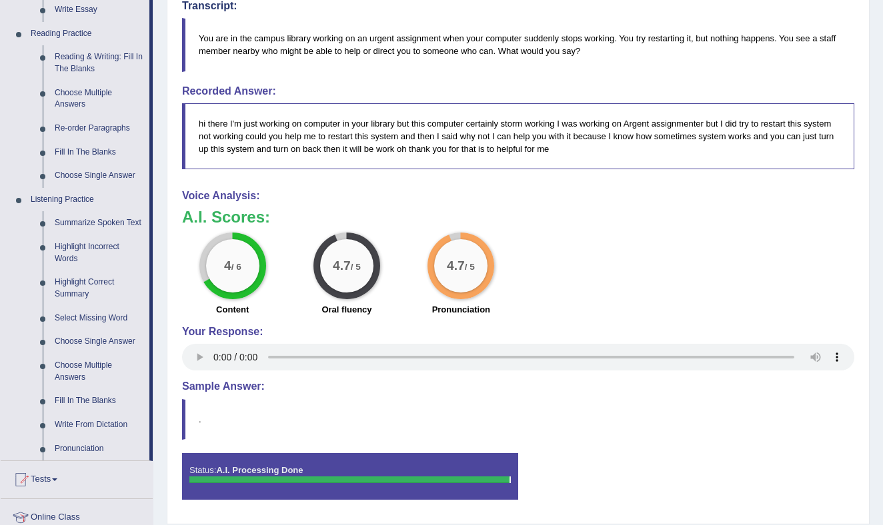
scroll to position [396, 0]
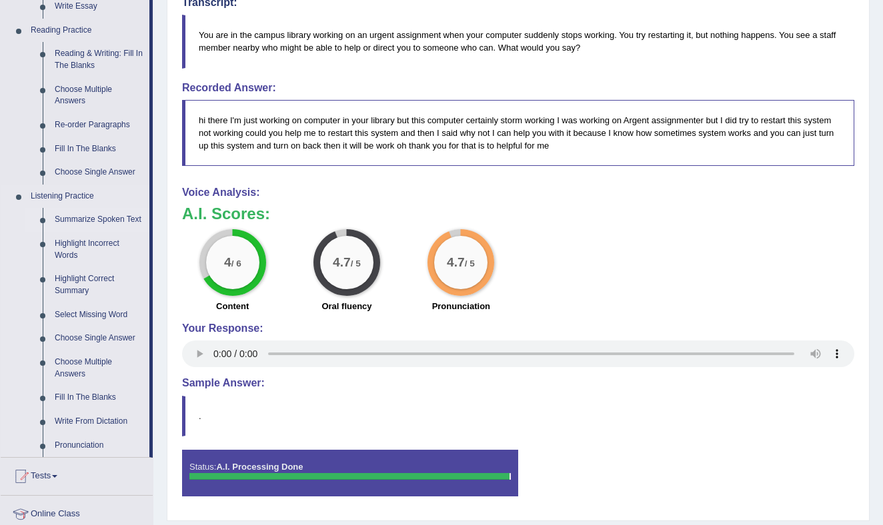
click at [81, 218] on link "Summarize Spoken Text" at bounding box center [99, 220] width 101 height 24
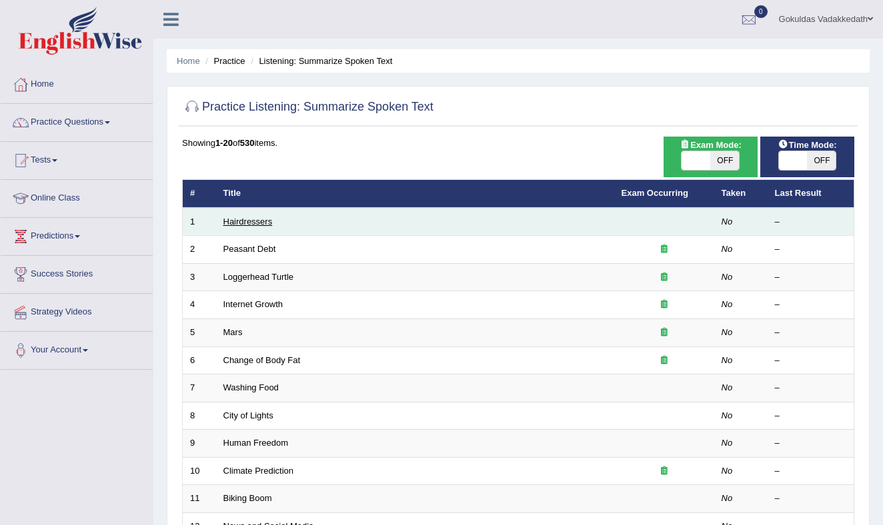
click at [253, 223] on link "Hairdressers" at bounding box center [247, 222] width 49 height 10
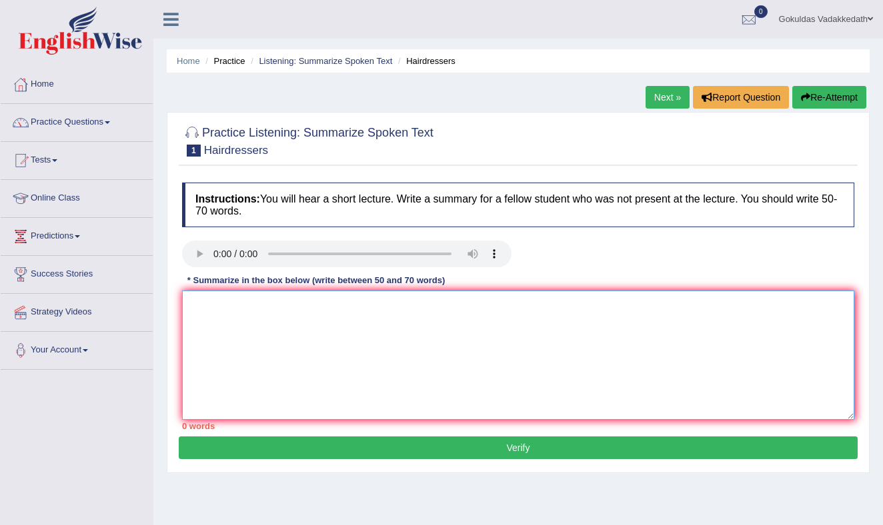
click at [243, 319] on textarea at bounding box center [518, 355] width 672 height 129
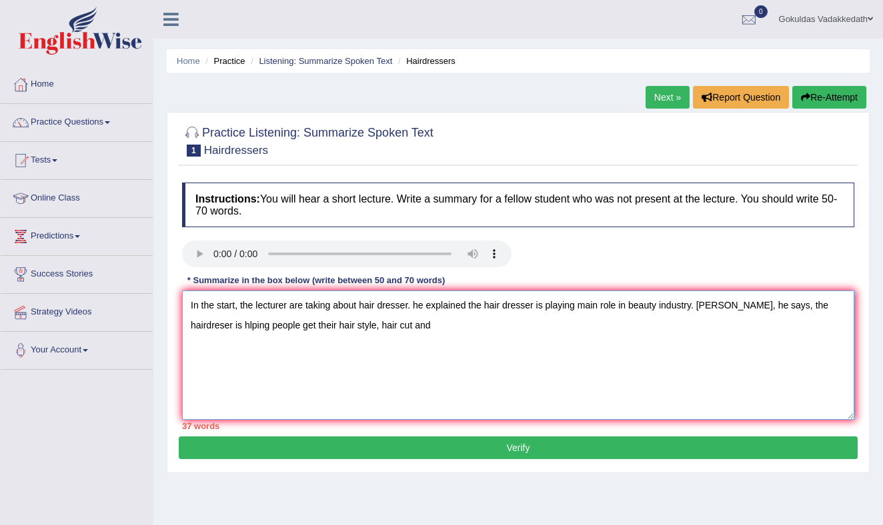
scroll to position [3, 0]
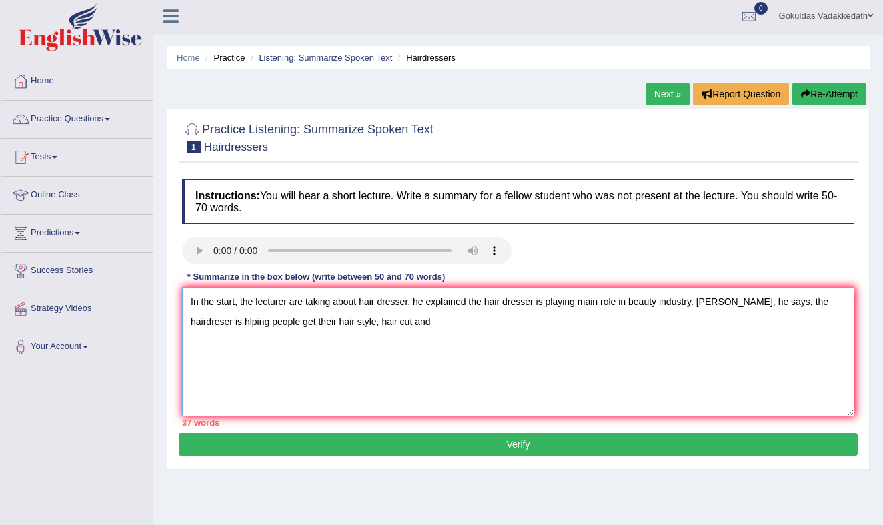
drag, startPoint x: 251, startPoint y: 321, endPoint x: 259, endPoint y: 341, distance: 20.9
click at [251, 323] on textarea "In the start, the lecturer are taking about hair dresser. he explained the hair…" at bounding box center [518, 351] width 672 height 129
drag, startPoint x: 441, startPoint y: 325, endPoint x: 443, endPoint y: 337, distance: 12.8
click at [441, 329] on textarea "In the start, the lecturer are taking about hair dresser. he explained the hair…" at bounding box center [518, 351] width 672 height 129
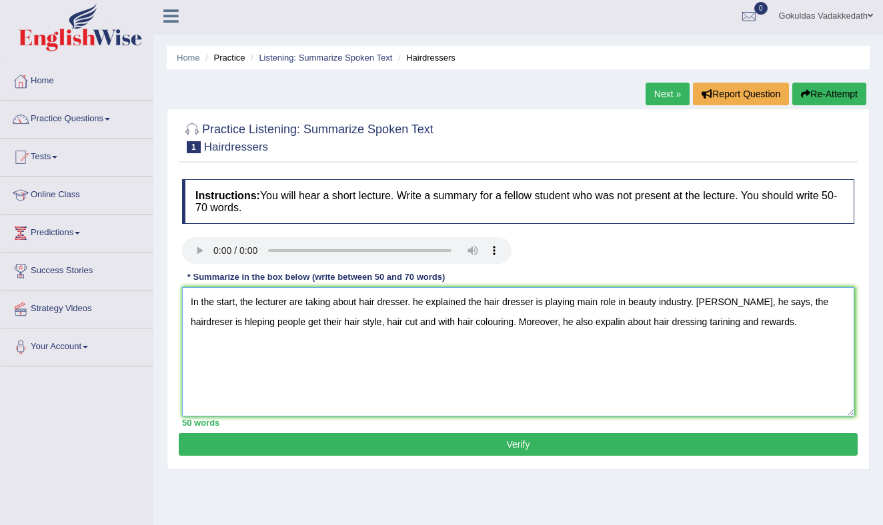
scroll to position [1, 0]
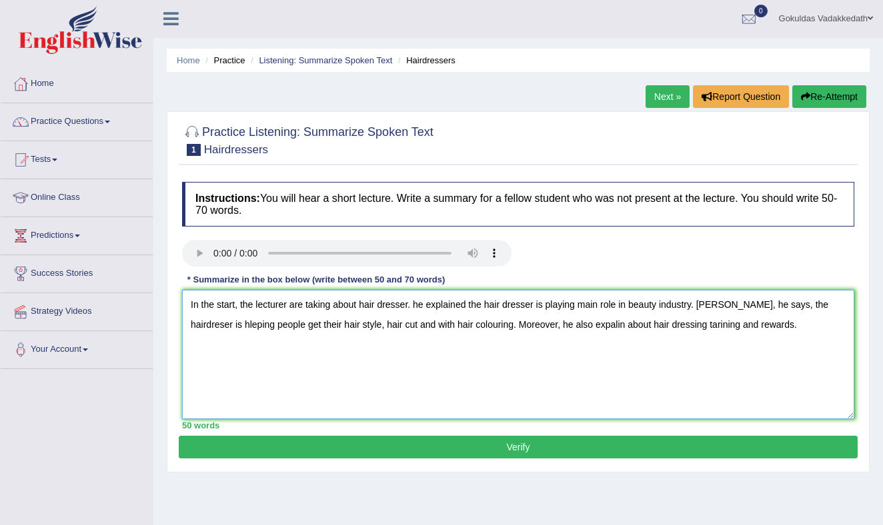
drag, startPoint x: 307, startPoint y: 303, endPoint x: 305, endPoint y: 311, distance: 7.5
click at [306, 306] on textarea "In the start, the lecturer are taking about hair dresser. he explained the hair…" at bounding box center [518, 354] width 672 height 129
drag, startPoint x: 306, startPoint y: 304, endPoint x: 305, endPoint y: 312, distance: 8.0
click at [305, 307] on textarea "In the start, the lecturer is taking about hair dresser. he explained the hair …" at bounding box center [518, 354] width 672 height 129
click at [414, 305] on textarea "In the start, the lecturer is talking about hair dresser. he explained the hair…" at bounding box center [518, 354] width 672 height 129
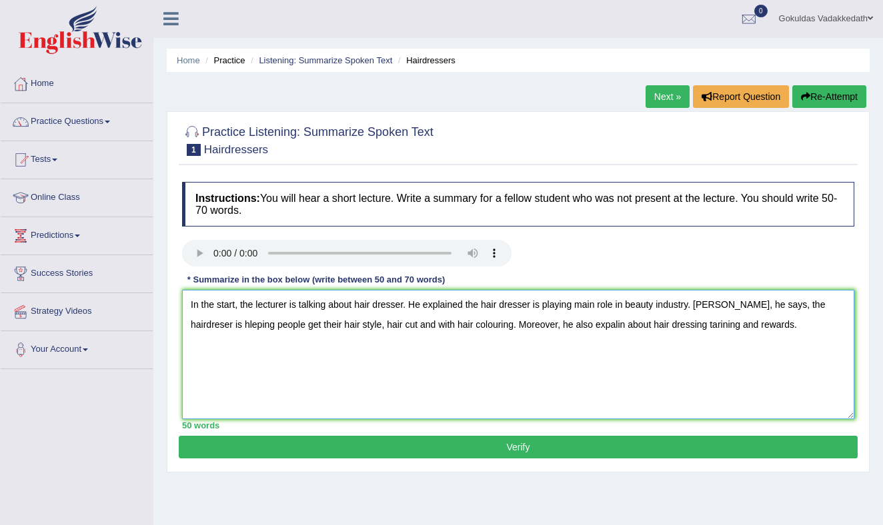
drag, startPoint x: 540, startPoint y: 303, endPoint x: 538, endPoint y: 315, distance: 12.2
click at [539, 305] on textarea "In the start, the lecturer is talking about hair dresser. He explained the hair…" at bounding box center [518, 354] width 672 height 129
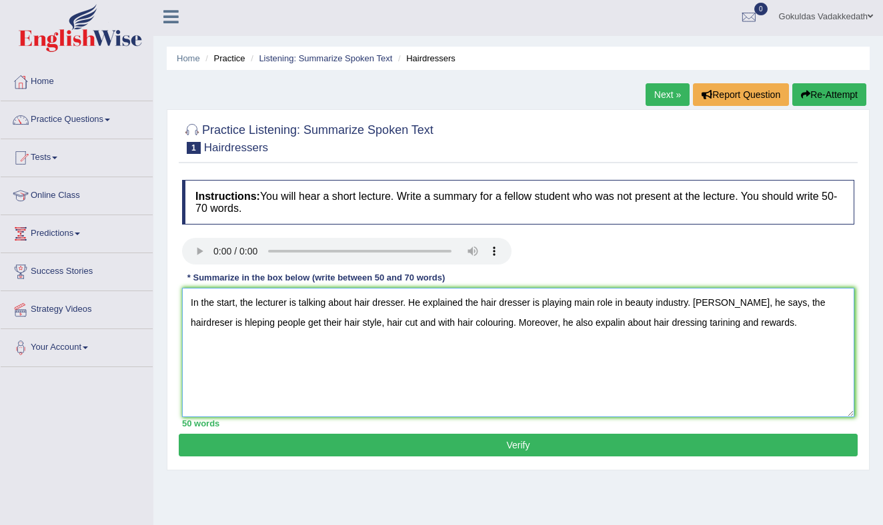
scroll to position [2, 0]
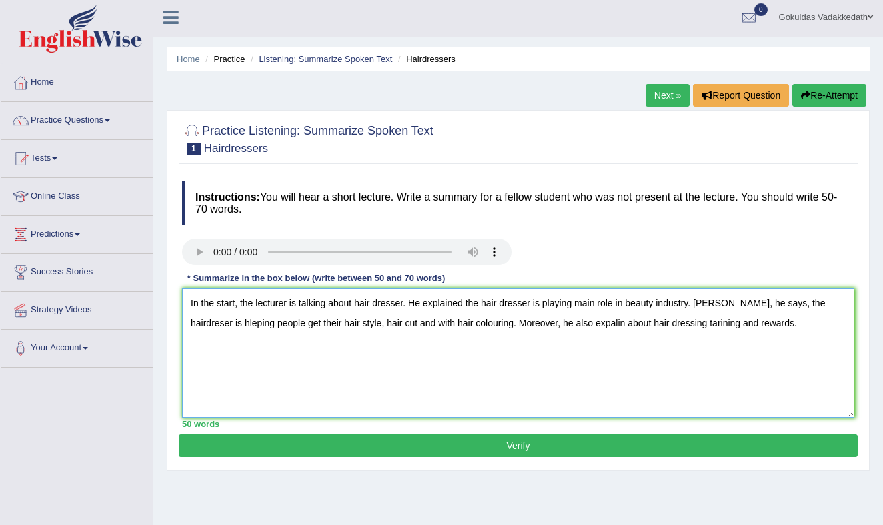
type textarea "In the start, the lecturer is talking about hair dresser. He explained the hair…"
click at [521, 443] on button "Verify" at bounding box center [518, 446] width 679 height 23
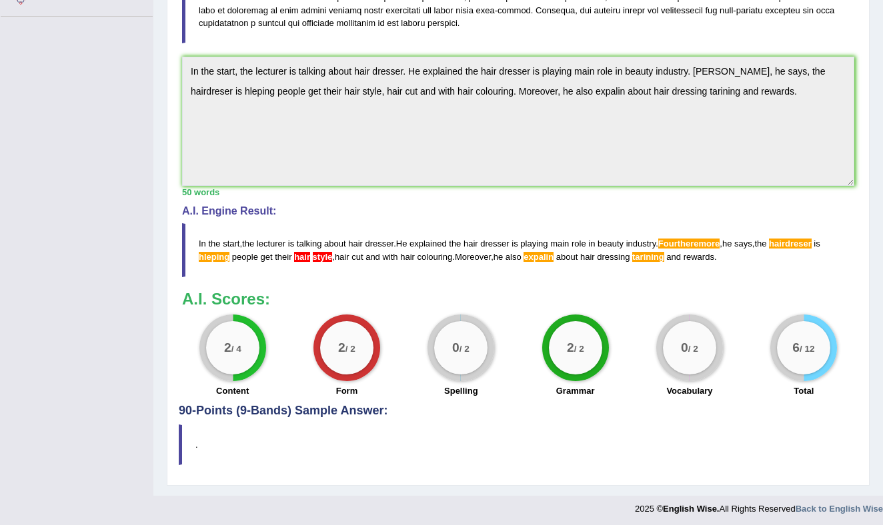
scroll to position [358, 0]
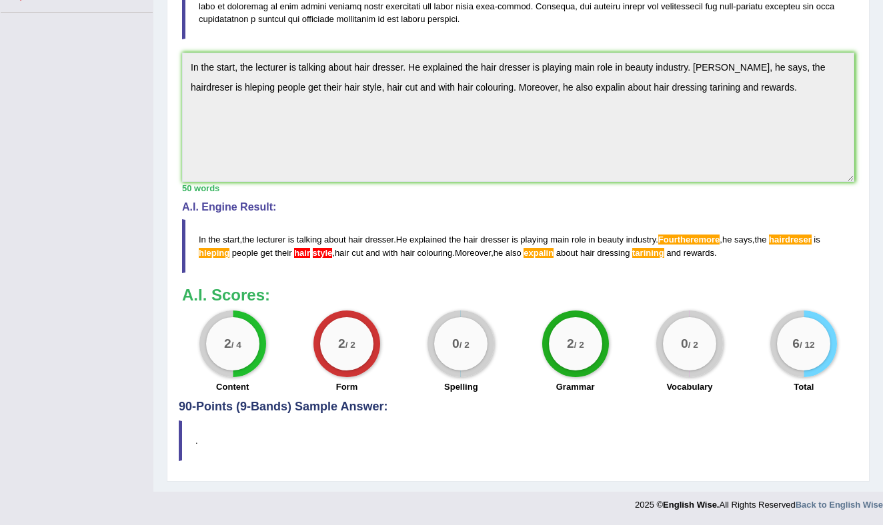
click at [593, 207] on h4 "A.I. Engine Result:" at bounding box center [518, 207] width 672 height 12
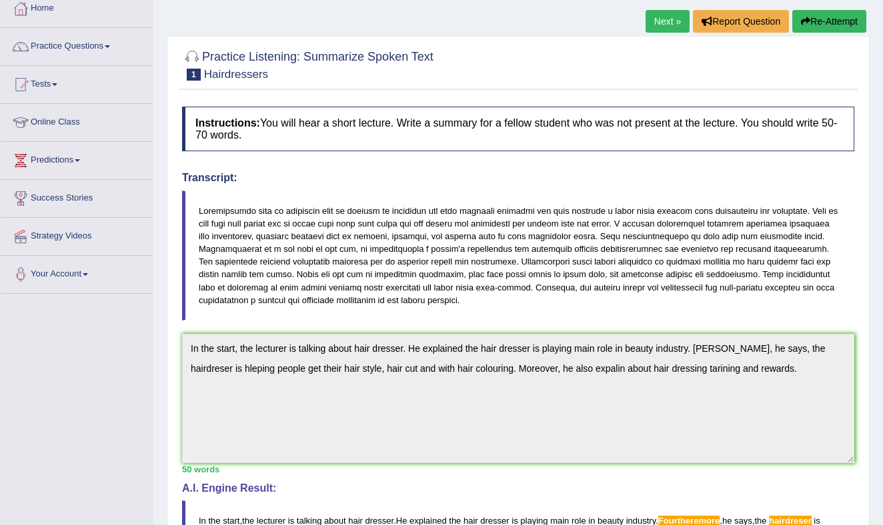
scroll to position [0, 0]
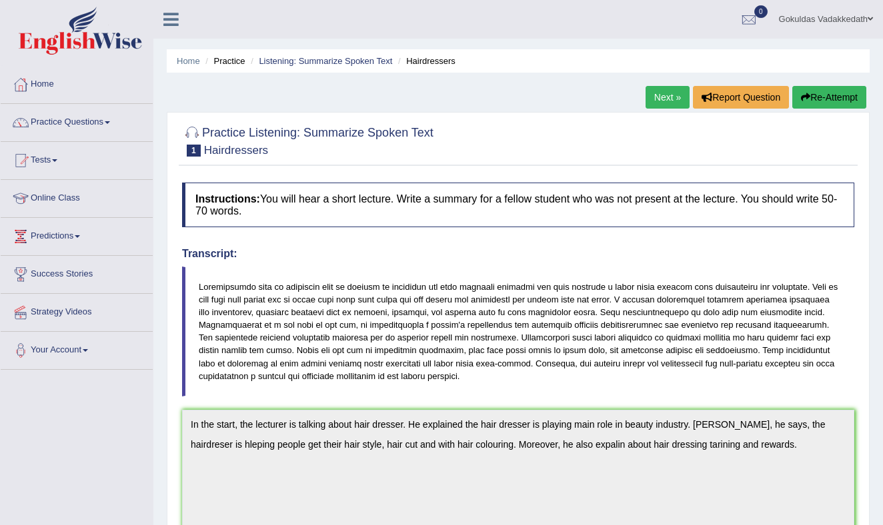
click at [824, 96] on button "Re-Attempt" at bounding box center [829, 97] width 74 height 23
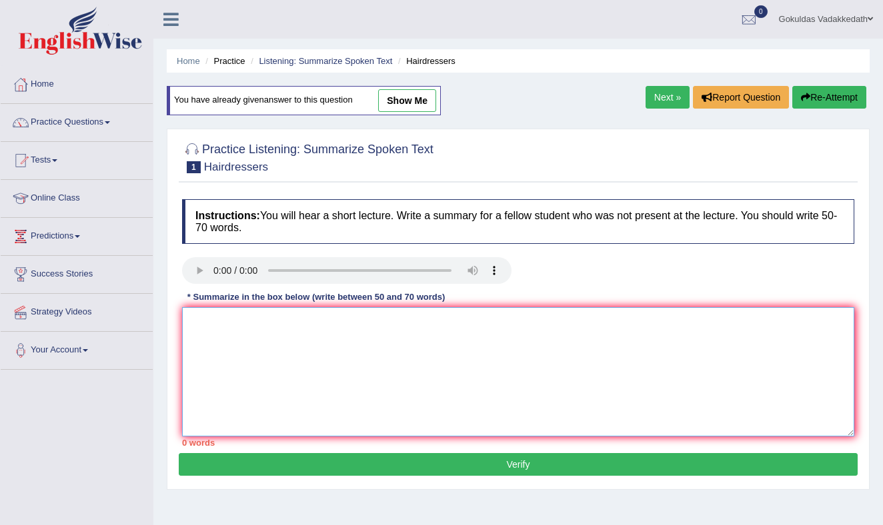
paste textarea "n the start, the lecturer is talking about hair dresser. He explained the hair …"
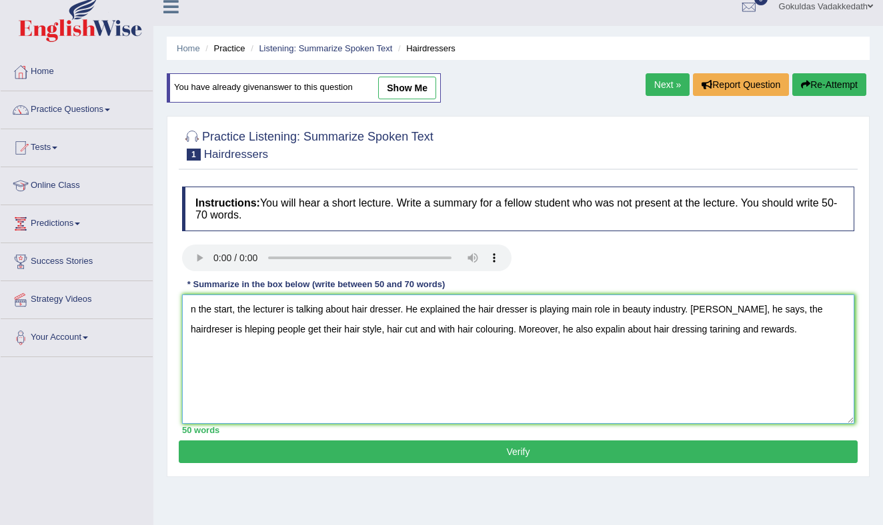
scroll to position [25, 0]
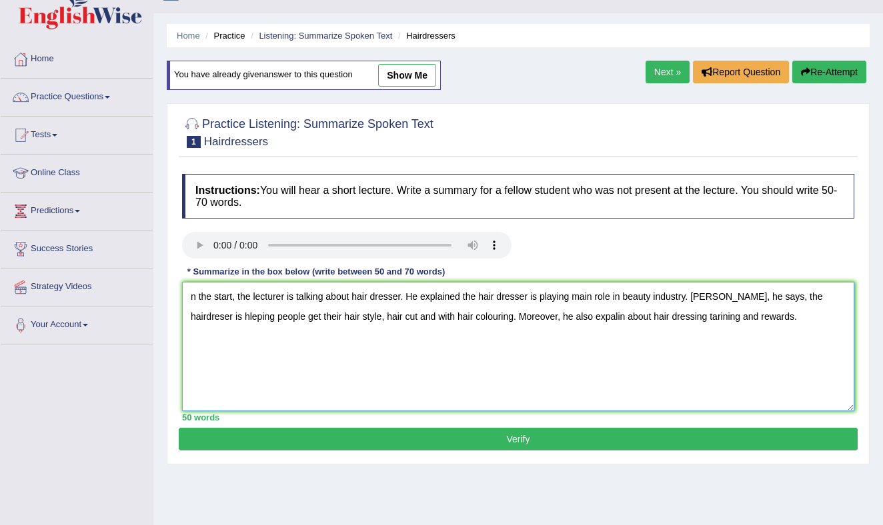
drag, startPoint x: 189, startPoint y: 298, endPoint x: 191, endPoint y: 310, distance: 12.2
click at [189, 298] on textarea "n the start, the lecturer is talking about hair dresser. He explained the hair …" at bounding box center [518, 346] width 672 height 129
click at [715, 295] on textarea "In the start, the lecturer is talking about hair dresser. He explained the hair…" at bounding box center [518, 346] width 672 height 129
click at [276, 317] on textarea "In the start, the lecturer is talking about hair dresser. He explained the hair…" at bounding box center [518, 346] width 672 height 129
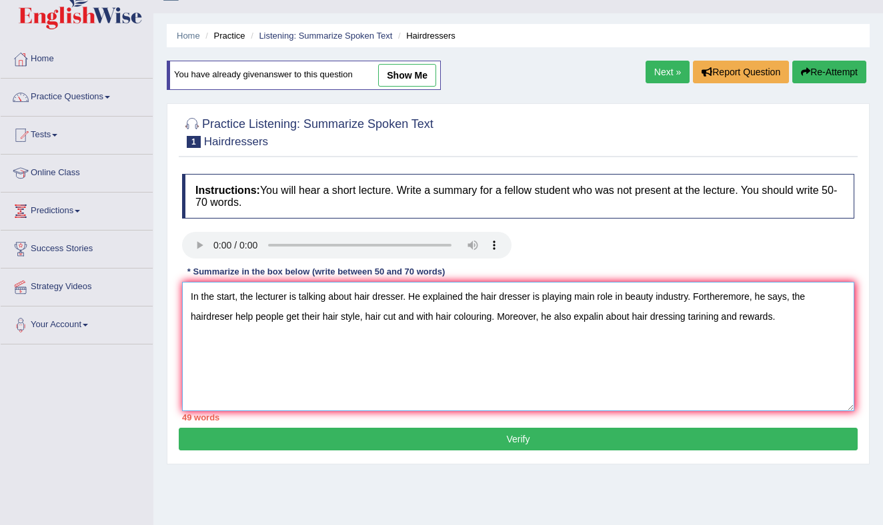
drag, startPoint x: 605, startPoint y: 314, endPoint x: 601, endPoint y: 337, distance: 23.6
click at [603, 320] on textarea "In the start, the lecturer is talking about hair dresser. He explained the hair…" at bounding box center [518, 346] width 672 height 129
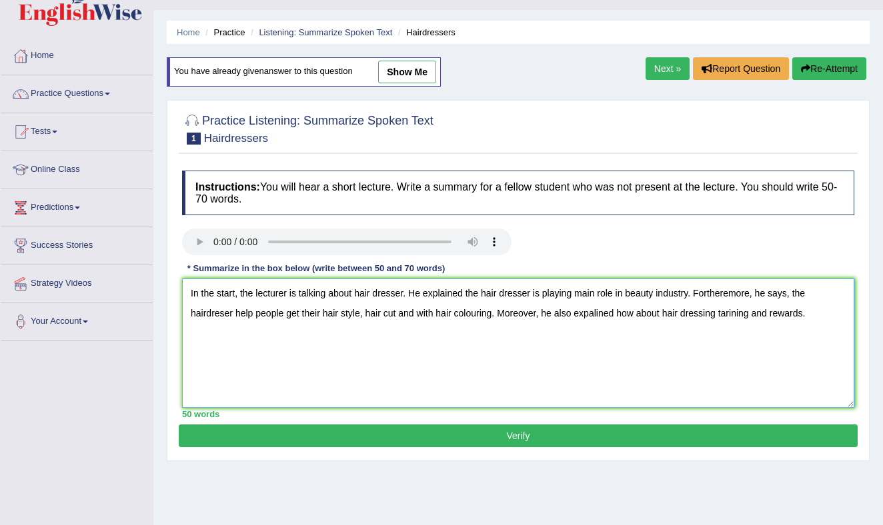
drag, startPoint x: 665, startPoint y: 314, endPoint x: 663, endPoint y: 339, distance: 25.5
click at [665, 317] on textarea "In the start, the lecturer is talking about hair dresser. He explained the hair…" at bounding box center [518, 343] width 672 height 129
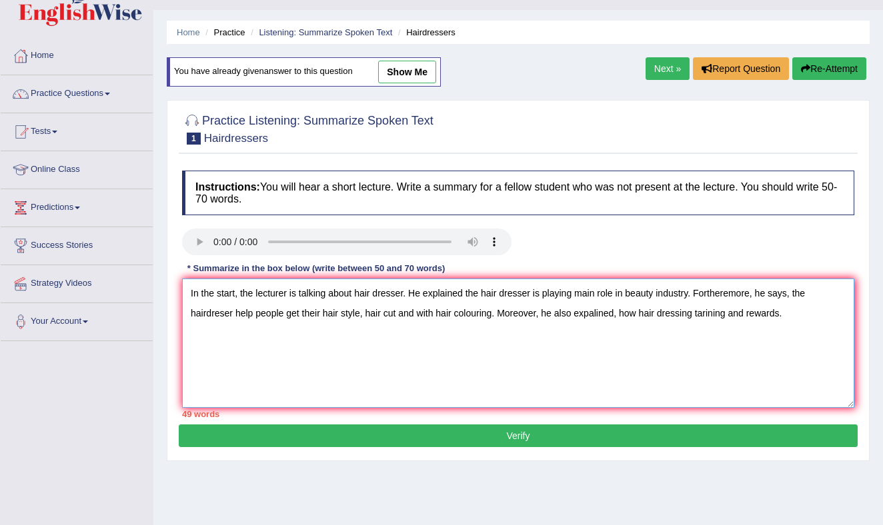
drag, startPoint x: 731, startPoint y: 315, endPoint x: 729, endPoint y: 335, distance: 20.7
click at [731, 325] on textarea "In the start, the lecturer is talking about hair dresser. He explained the hair…" at bounding box center [518, 343] width 672 height 129
drag, startPoint x: 729, startPoint y: 329, endPoint x: 725, endPoint y: 341, distance: 12.0
click at [728, 334] on textarea "In the start, the lecturer is talking about hair dresser. He explained the hair…" at bounding box center [518, 343] width 672 height 129
drag, startPoint x: 731, startPoint y: 315, endPoint x: 727, endPoint y: 353, distance: 37.5
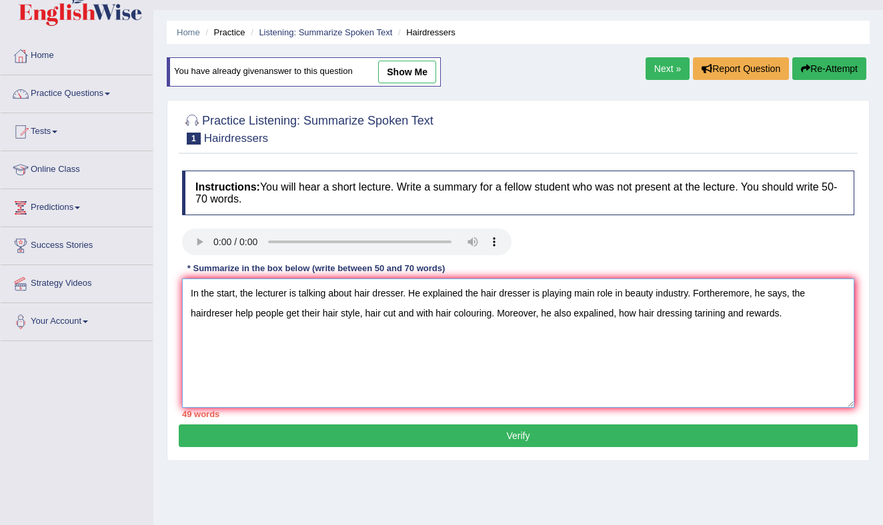
click at [729, 322] on textarea "In the start, the lecturer is talking about hair dresser. He explained the hair…" at bounding box center [518, 343] width 672 height 129
click at [729, 357] on textarea "In the start, the lecturer is talking about hair dresser. He explained the hair…" at bounding box center [518, 343] width 672 height 129
click at [731, 317] on textarea "In the start, the lecturer is talking about hair dresser. He explained the hair…" at bounding box center [518, 343] width 672 height 129
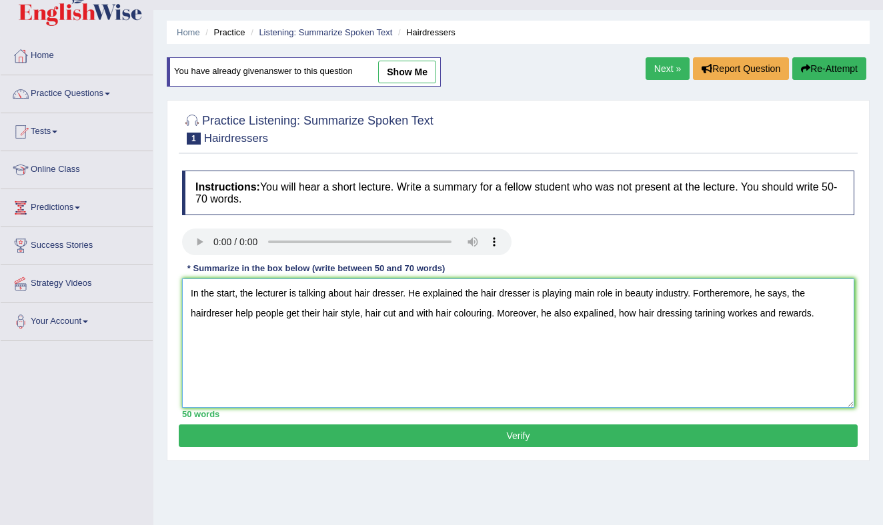
drag, startPoint x: 784, startPoint y: 308, endPoint x: 784, endPoint y: 331, distance: 22.7
click at [784, 309] on textarea "In the start, the lecturer is talking about hair dresser. He explained the hair…" at bounding box center [518, 343] width 672 height 129
drag, startPoint x: 781, startPoint y: 316, endPoint x: 784, endPoint y: 329, distance: 12.9
click at [781, 317] on textarea "In the start, the lecturer is talking about hair dresser. He explained the hair…" at bounding box center [518, 343] width 672 height 129
type textarea "In the start, the lecturer is talking about hair dresser. He explained the hair…"
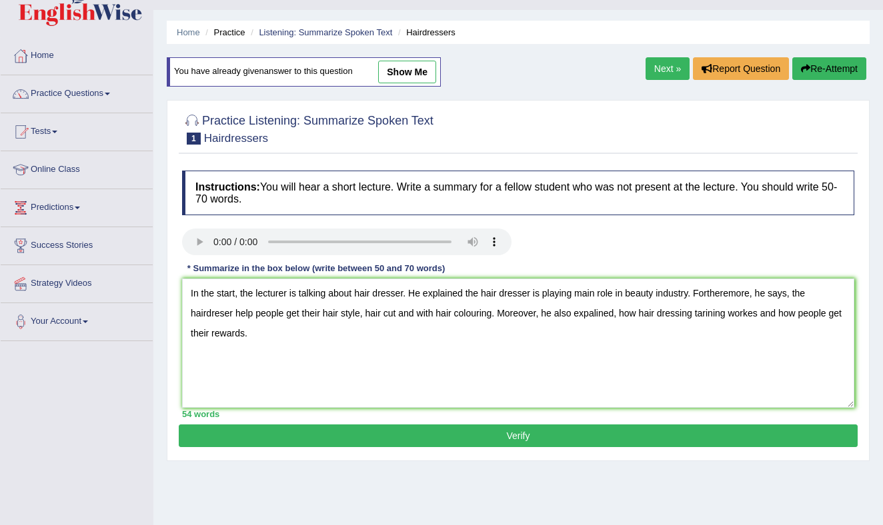
click at [472, 433] on button "Verify" at bounding box center [518, 436] width 679 height 23
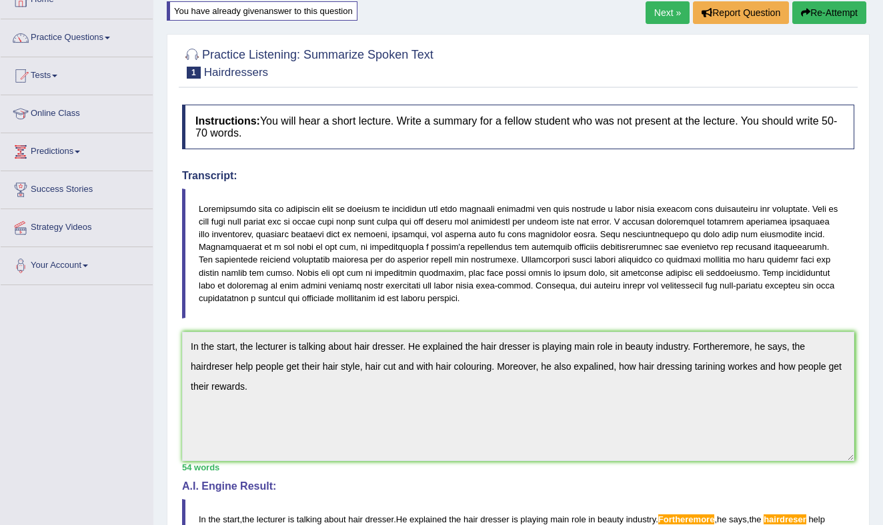
scroll to position [82, 0]
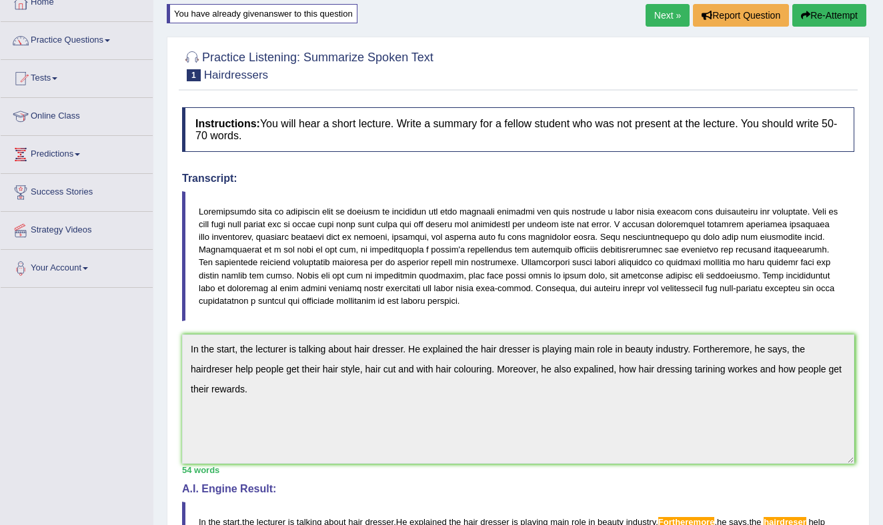
click at [830, 11] on button "Re-Attempt" at bounding box center [829, 15] width 74 height 23
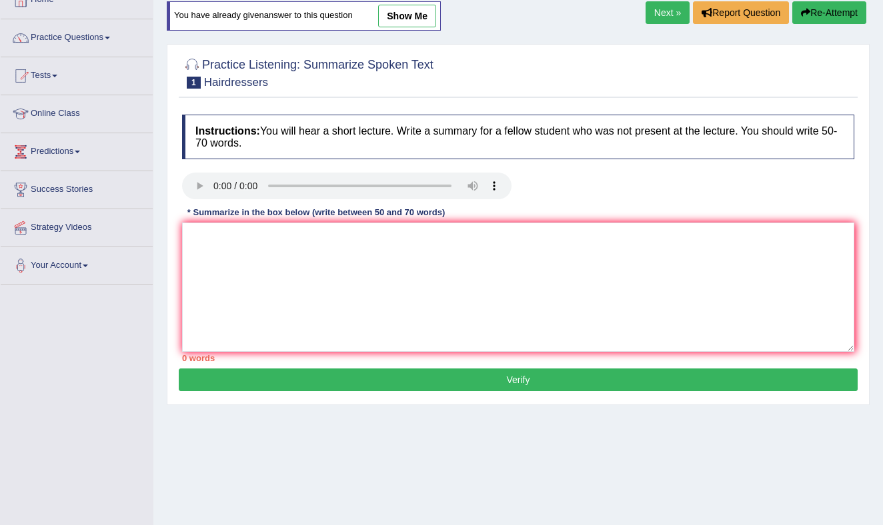
scroll to position [82, 0]
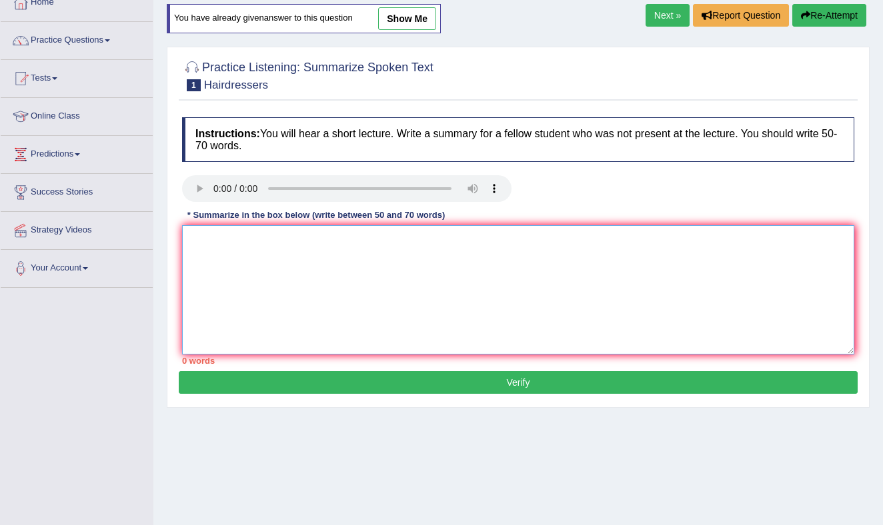
paste textarea "In the start, the lecturer is talking about hair dresser. He explained the hair…"
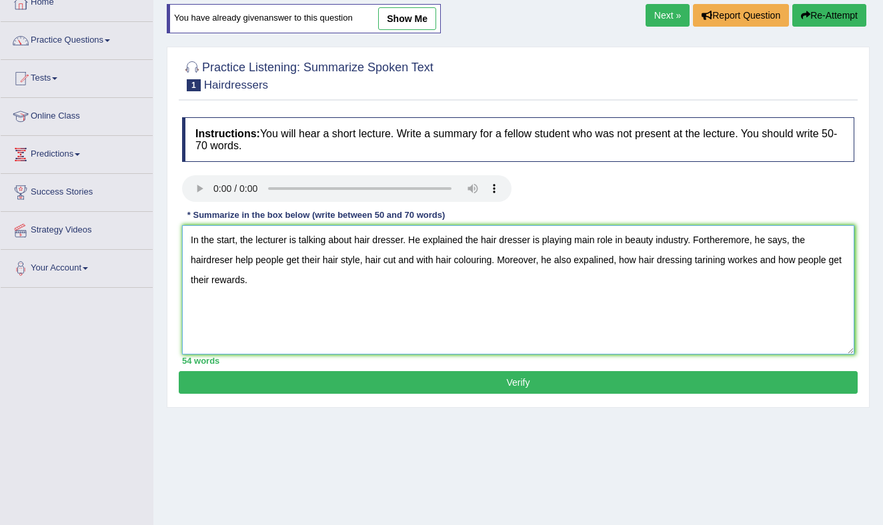
drag, startPoint x: 728, startPoint y: 261, endPoint x: 724, endPoint y: 289, distance: 28.3
click at [727, 265] on textarea "In the start, the lecturer is talking about hair dresser. He explained the hair…" at bounding box center [518, 289] width 672 height 129
drag, startPoint x: 763, startPoint y: 261, endPoint x: 761, endPoint y: 278, distance: 17.4
click at [761, 264] on textarea "In the start, the lecturer is talking about hair dresser. He explained the hair…" at bounding box center [518, 289] width 672 height 129
click at [757, 242] on textarea "In the start, the lecturer is talking about hair dresser. He explained the hair…" at bounding box center [518, 289] width 672 height 129
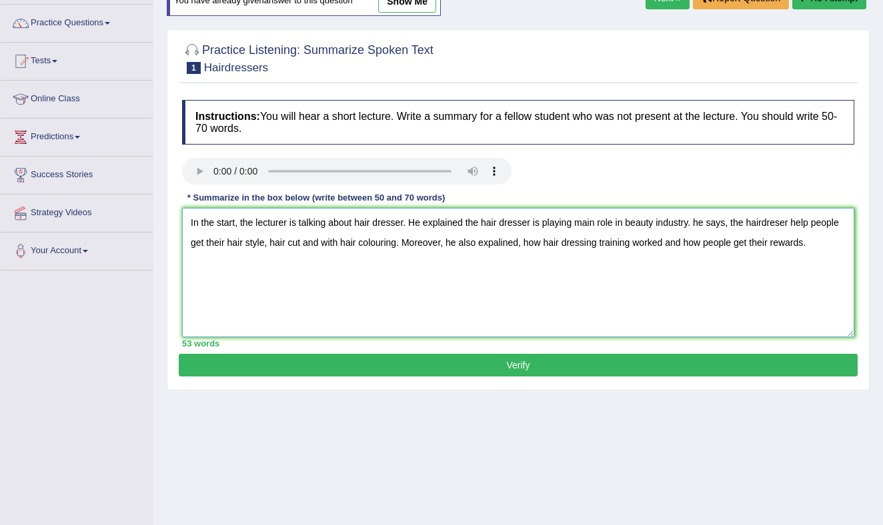
scroll to position [99, 0]
click at [702, 223] on textarea "In the start, the lecturer is talking about hair dresser. He explained the hair…" at bounding box center [518, 273] width 672 height 129
drag, startPoint x: 245, startPoint y: 240, endPoint x: 240, endPoint y: 253, distance: 14.1
click at [243, 242] on textarea "In the start, the lecturer is talking about hair dresser. He explained the hair…" at bounding box center [518, 271] width 672 height 129
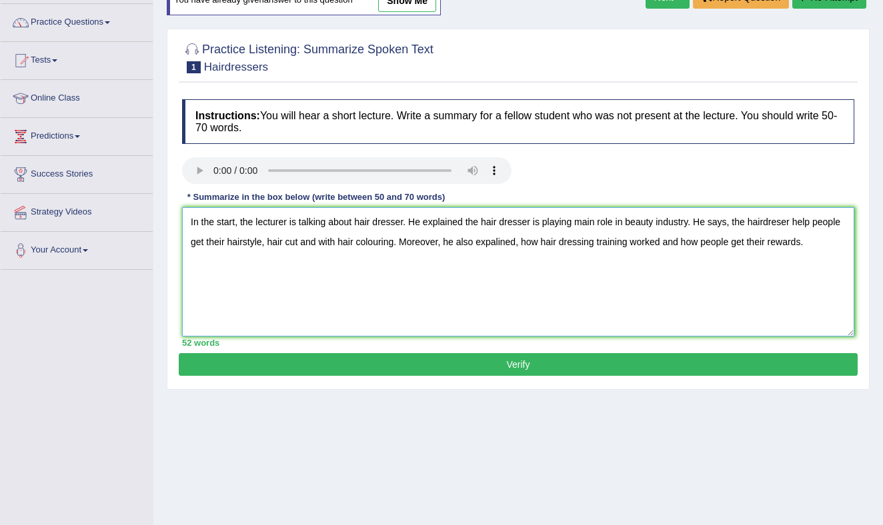
type textarea "In the start, the lecturer is talking about hair dresser. He explained the hair…"
click at [453, 363] on button "Verify" at bounding box center [518, 364] width 679 height 23
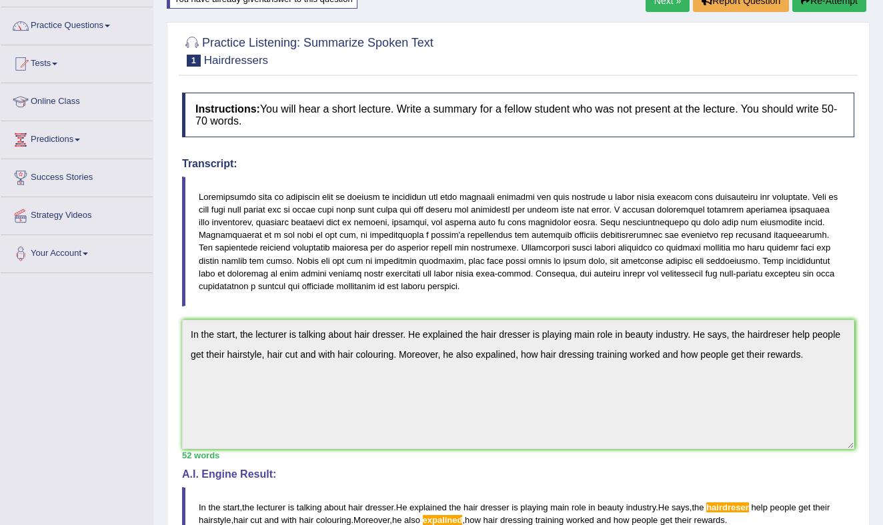
scroll to position [0, 0]
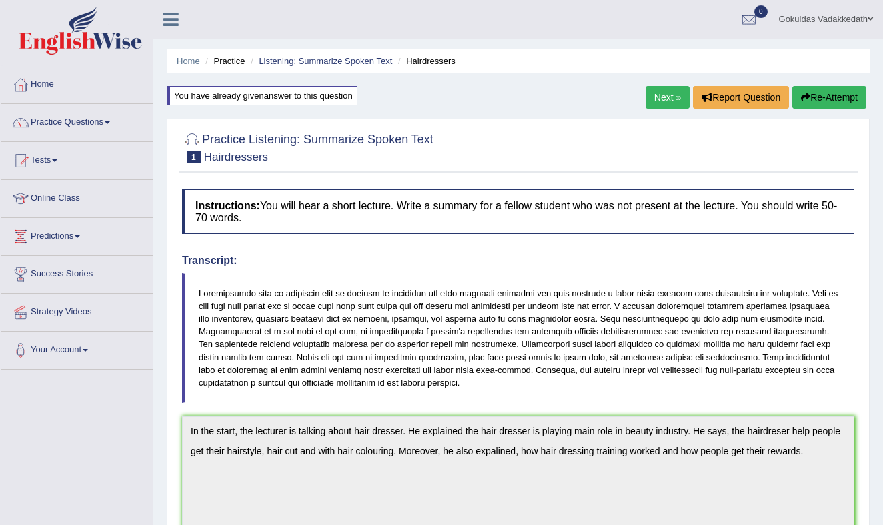
click at [819, 97] on button "Re-Attempt" at bounding box center [829, 97] width 74 height 23
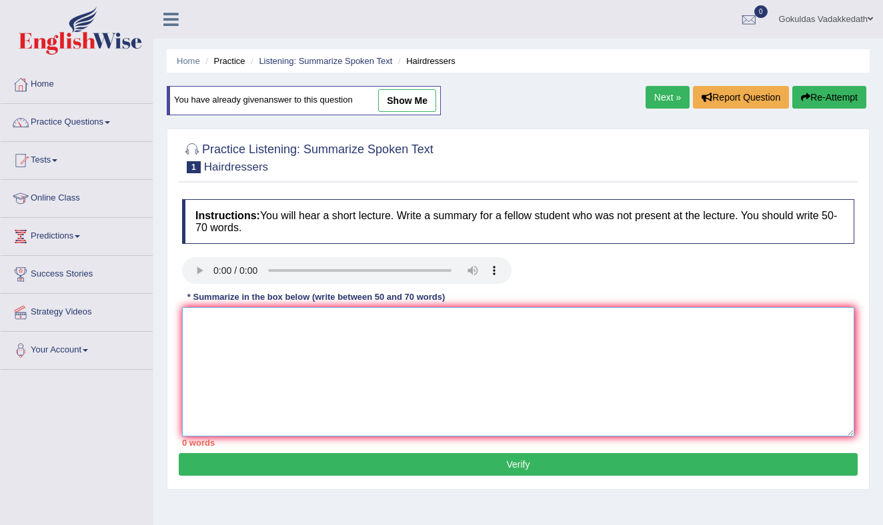
click at [259, 330] on textarea at bounding box center [518, 371] width 672 height 129
paste textarea "In the start, the lecturer is talking about hair dresser. He explained the hair…"
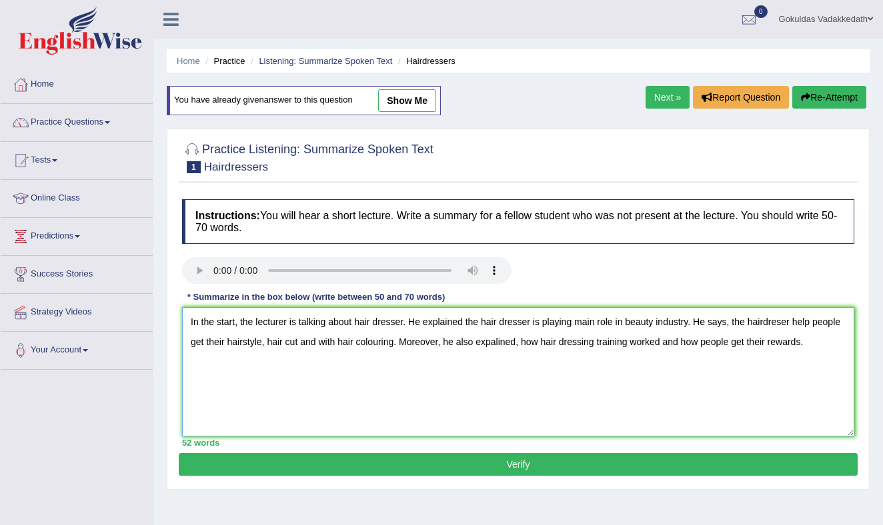
drag, startPoint x: 519, startPoint y: 343, endPoint x: 517, endPoint y: 355, distance: 12.2
click at [519, 343] on textarea "In the start, the lecturer is talking about hair dresser. He explained the hair…" at bounding box center [518, 371] width 672 height 129
drag, startPoint x: 519, startPoint y: 345, endPoint x: 515, endPoint y: 355, distance: 11.2
click at [518, 346] on textarea "In the start, the lecturer is talking about hair dresser. He explained the hair…" at bounding box center [518, 371] width 672 height 129
drag, startPoint x: 792, startPoint y: 323, endPoint x: 792, endPoint y: 337, distance: 14.0
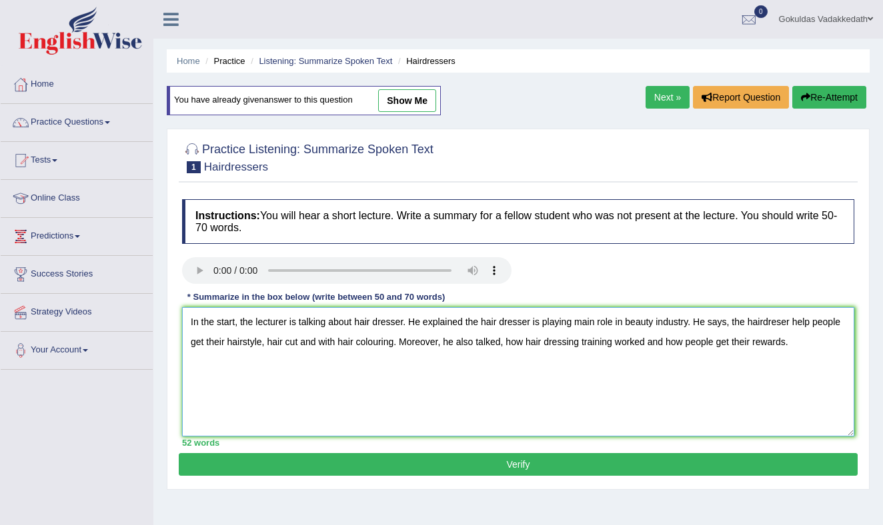
click at [792, 327] on textarea "In the start, the lecturer is talking about hair dresser. He explained the hair…" at bounding box center [518, 371] width 672 height 129
drag, startPoint x: 766, startPoint y: 325, endPoint x: 772, endPoint y: 339, distance: 15.8
click at [767, 329] on textarea "In the start, the lecturer is talking about hair dresser. He explained the hair…" at bounding box center [518, 371] width 672 height 129
click at [756, 341] on textarea "In the start, the lecturer is talking about hair dresser. He explained the hair…" at bounding box center [518, 371] width 672 height 129
click at [787, 327] on textarea "In the start, the lecturer is talking about hair dresser. He explained the hair…" at bounding box center [518, 371] width 672 height 129
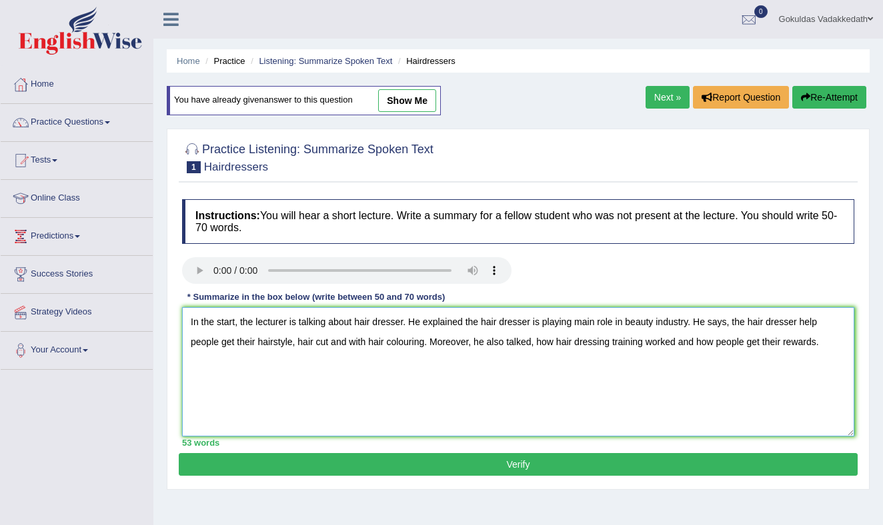
type textarea "In the start, the lecturer is talking about hair dresser. He explained the hair…"
click at [582, 460] on button "Verify" at bounding box center [518, 464] width 679 height 23
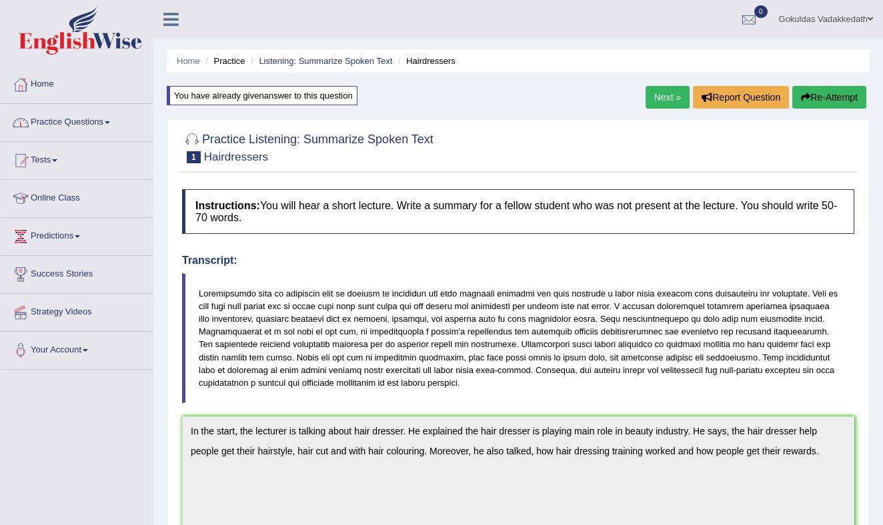
click at [113, 119] on link "Practice Questions" at bounding box center [77, 120] width 152 height 33
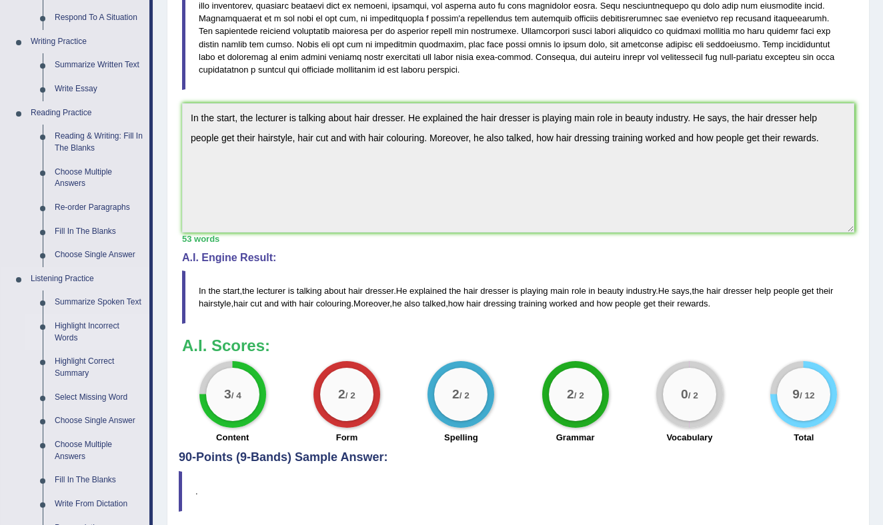
scroll to position [316, 0]
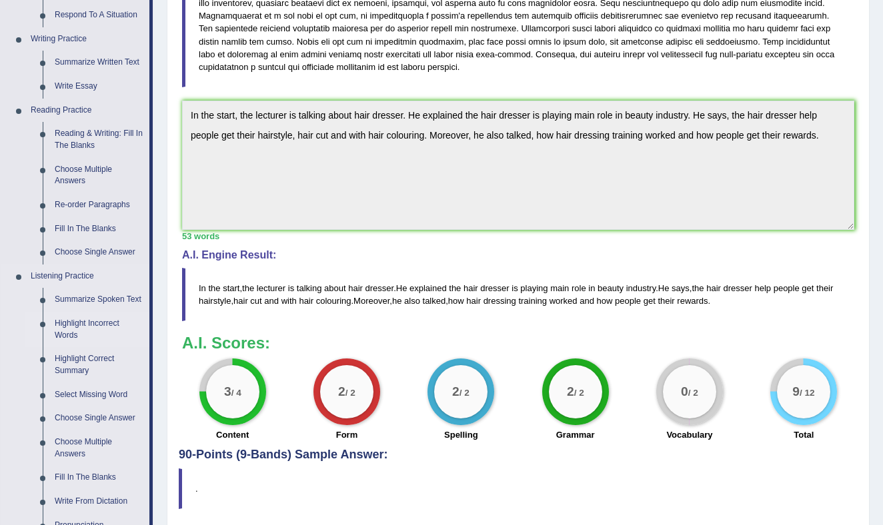
click at [92, 333] on link "Highlight Incorrect Words" at bounding box center [99, 329] width 101 height 35
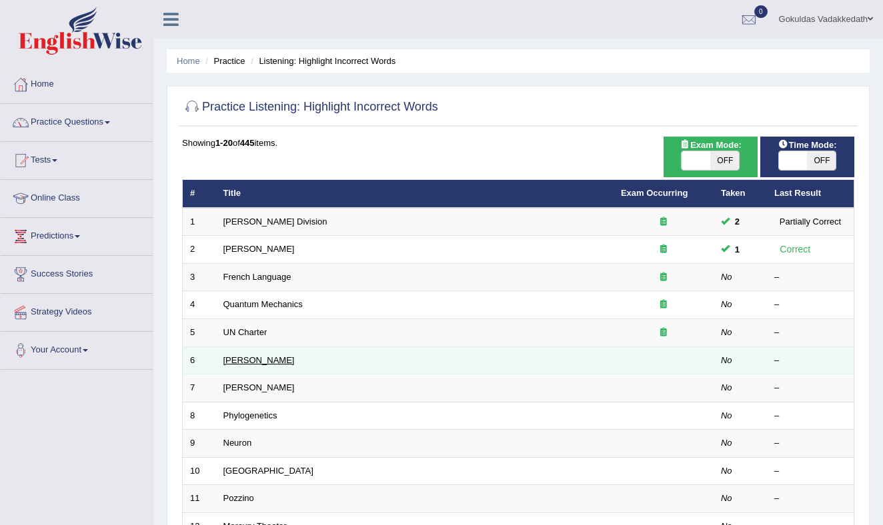
click at [233, 360] on link "[PERSON_NAME]" at bounding box center [258, 360] width 71 height 10
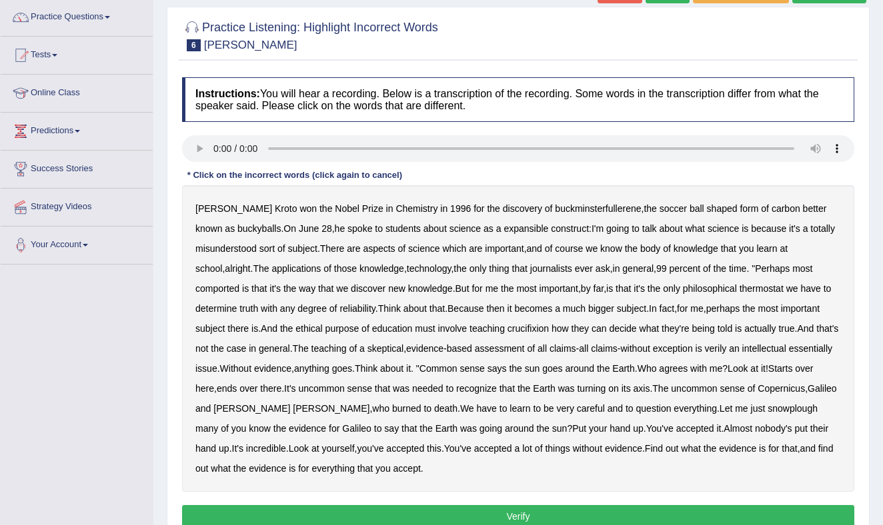
scroll to position [99, 0]
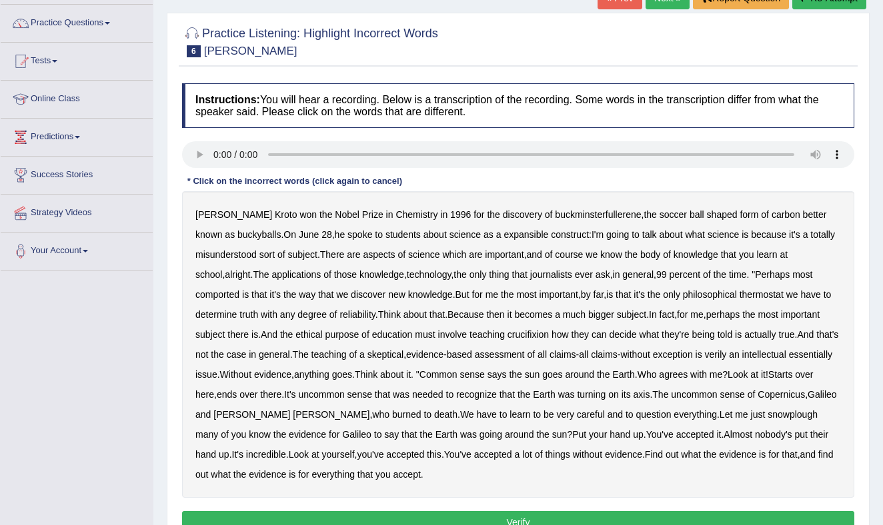
click at [503, 236] on b "expansible" at bounding box center [525, 234] width 45 height 11
click at [226, 297] on b "comported" at bounding box center [217, 294] width 44 height 11
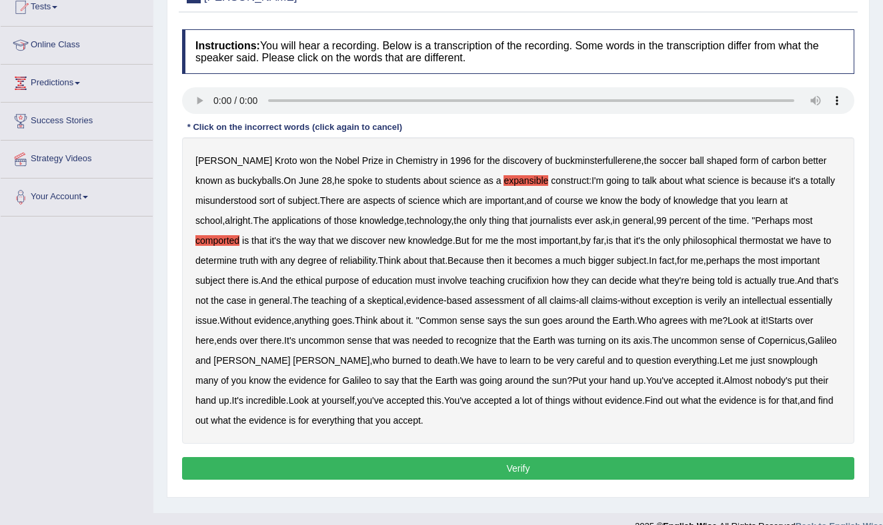
scroll to position [157, 0]
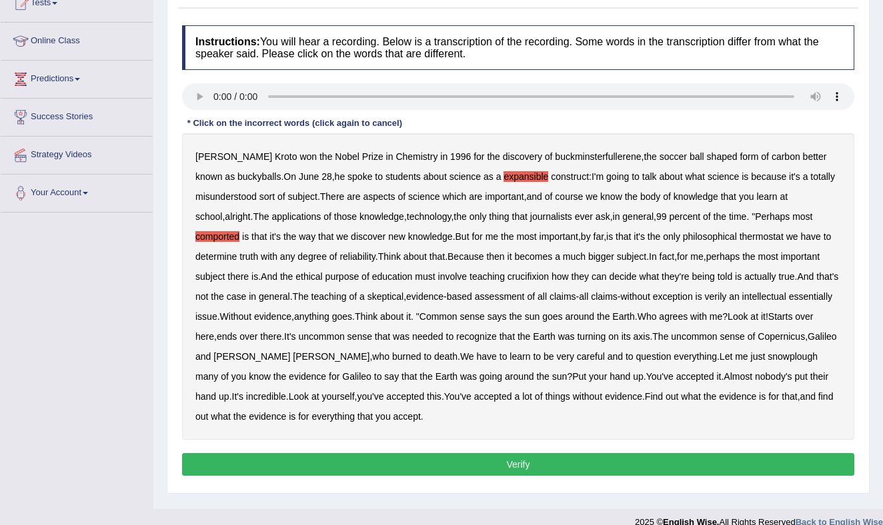
click at [783, 238] on b "thermostat" at bounding box center [761, 236] width 44 height 11
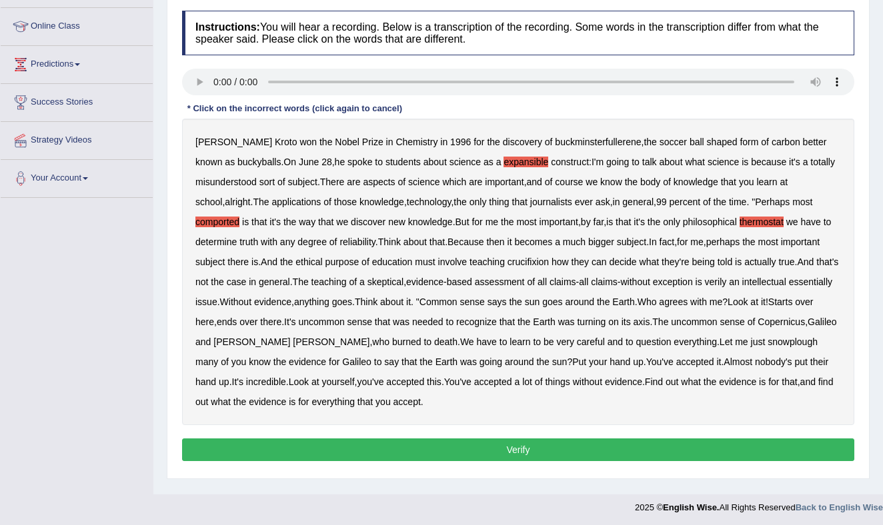
scroll to position [175, 0]
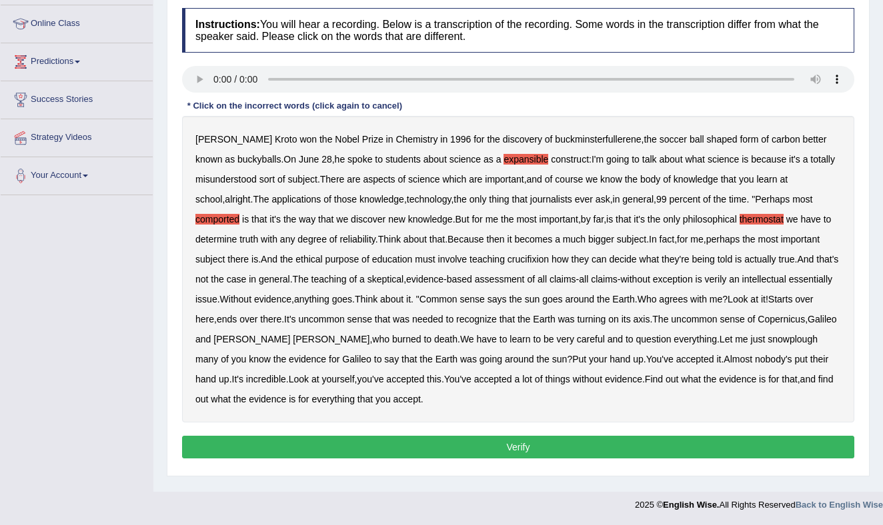
click at [549, 259] on b "crucifixion" at bounding box center [527, 259] width 41 height 11
click at [727, 283] on b "verily" at bounding box center [716, 279] width 22 height 11
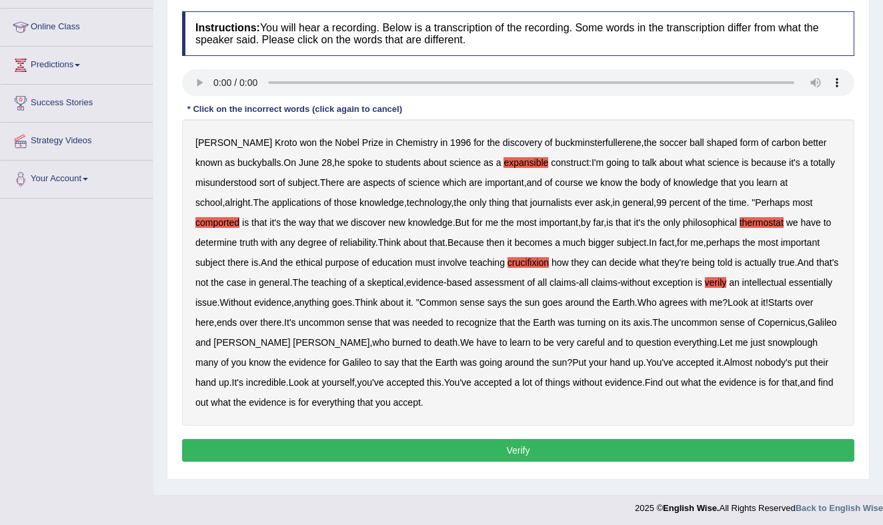
scroll to position [170, 0]
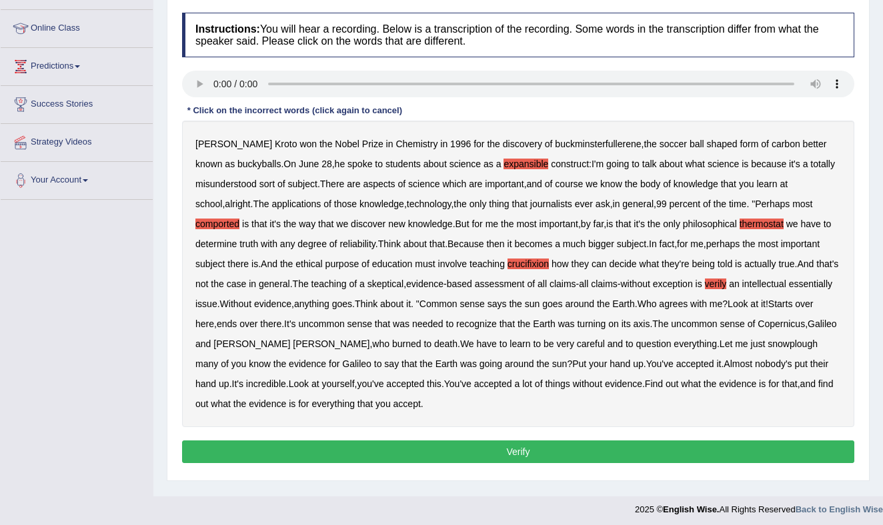
click at [767, 349] on b "snowplough" at bounding box center [792, 344] width 50 height 11
click at [533, 447] on button "Verify" at bounding box center [518, 452] width 672 height 23
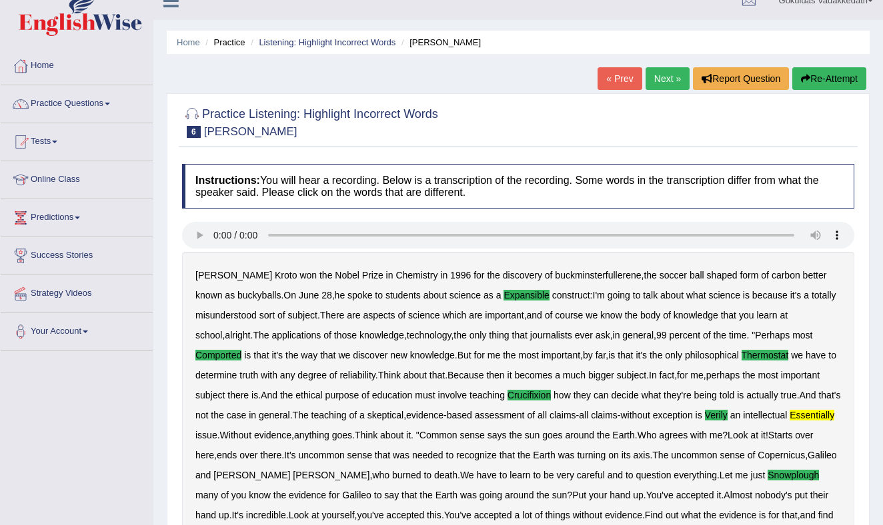
scroll to position [0, 0]
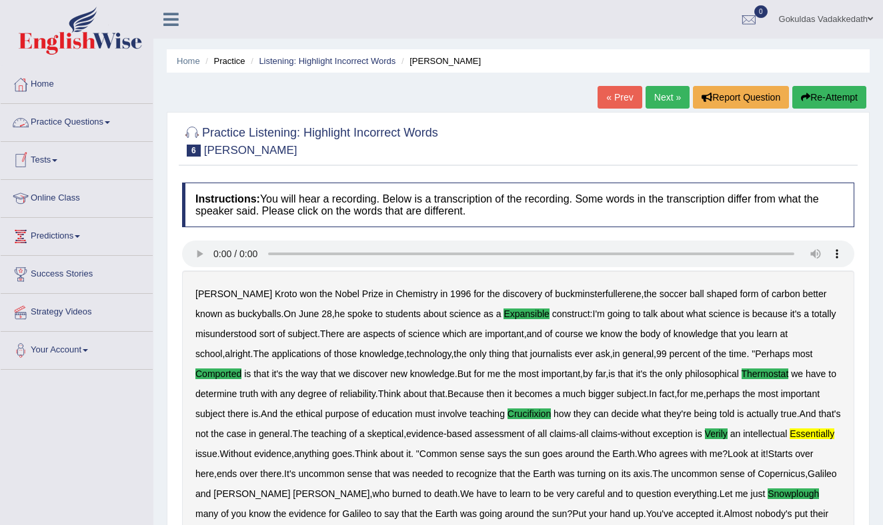
click at [90, 120] on link "Practice Questions" at bounding box center [77, 120] width 152 height 33
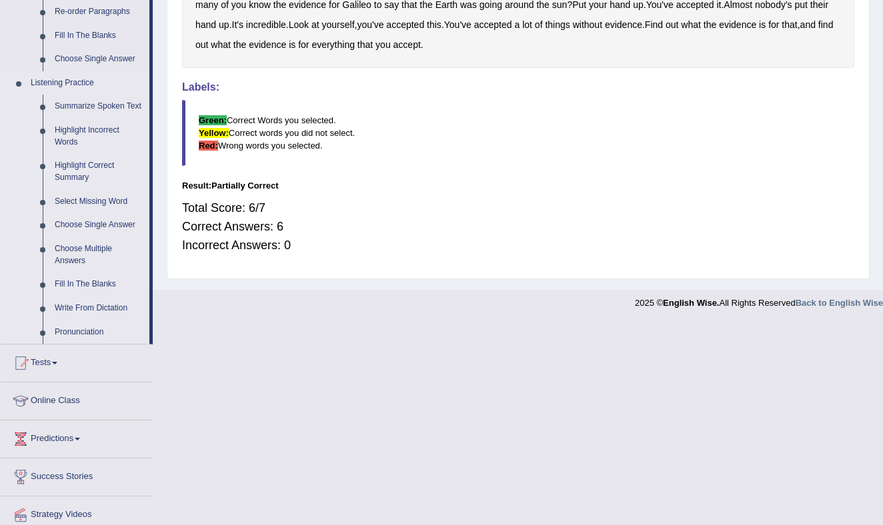
scroll to position [517, 0]
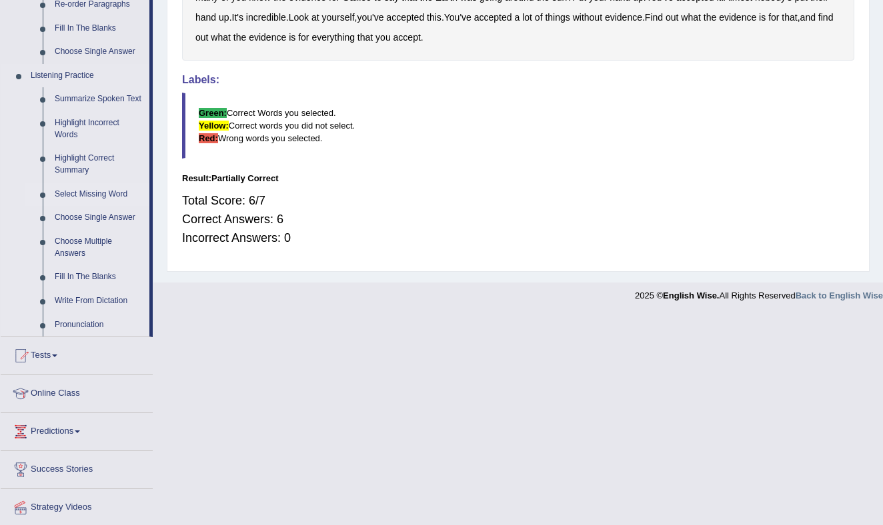
click at [109, 205] on link "Select Missing Word" at bounding box center [99, 195] width 101 height 24
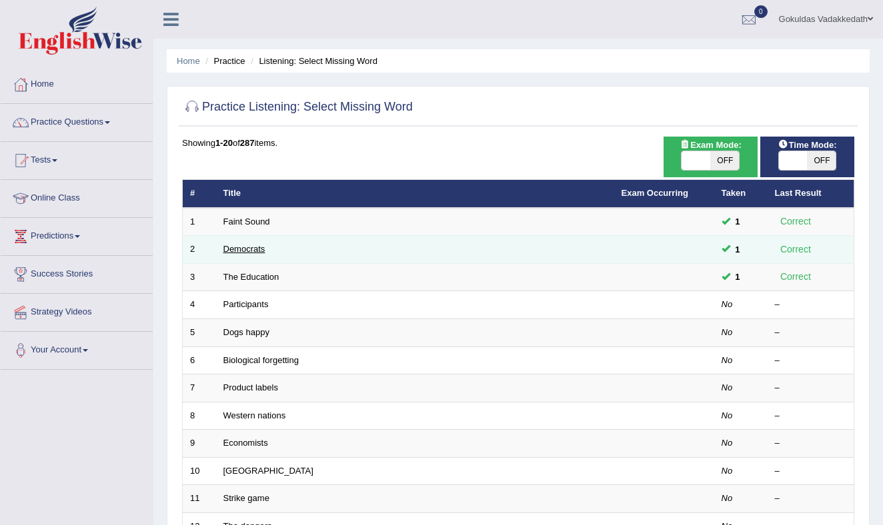
click at [250, 247] on link "Democrats" at bounding box center [244, 249] width 42 height 10
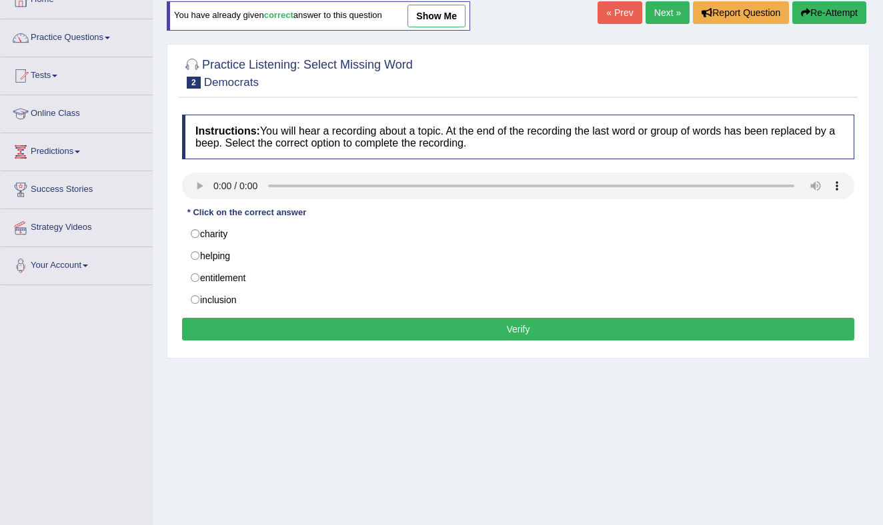
scroll to position [86, 0]
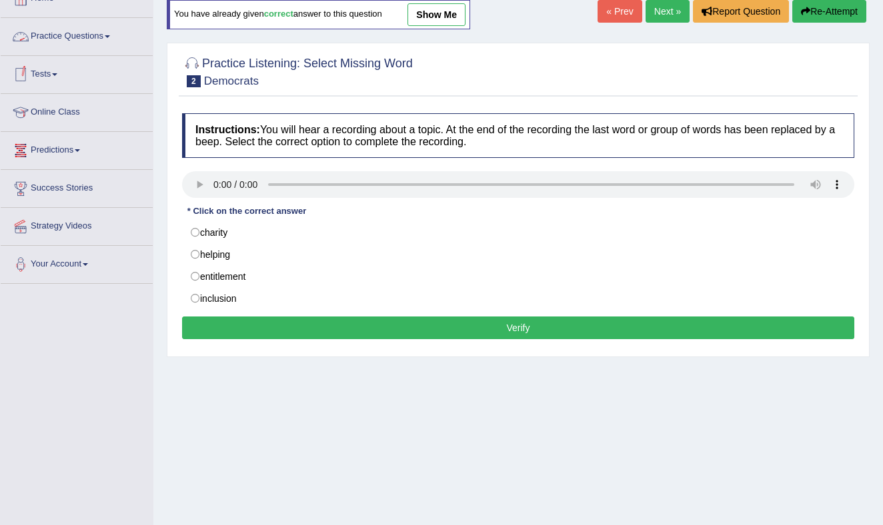
click at [111, 37] on link "Practice Questions" at bounding box center [77, 34] width 152 height 33
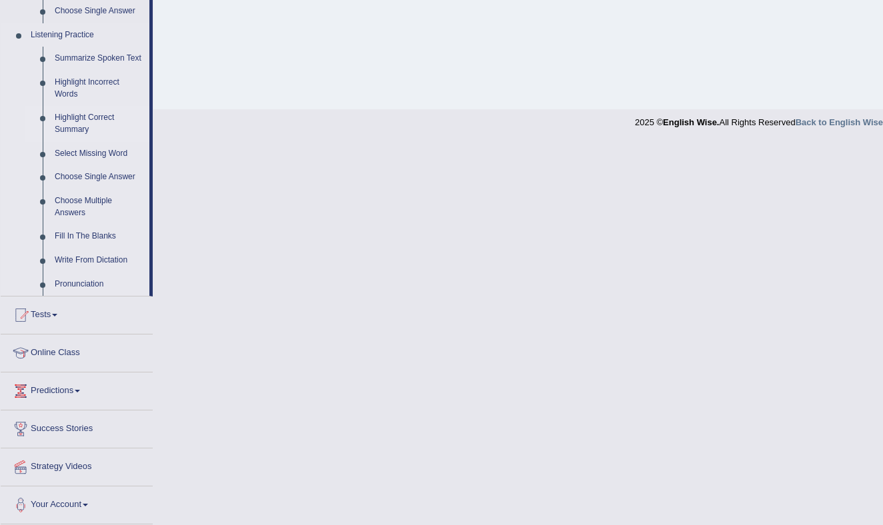
scroll to position [561, 0]
click at [79, 92] on link "Highlight Incorrect Words" at bounding box center [99, 88] width 101 height 35
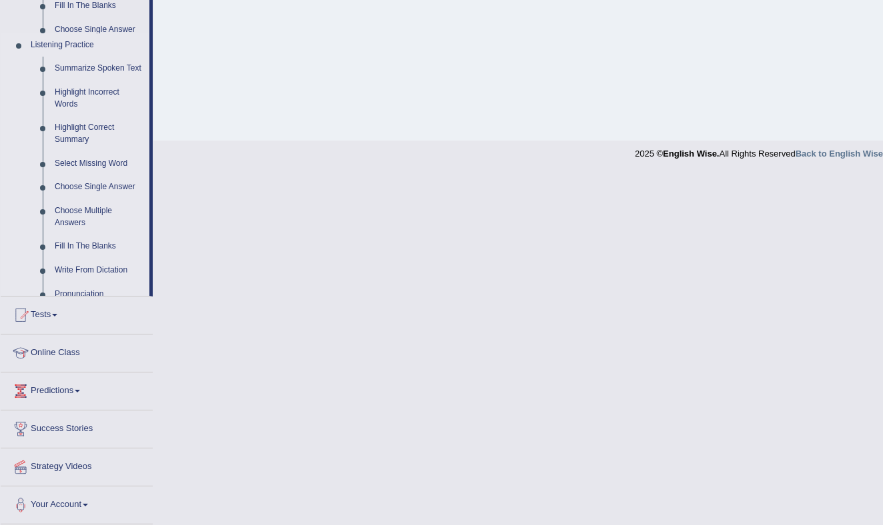
scroll to position [175, 0]
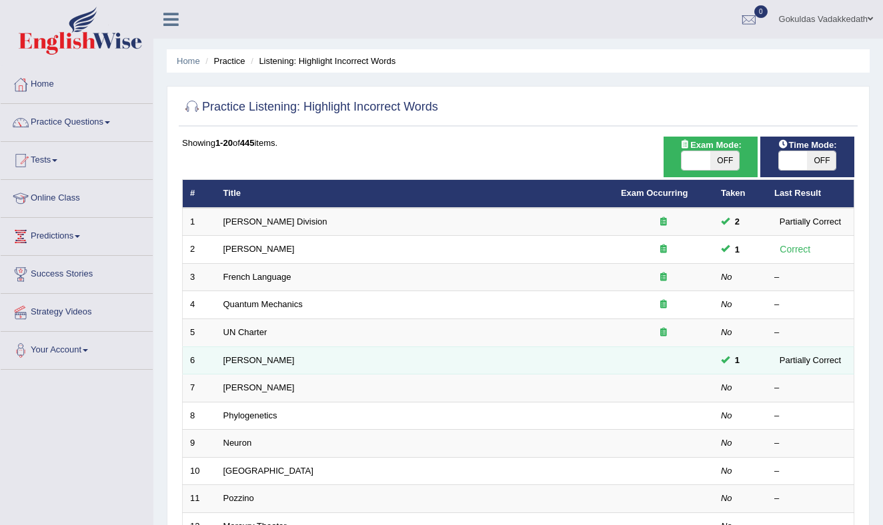
click at [253, 357] on td "[PERSON_NAME]" at bounding box center [414, 361] width 397 height 28
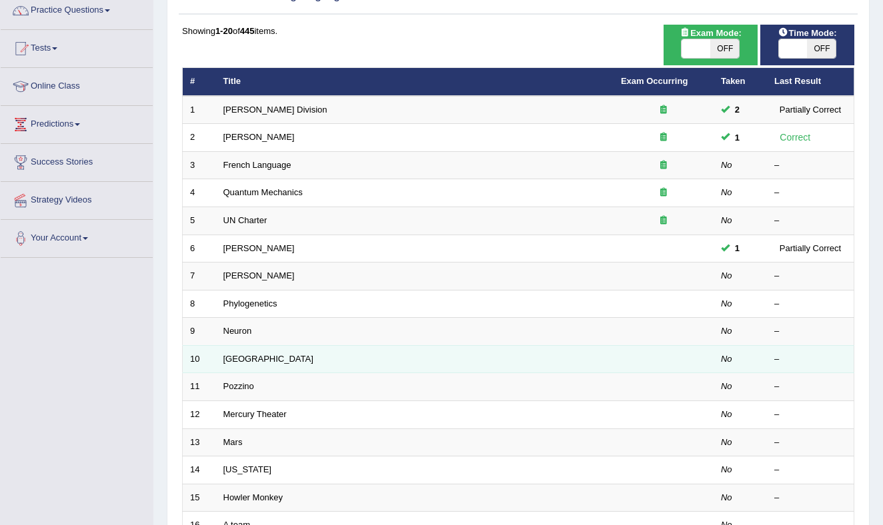
scroll to position [118, 0]
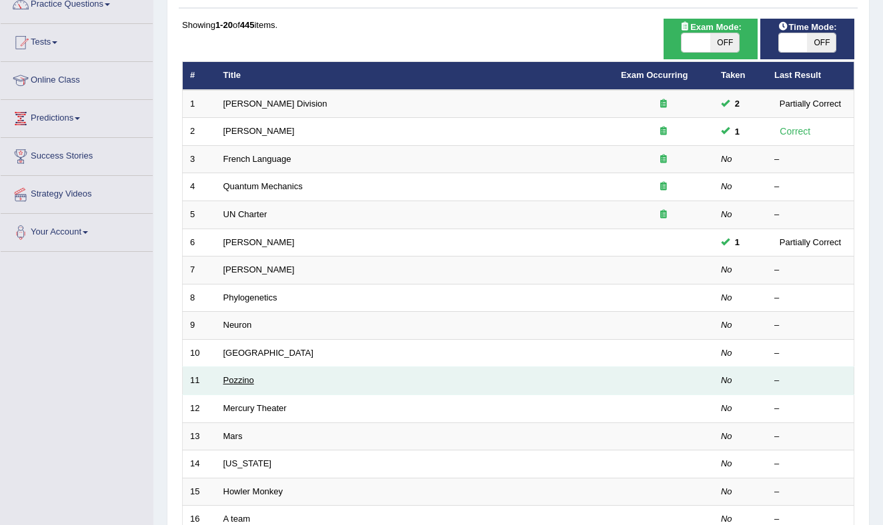
click at [241, 379] on link "Pozzino" at bounding box center [238, 380] width 31 height 10
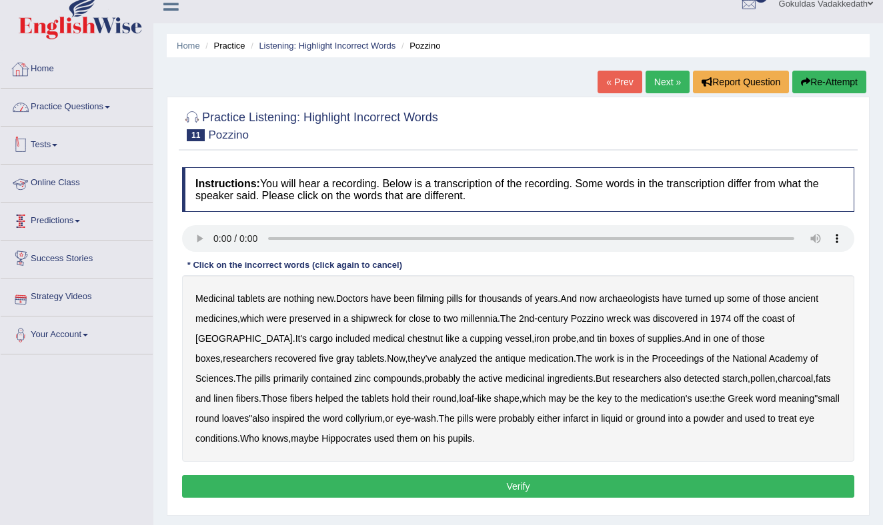
scroll to position [15, 0]
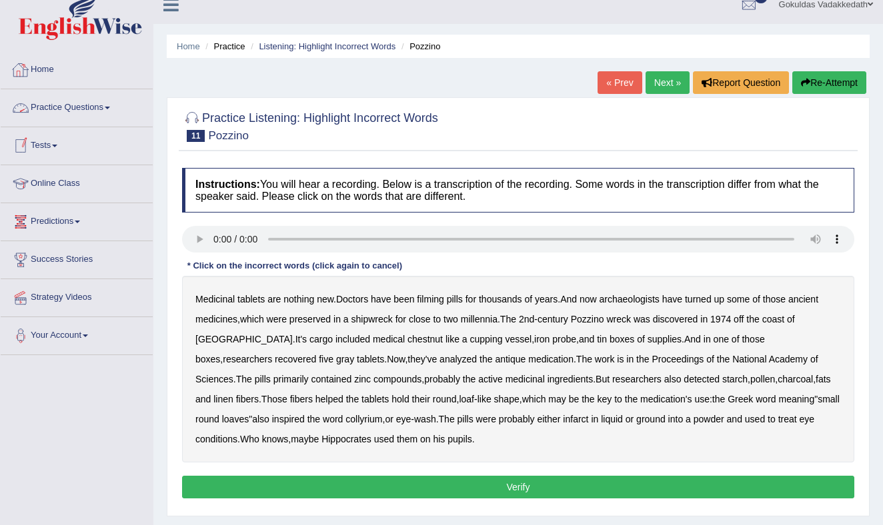
click at [107, 102] on link "Practice Questions" at bounding box center [77, 105] width 152 height 33
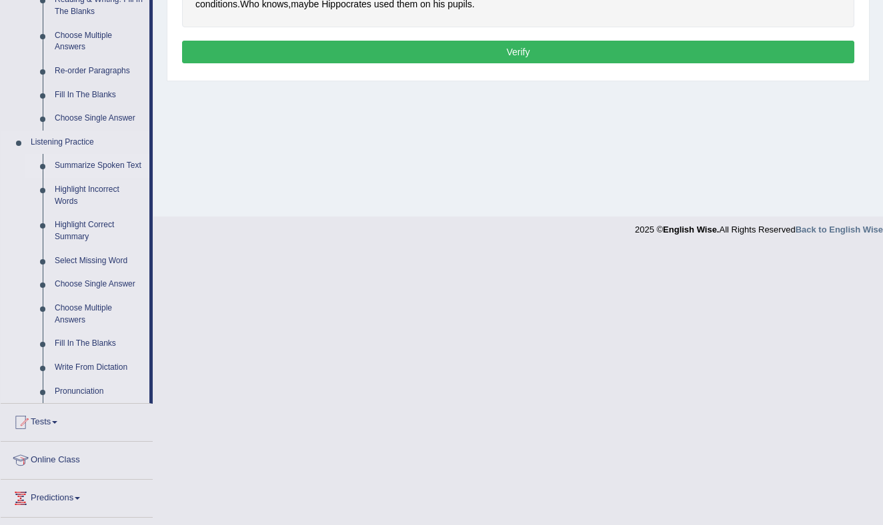
scroll to position [491, 0]
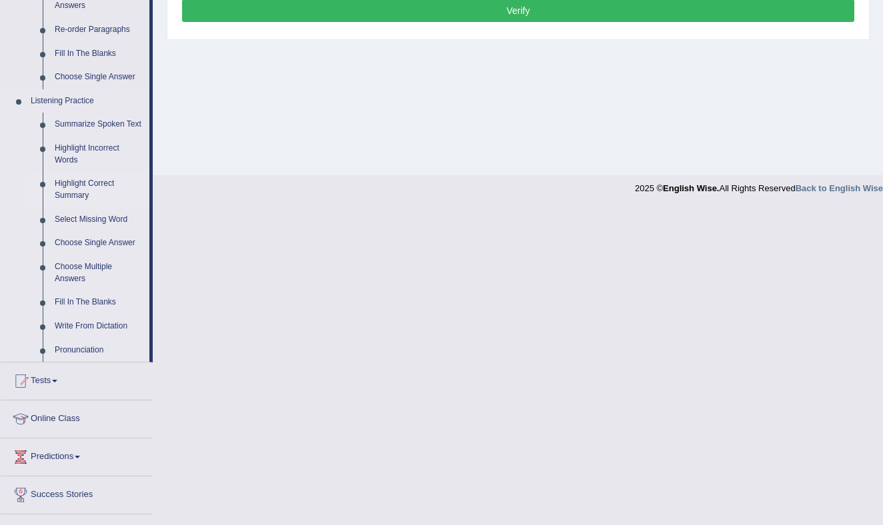
click at [96, 196] on link "Highlight Correct Summary" at bounding box center [99, 189] width 101 height 35
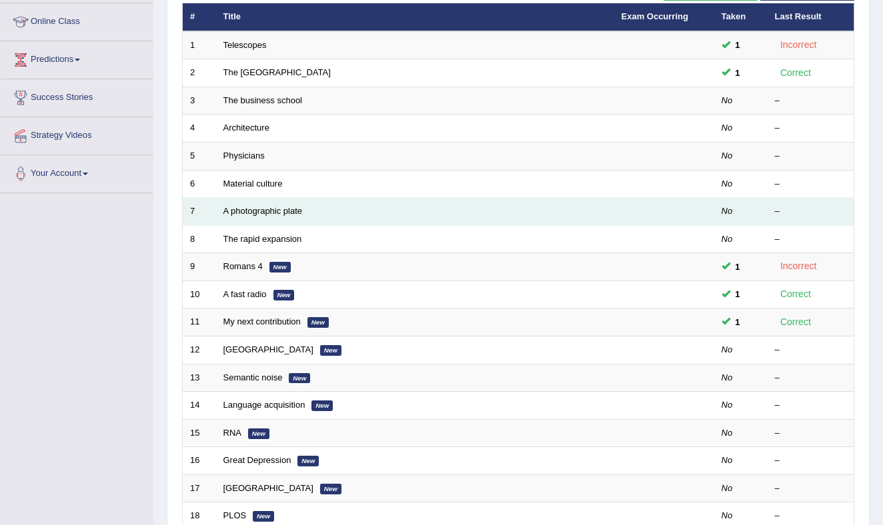
scroll to position [187, 0]
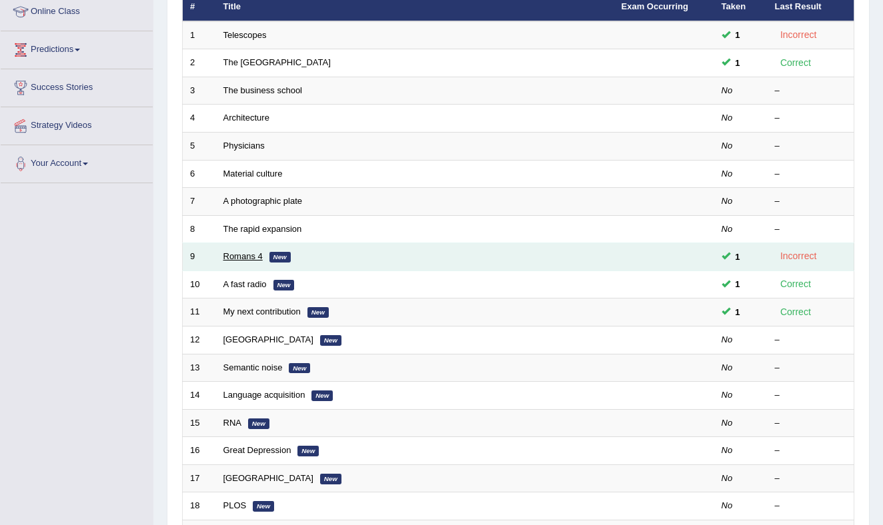
click at [248, 255] on link "Romans 4" at bounding box center [242, 256] width 39 height 10
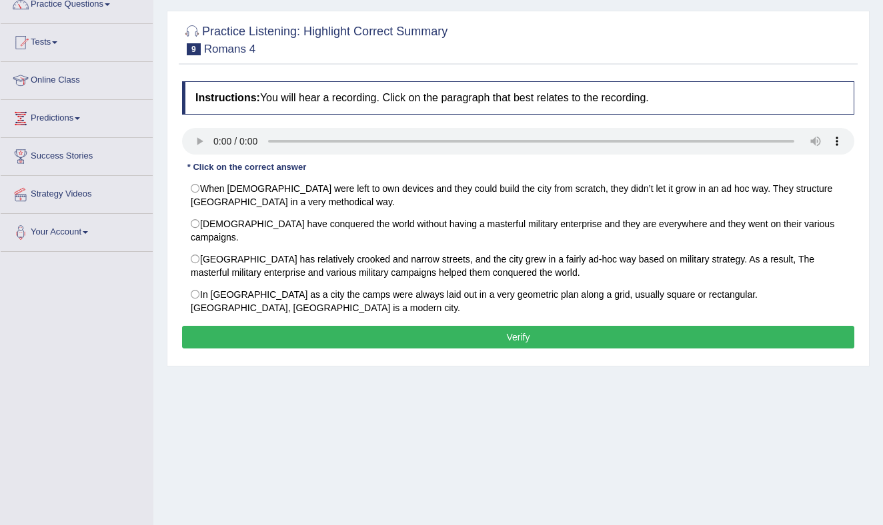
scroll to position [122, 0]
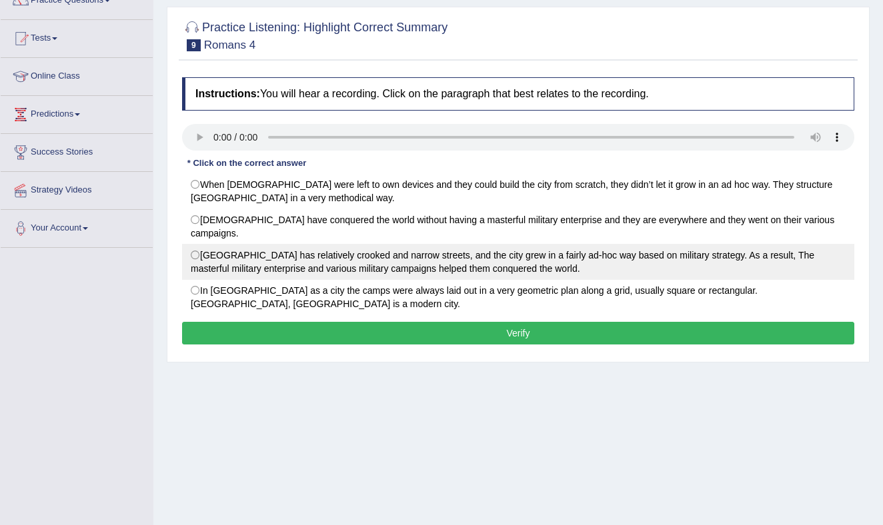
click at [197, 244] on label "Rome City has relatively crooked and narrow streets, and the city grew in a fai…" at bounding box center [518, 262] width 672 height 36
radio input "true"
click at [439, 322] on button "Verify" at bounding box center [518, 333] width 672 height 23
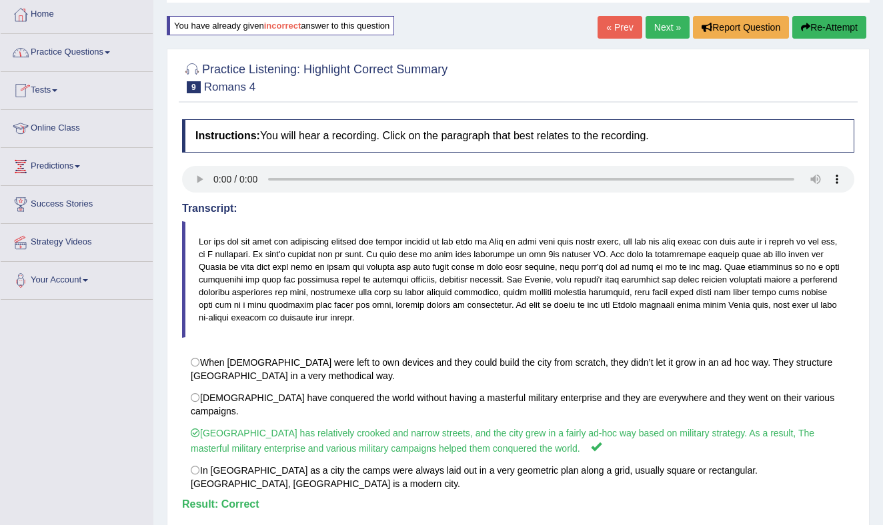
scroll to position [53, 0]
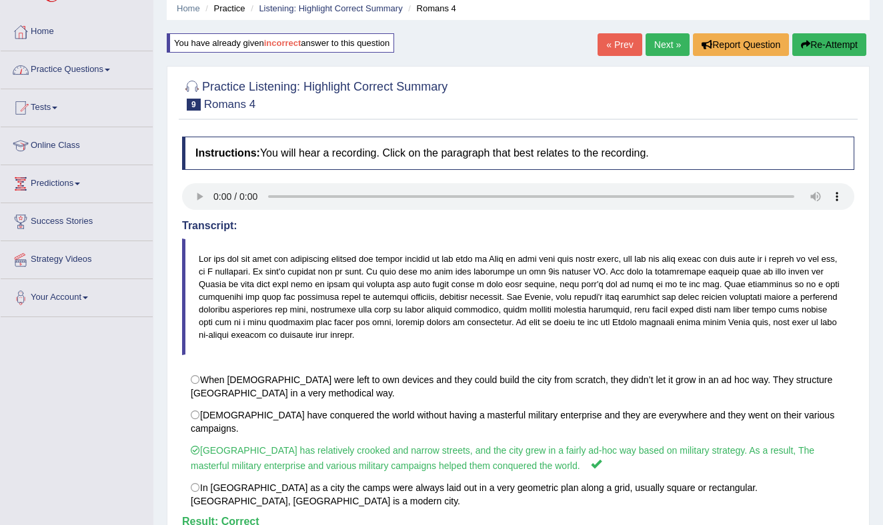
click at [96, 69] on link "Practice Questions" at bounding box center [77, 67] width 152 height 33
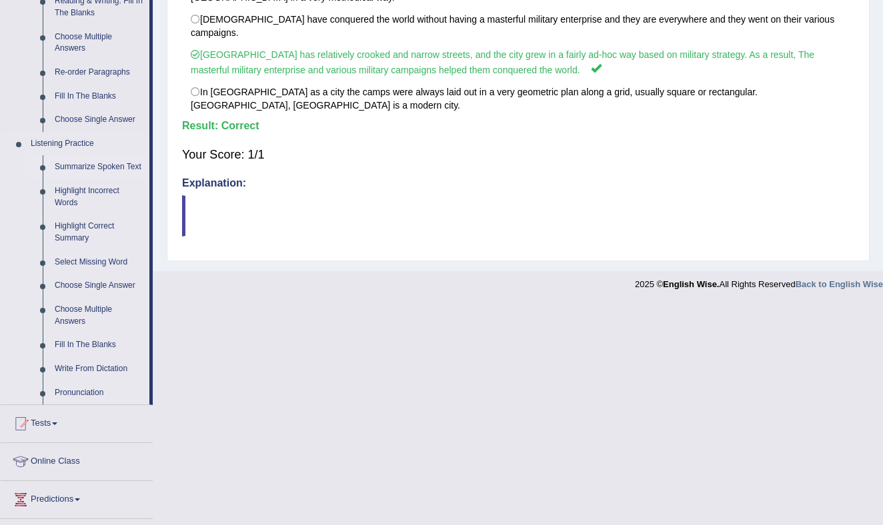
scroll to position [451, 0]
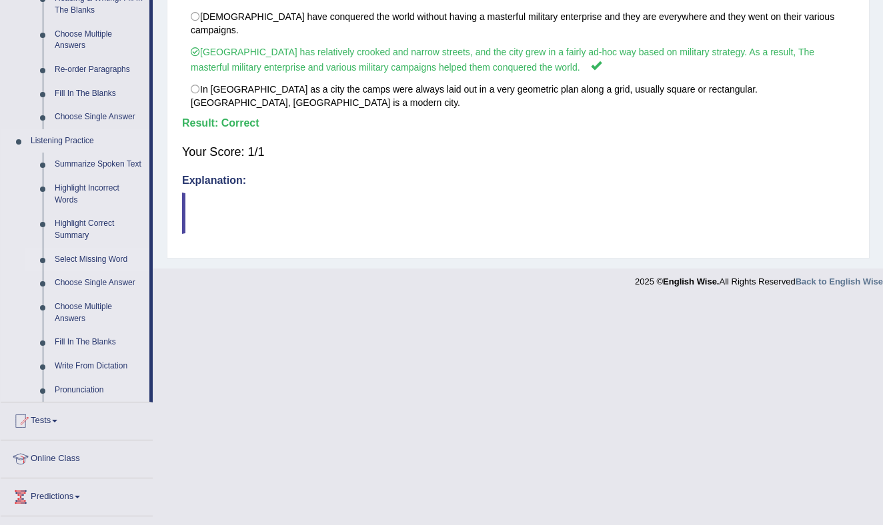
click at [107, 267] on link "Select Missing Word" at bounding box center [99, 260] width 101 height 24
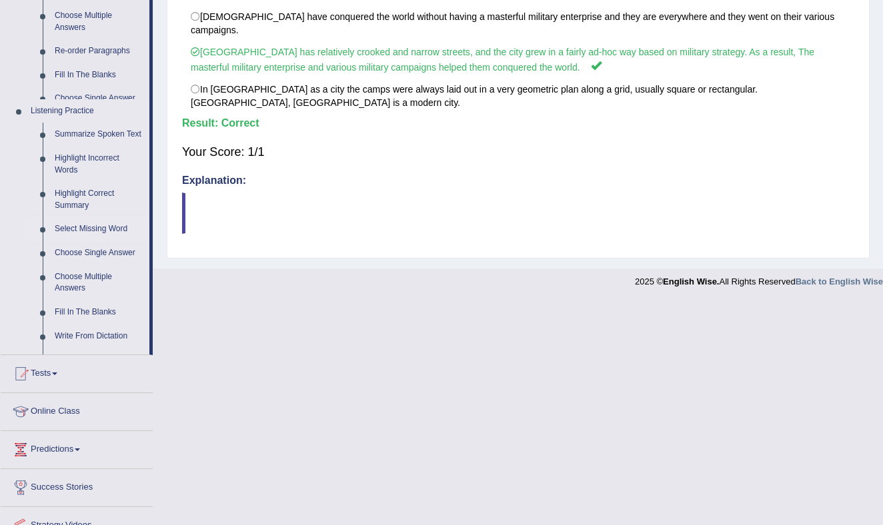
scroll to position [202, 0]
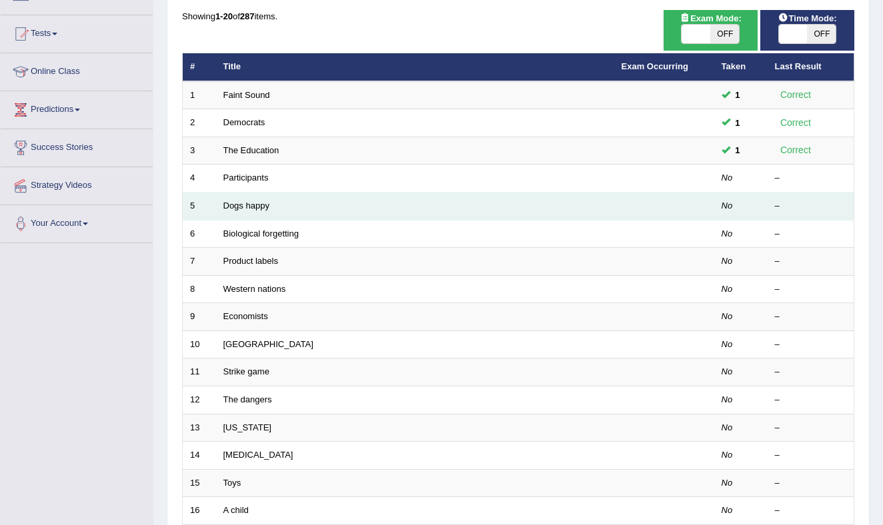
scroll to position [128, 0]
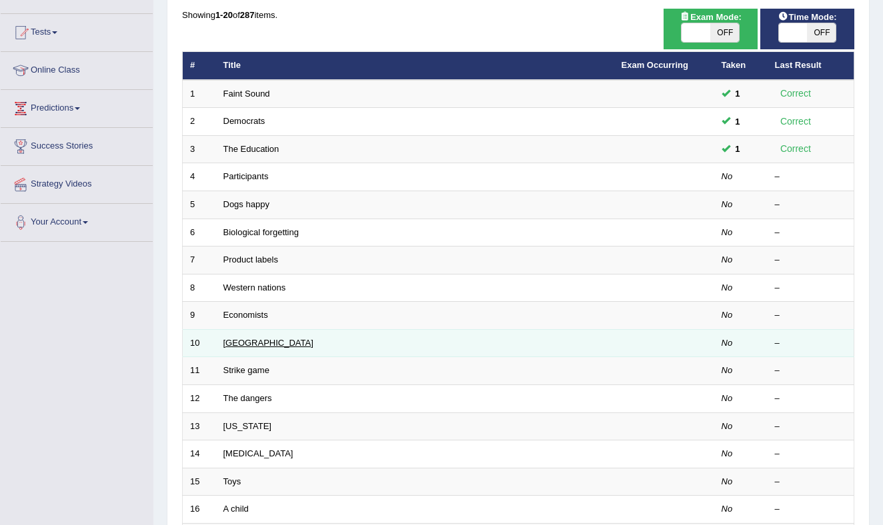
click at [243, 345] on link "[GEOGRAPHIC_DATA]" at bounding box center [268, 343] width 90 height 10
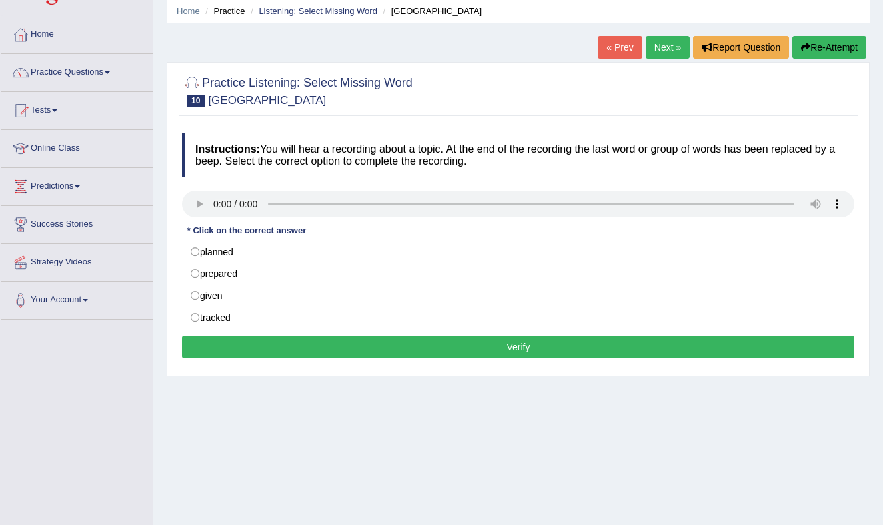
scroll to position [53, 0]
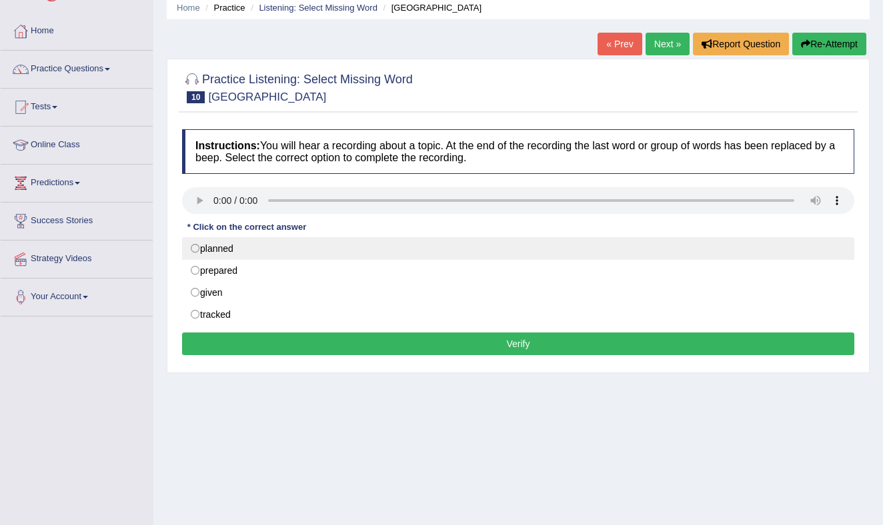
click at [198, 247] on label "planned" at bounding box center [518, 248] width 672 height 23
radio input "true"
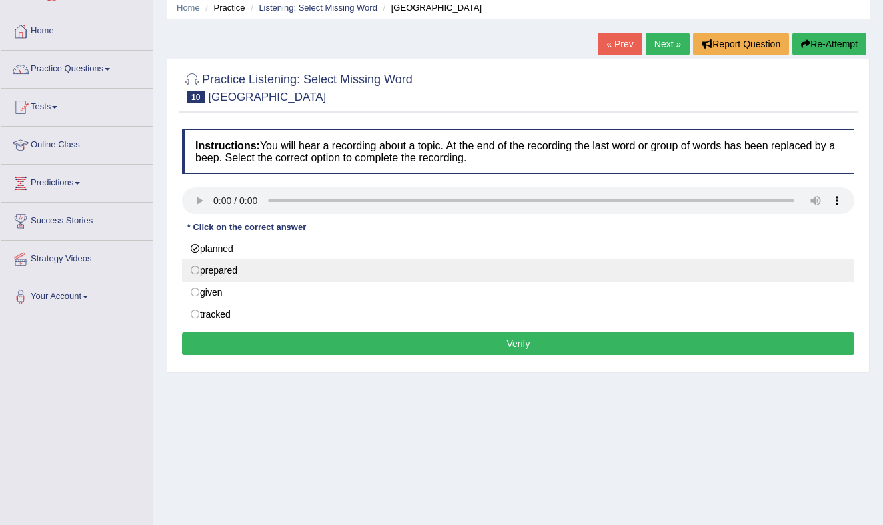
click at [197, 267] on label "prepared" at bounding box center [518, 270] width 672 height 23
radio input "true"
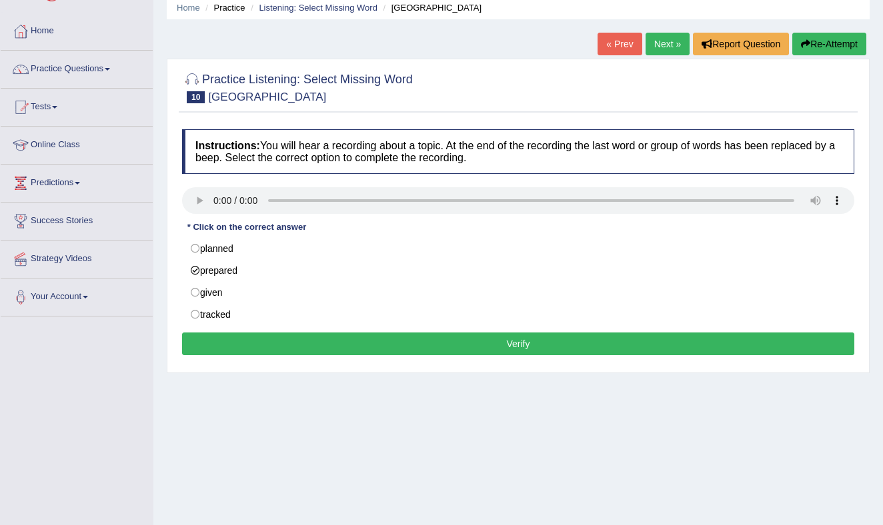
click at [403, 343] on button "Verify" at bounding box center [518, 344] width 672 height 23
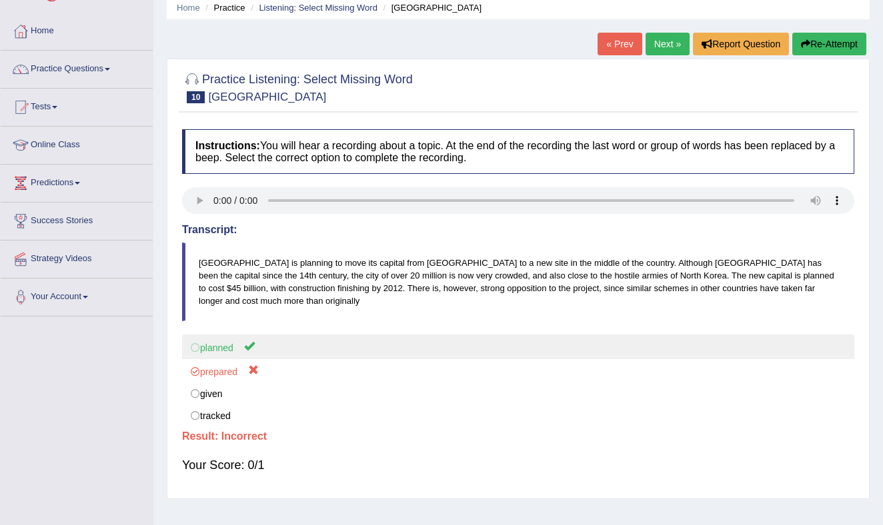
click at [195, 337] on label "planned" at bounding box center [518, 347] width 672 height 25
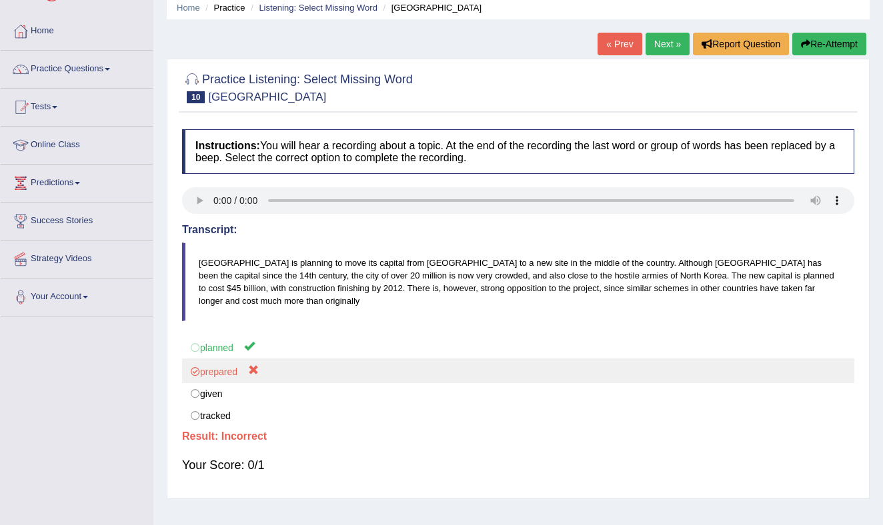
click at [527, 360] on label "prepared" at bounding box center [518, 371] width 672 height 25
click at [525, 360] on label "prepared" at bounding box center [518, 371] width 672 height 25
click at [526, 361] on label "prepared" at bounding box center [518, 371] width 672 height 25
click at [527, 360] on label "prepared" at bounding box center [518, 371] width 672 height 25
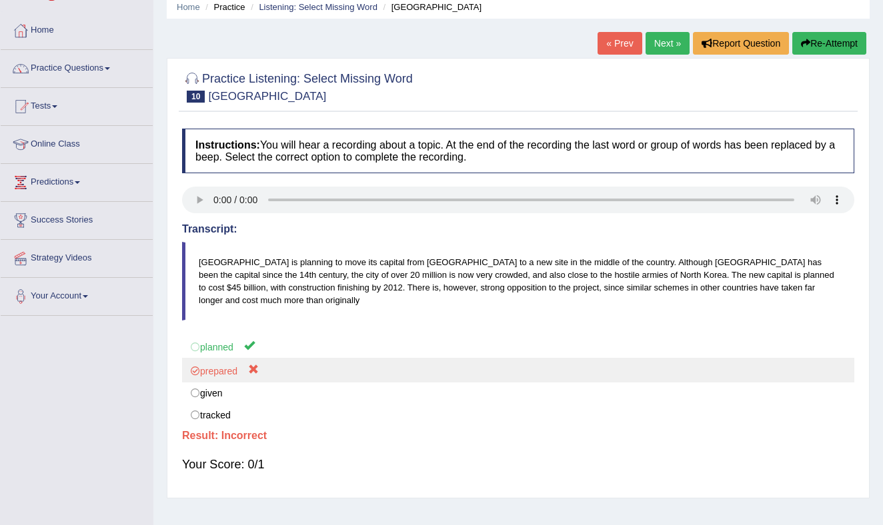
click at [525, 361] on label "prepared" at bounding box center [518, 370] width 672 height 25
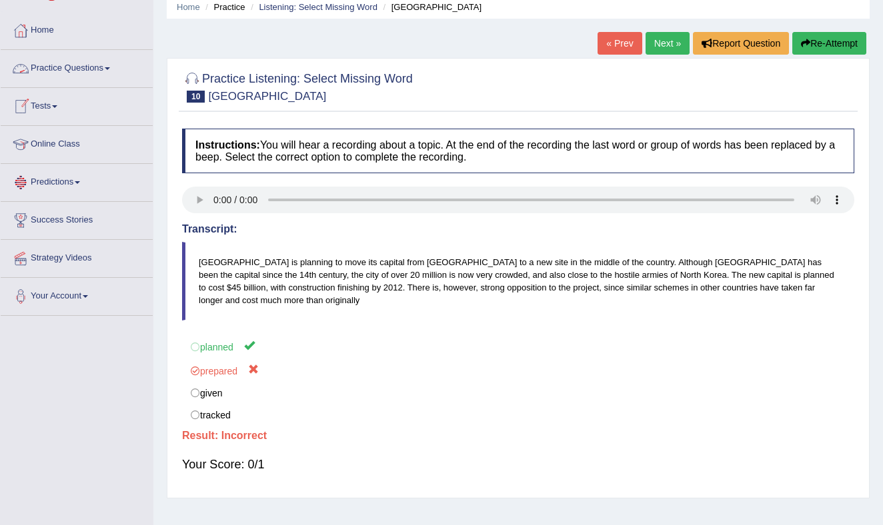
click at [76, 65] on link "Practice Questions" at bounding box center [77, 66] width 152 height 33
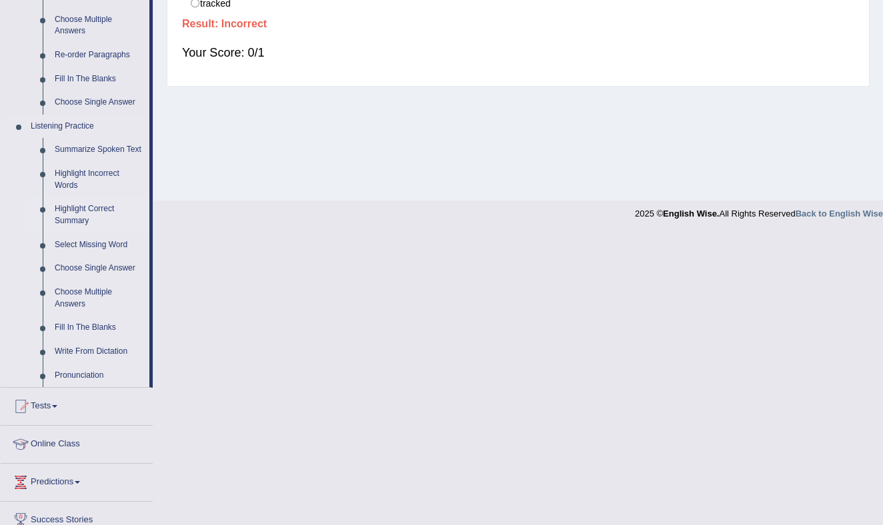
scroll to position [471, 0]
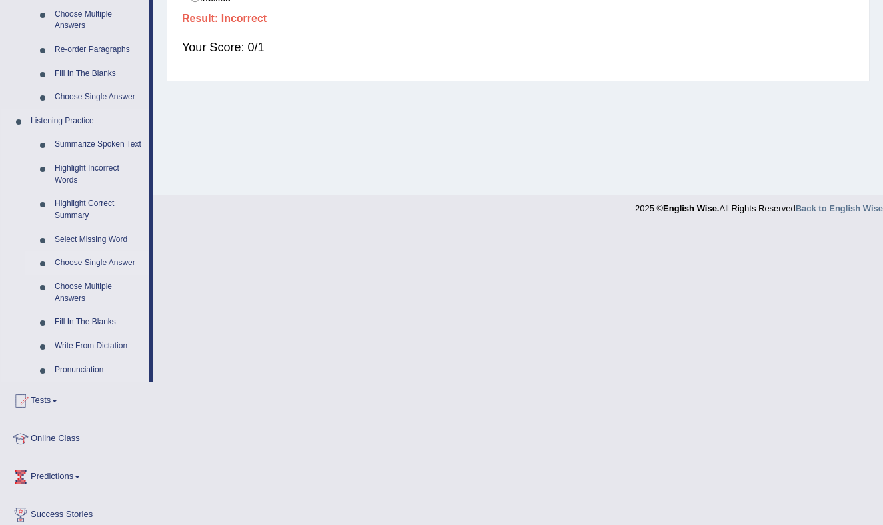
click at [101, 273] on link "Choose Single Answer" at bounding box center [99, 263] width 101 height 24
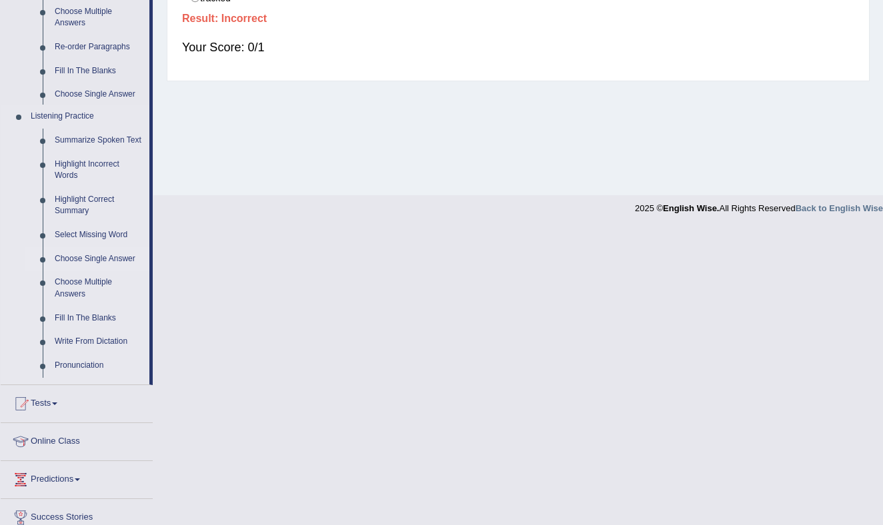
scroll to position [175, 0]
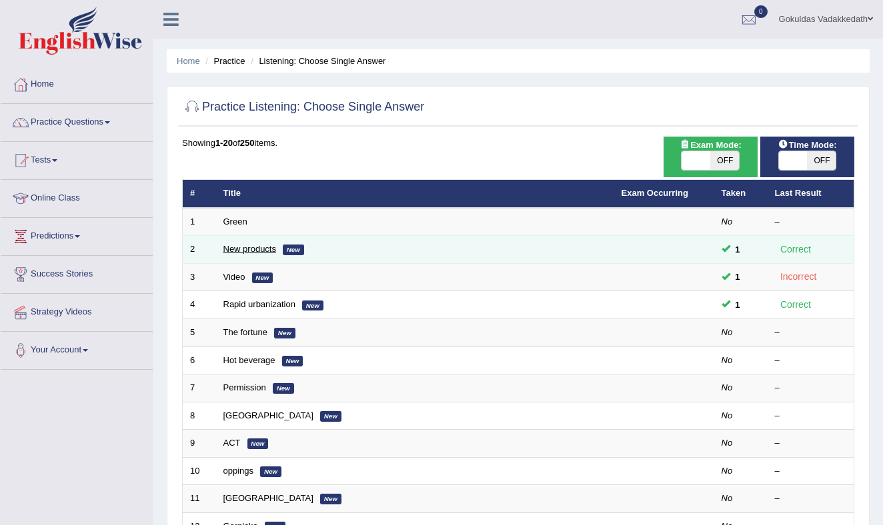
click at [253, 250] on link "New products" at bounding box center [249, 249] width 53 height 10
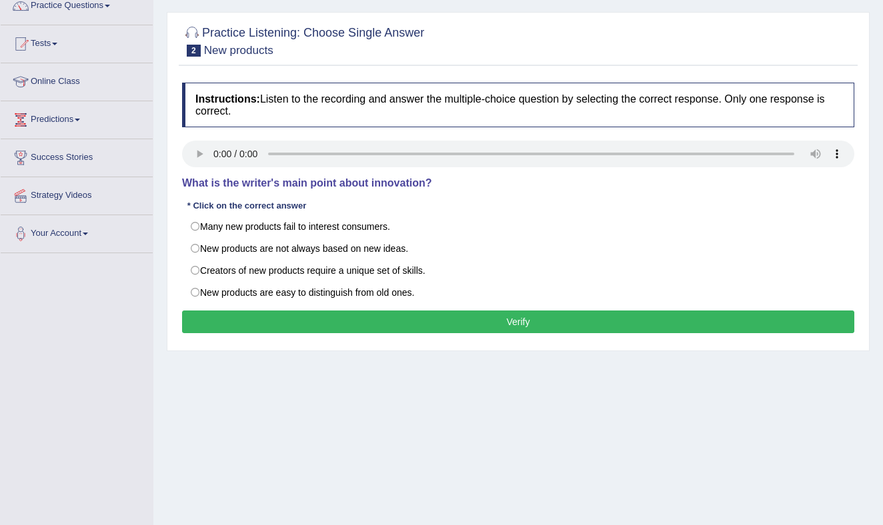
scroll to position [119, 0]
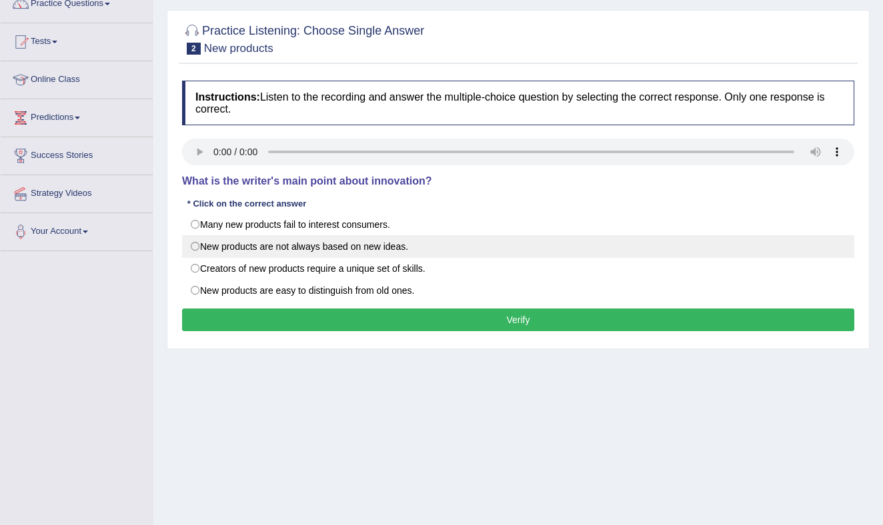
click at [193, 245] on label "New products are not always based on new ideas." at bounding box center [518, 246] width 672 height 23
radio input "true"
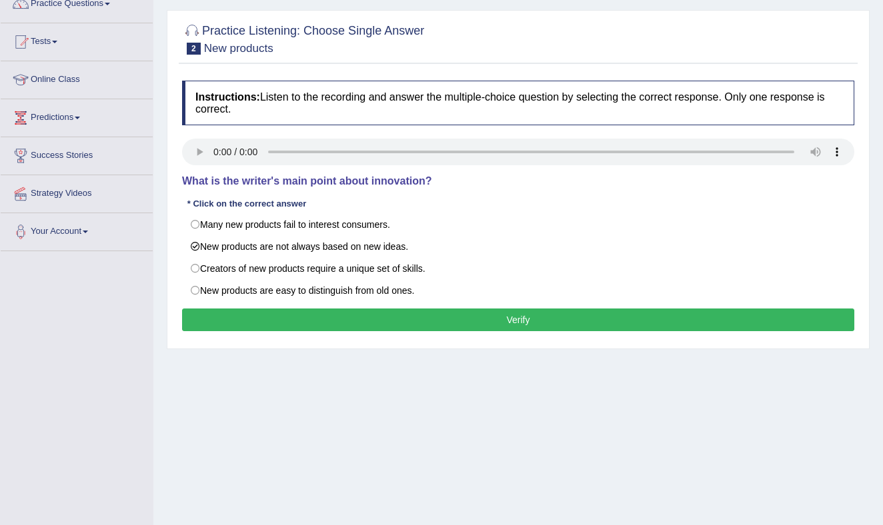
click at [351, 321] on button "Verify" at bounding box center [518, 320] width 672 height 23
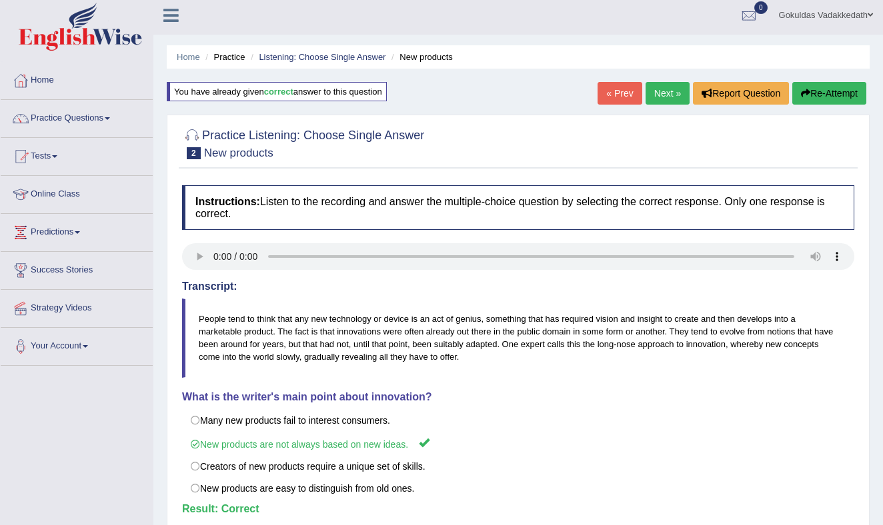
scroll to position [0, 0]
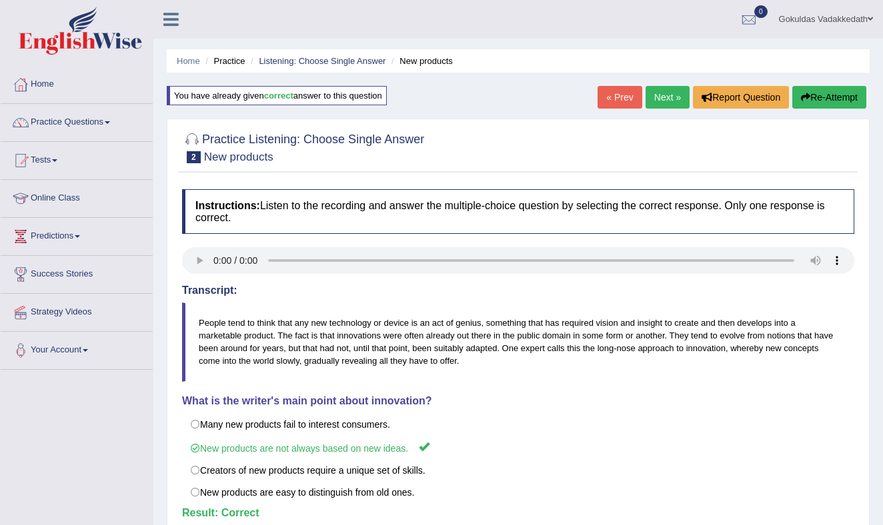
click at [662, 92] on link "Next »" at bounding box center [667, 97] width 44 height 23
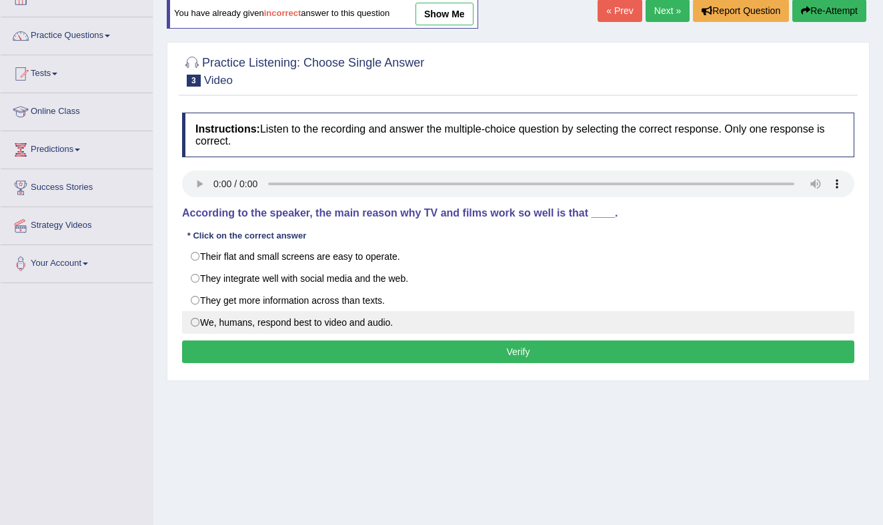
scroll to position [87, 0]
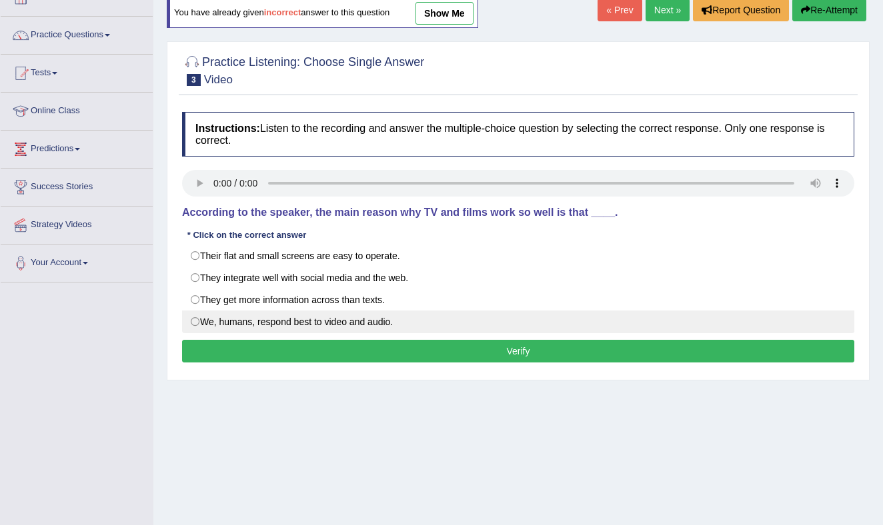
click at [196, 321] on label "We, humans, respond best to video and audio." at bounding box center [518, 322] width 672 height 23
radio input "true"
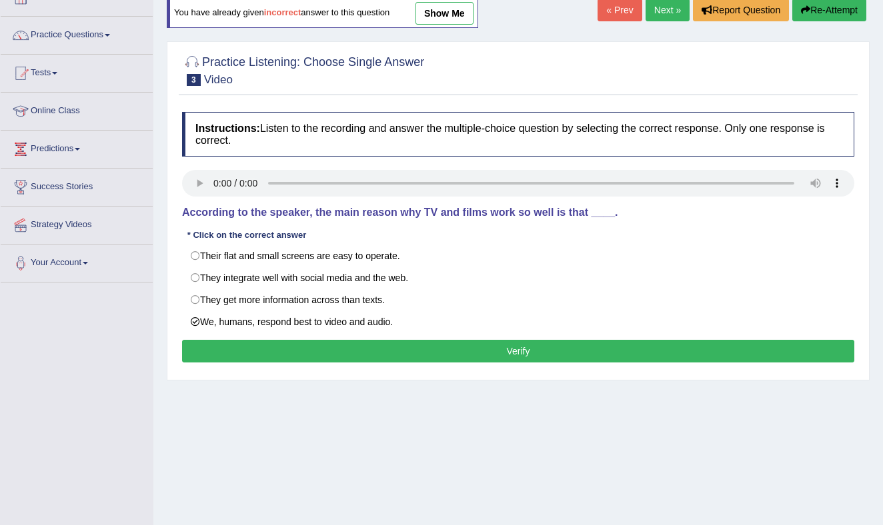
click at [393, 350] on button "Verify" at bounding box center [518, 351] width 672 height 23
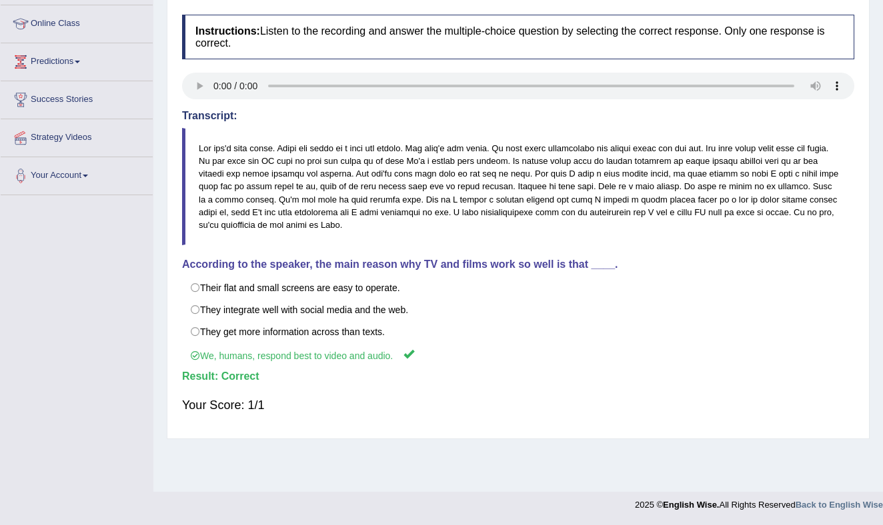
scroll to position [0, 0]
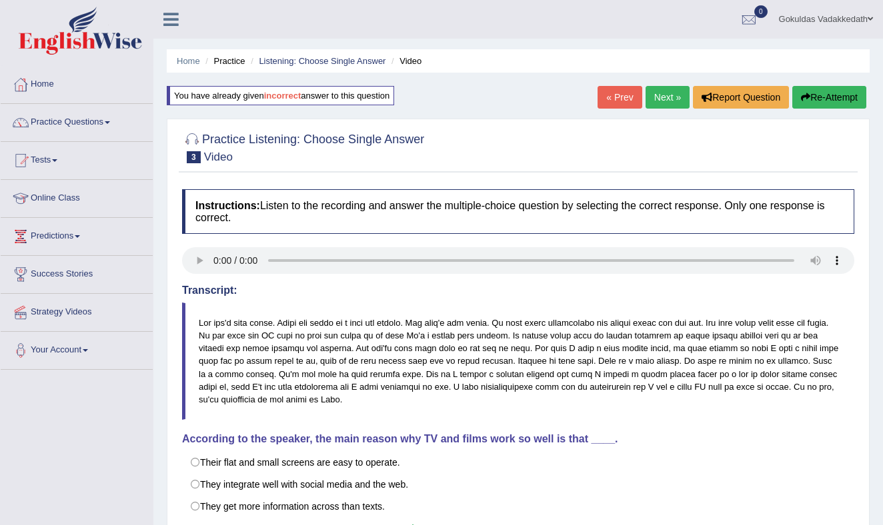
click at [657, 92] on link "Next »" at bounding box center [667, 97] width 44 height 23
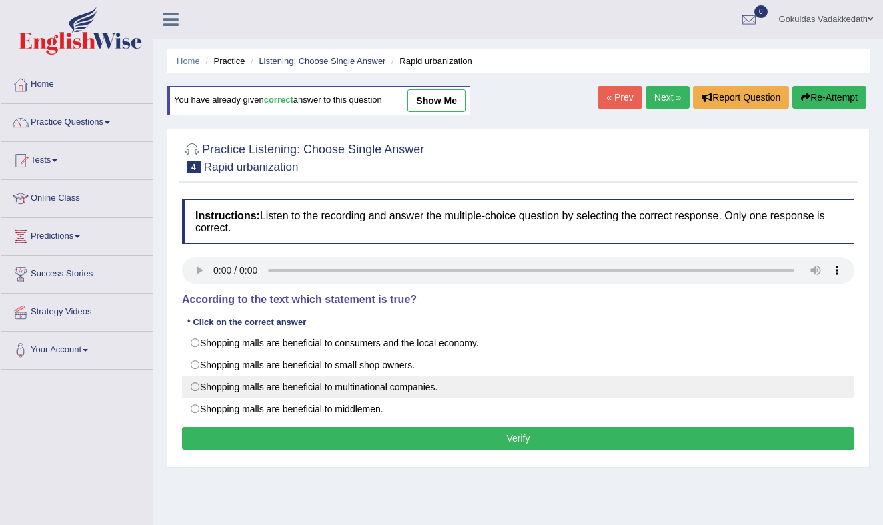
scroll to position [1, 0]
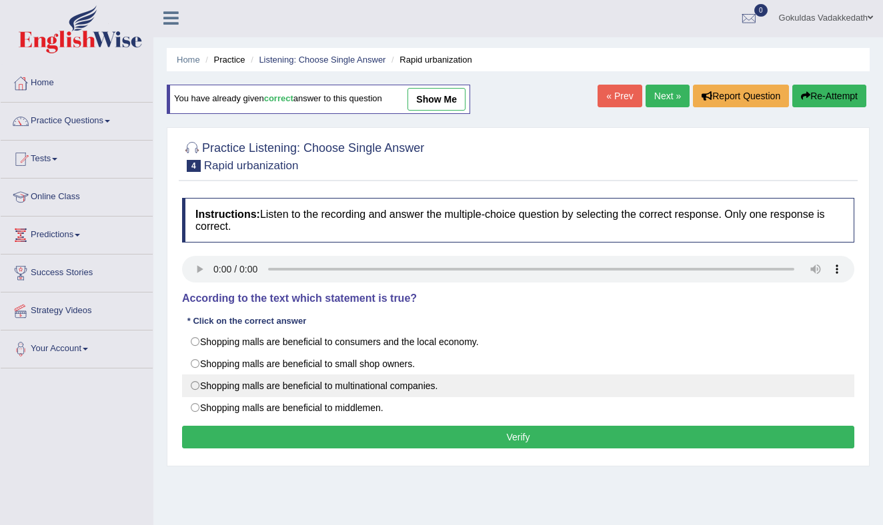
click at [196, 388] on label "Shopping malls are beneficial to multinational companies." at bounding box center [518, 386] width 672 height 23
radio input "true"
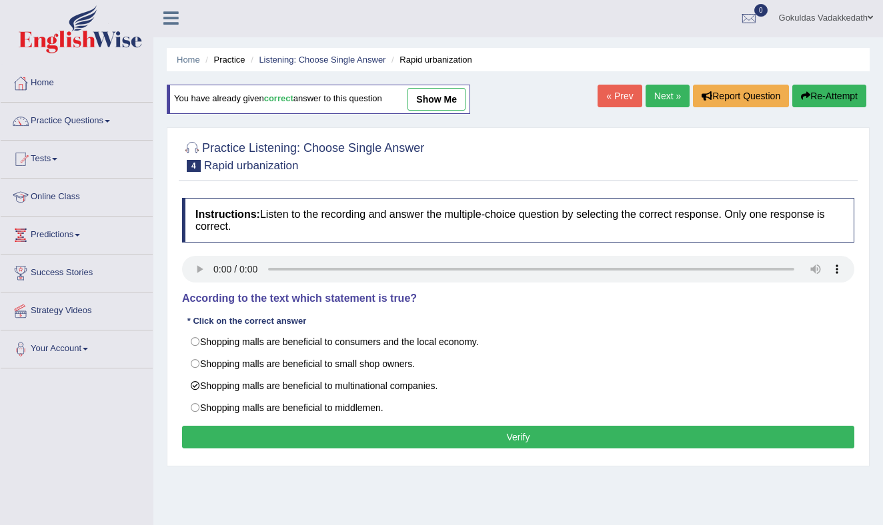
click at [488, 435] on button "Verify" at bounding box center [518, 437] width 672 height 23
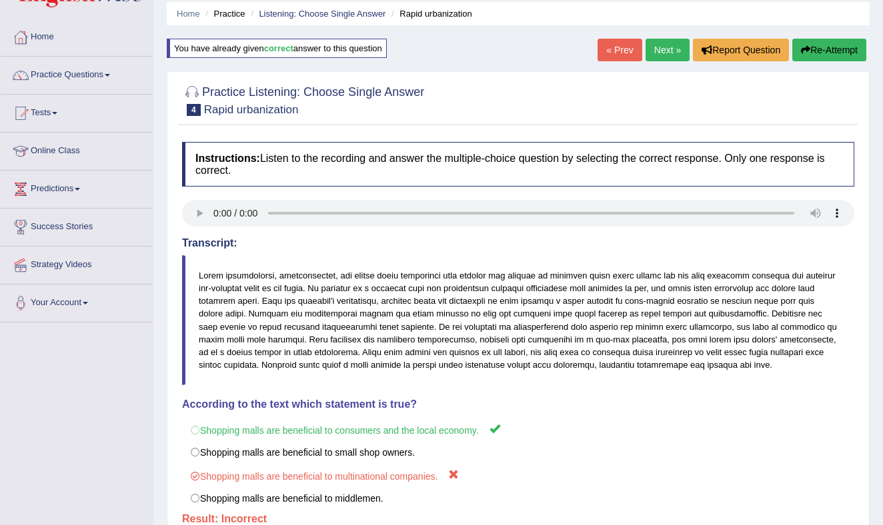
scroll to position [0, 0]
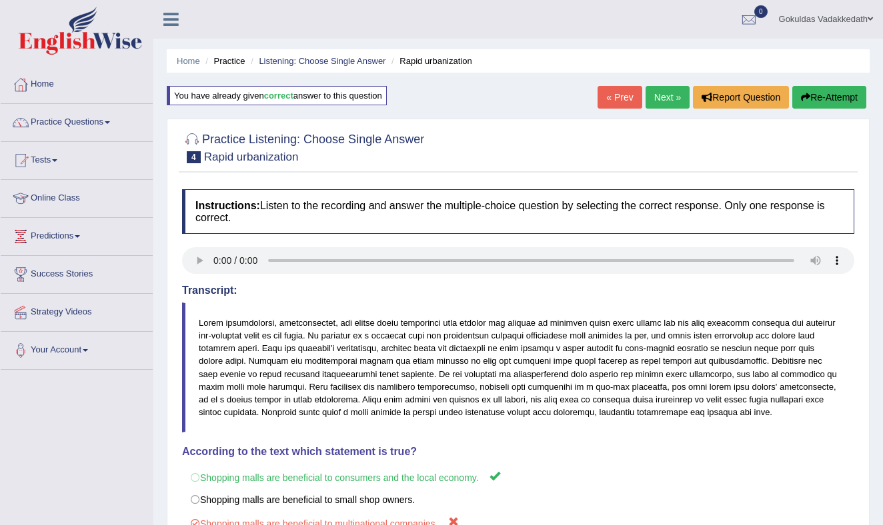
click at [656, 93] on link "Next »" at bounding box center [667, 97] width 44 height 23
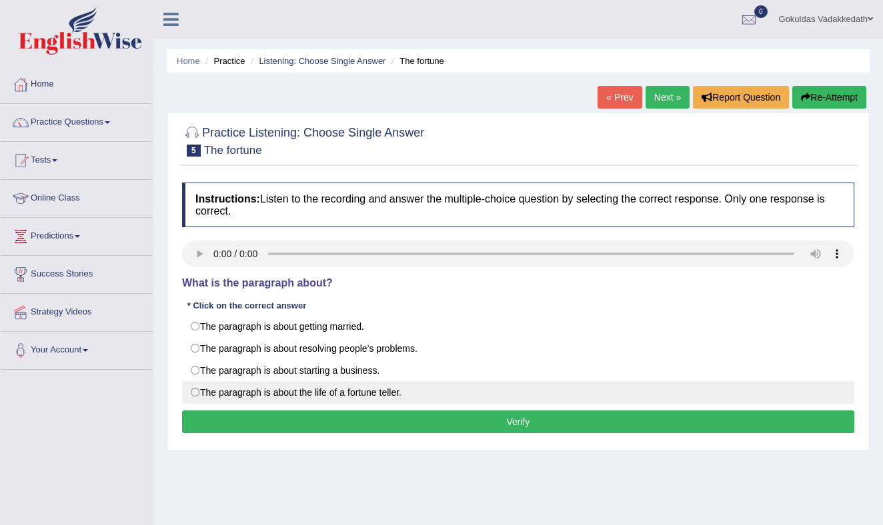
click at [197, 392] on label "The paragraph is about the life of a fortune teller." at bounding box center [518, 392] width 672 height 23
radio input "true"
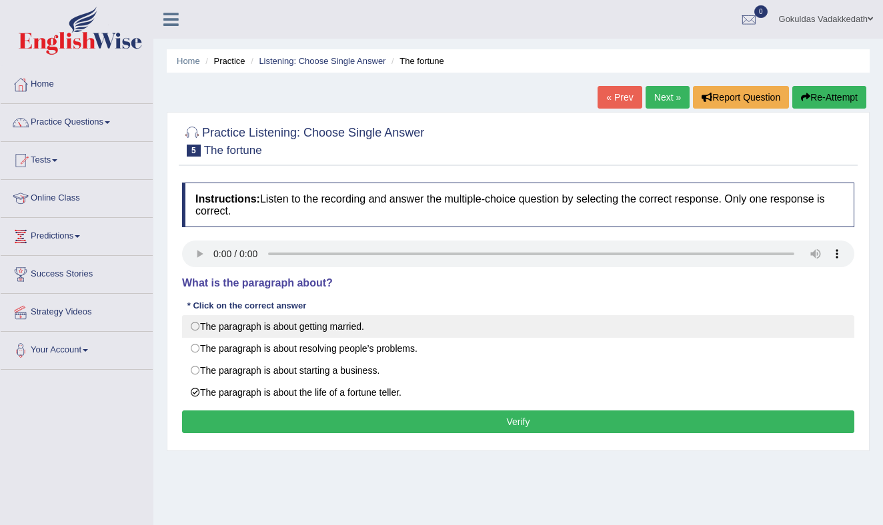
click at [195, 328] on label "The paragraph is about getting married." at bounding box center [518, 326] width 672 height 23
radio input "true"
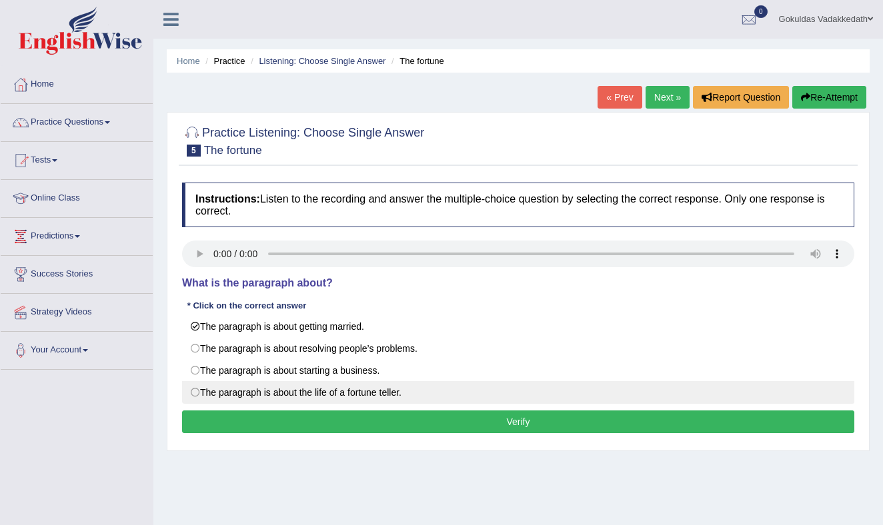
click at [195, 390] on label "The paragraph is about the life of a fortune teller." at bounding box center [518, 392] width 672 height 23
radio input "true"
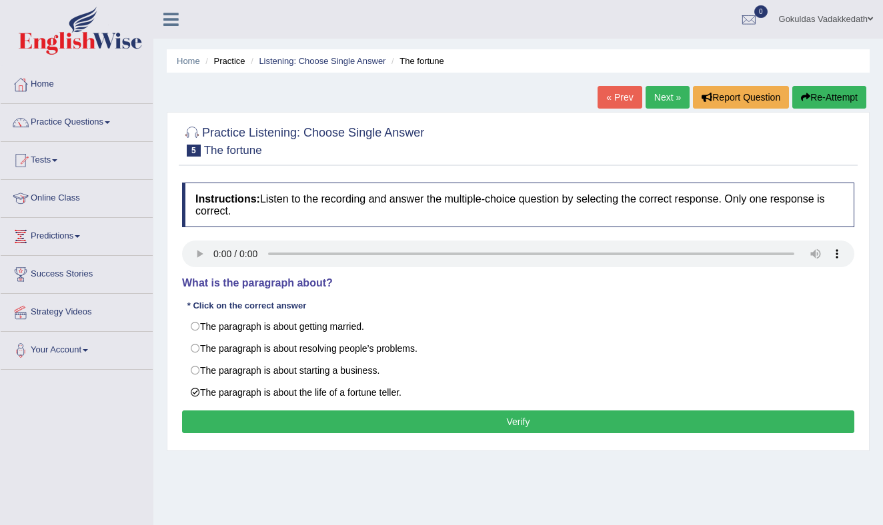
click at [439, 425] on button "Verify" at bounding box center [518, 422] width 672 height 23
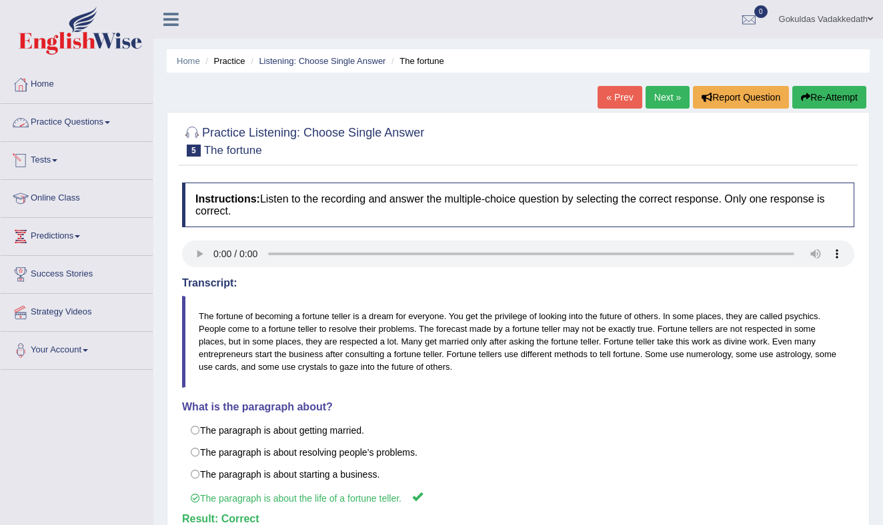
click at [105, 123] on link "Practice Questions" at bounding box center [77, 120] width 152 height 33
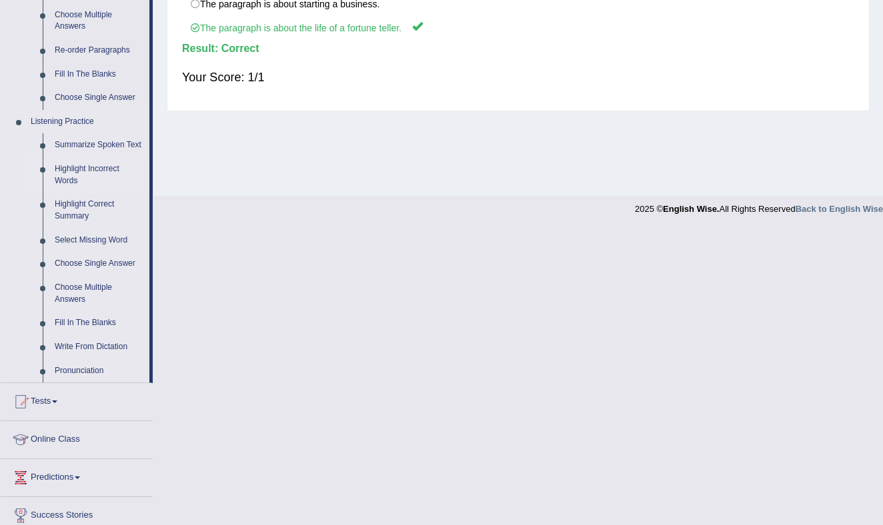
scroll to position [471, 0]
click at [74, 308] on link "Choose Multiple Answers" at bounding box center [99, 292] width 101 height 35
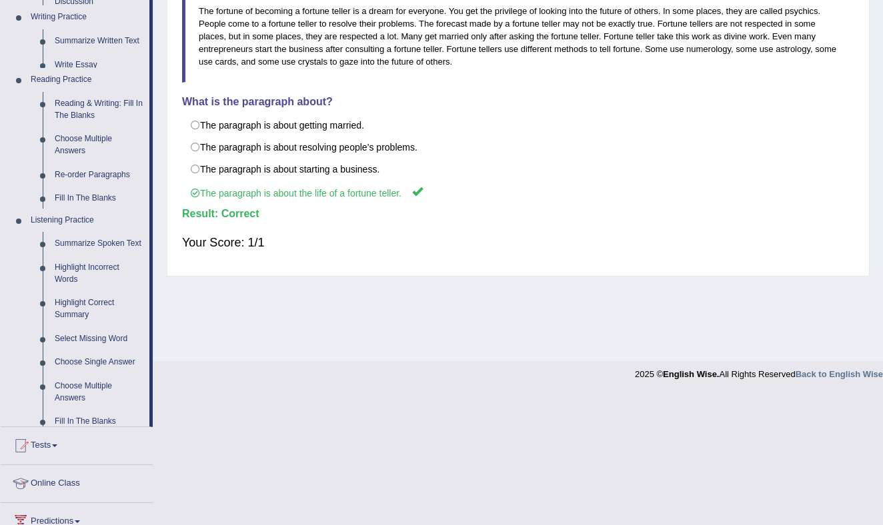
scroll to position [175, 0]
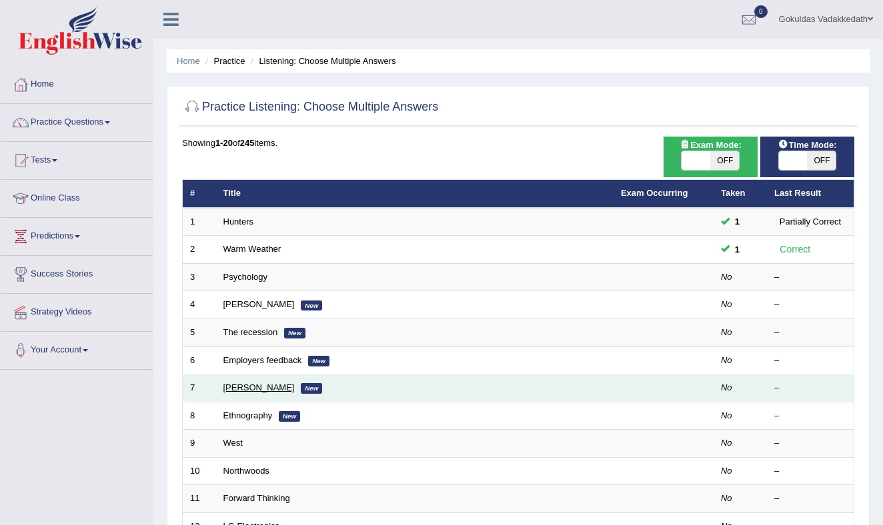
click at [237, 387] on link "[PERSON_NAME]" at bounding box center [258, 388] width 71 height 10
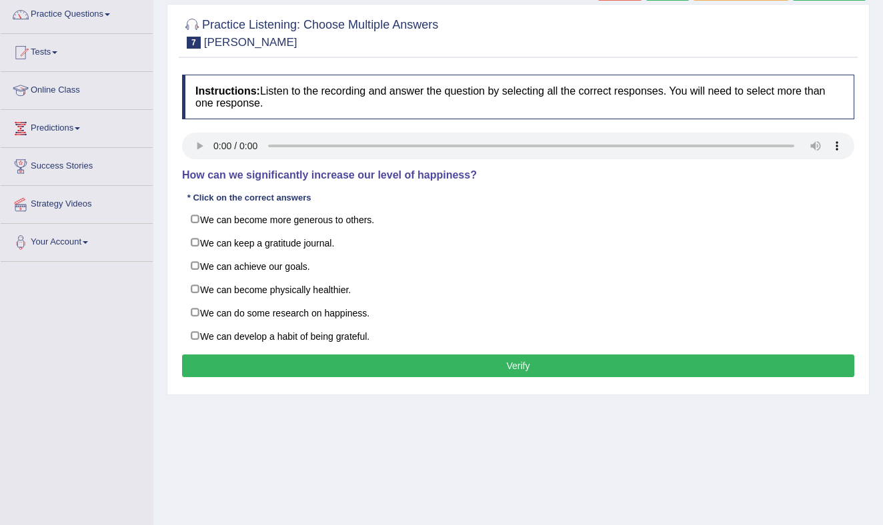
scroll to position [110, 0]
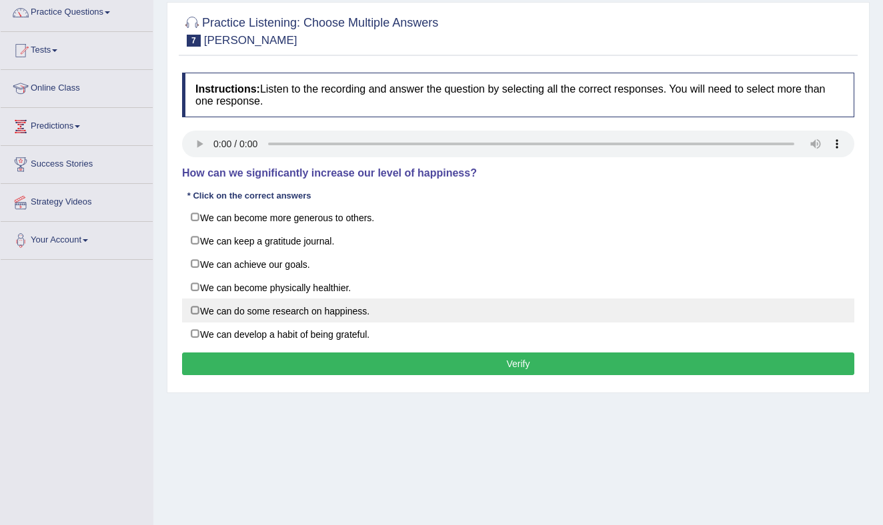
click at [192, 309] on label "We can do some research on happiness." at bounding box center [518, 311] width 672 height 24
checkbox input "true"
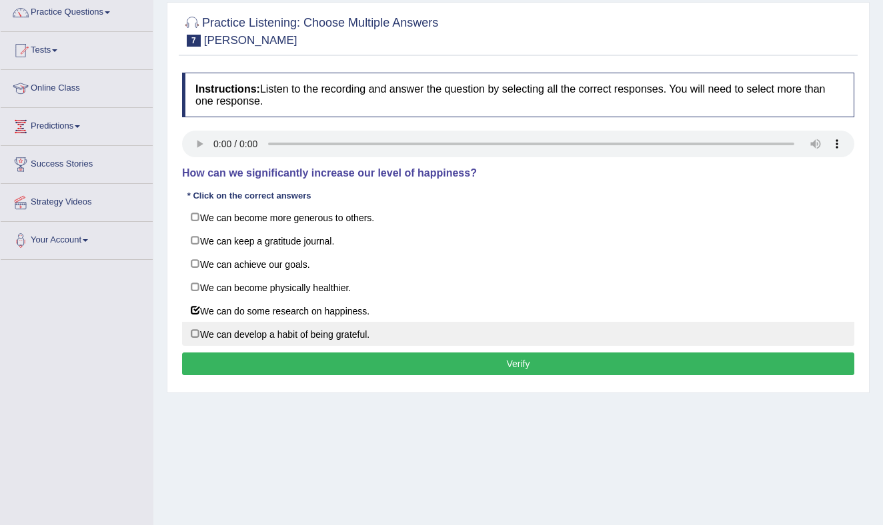
click at [193, 330] on label "We can develop a habit of being grateful." at bounding box center [518, 334] width 672 height 24
checkbox input "true"
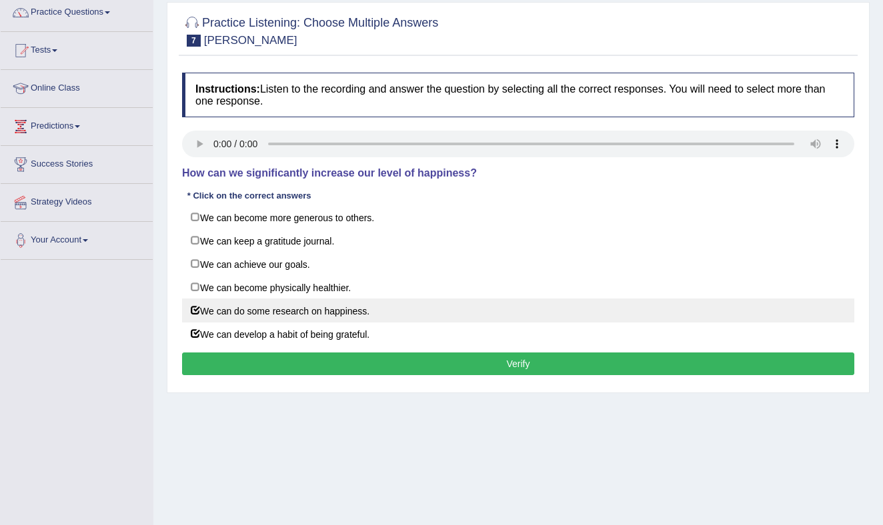
click at [196, 307] on label "We can do some research on happiness." at bounding box center [518, 311] width 672 height 24
checkbox input "false"
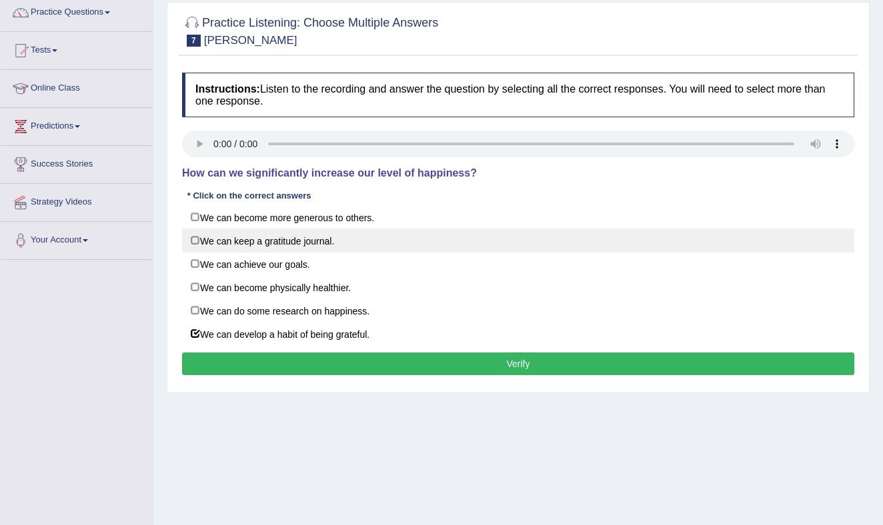
click at [197, 238] on label "We can keep a gratitude journal." at bounding box center [518, 241] width 672 height 24
checkbox input "true"
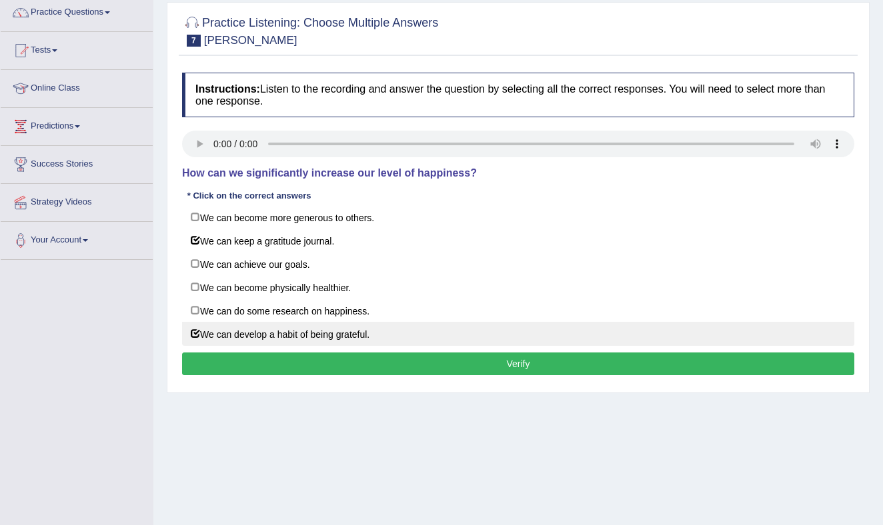
click at [485, 360] on button "Verify" at bounding box center [518, 364] width 672 height 23
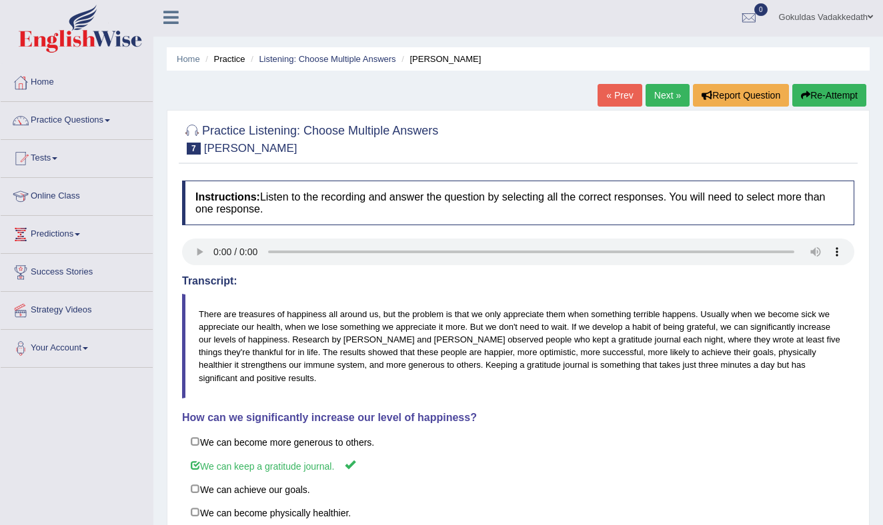
scroll to position [0, 0]
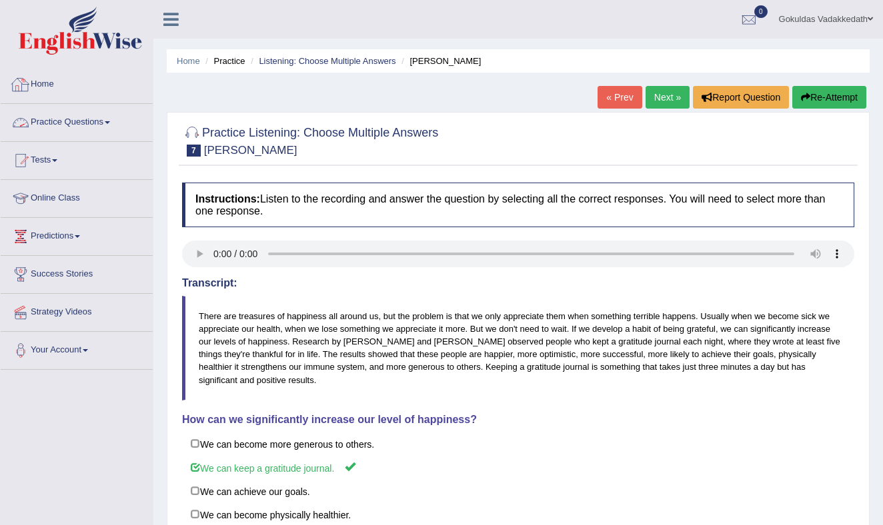
click at [92, 118] on link "Practice Questions" at bounding box center [77, 120] width 152 height 33
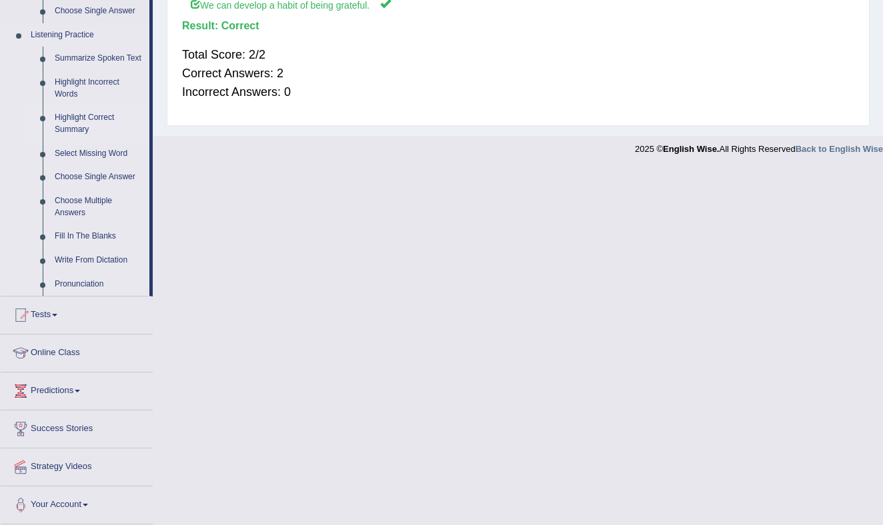
scroll to position [569, 0]
click at [103, 233] on link "Fill In The Blanks" at bounding box center [99, 237] width 101 height 24
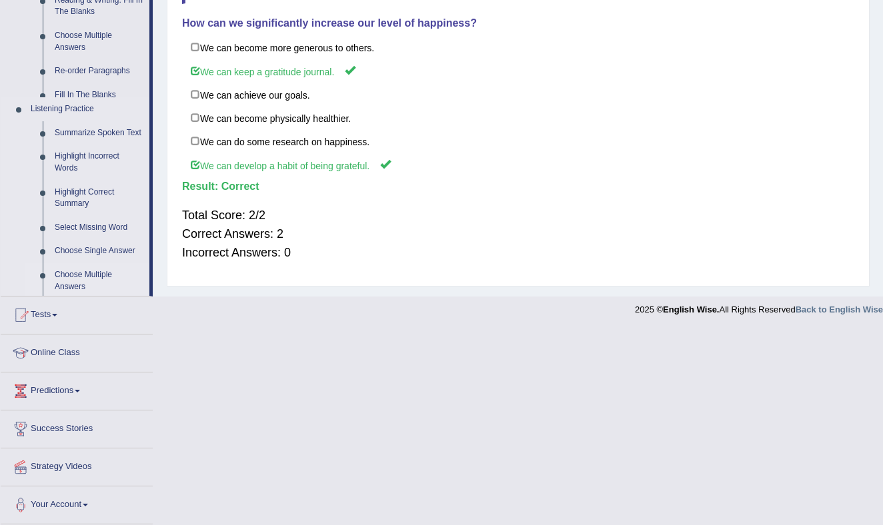
scroll to position [201, 0]
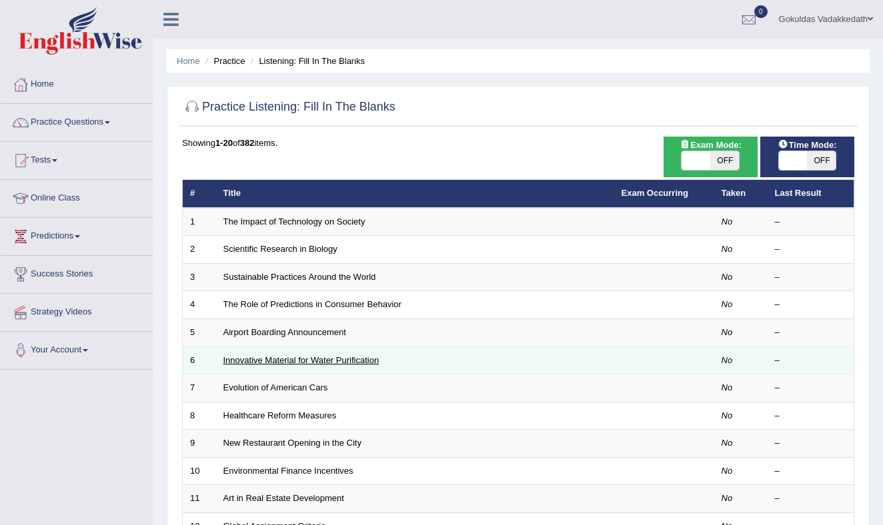
click at [310, 361] on link "Innovative Material for Water Purification" at bounding box center [301, 360] width 156 height 10
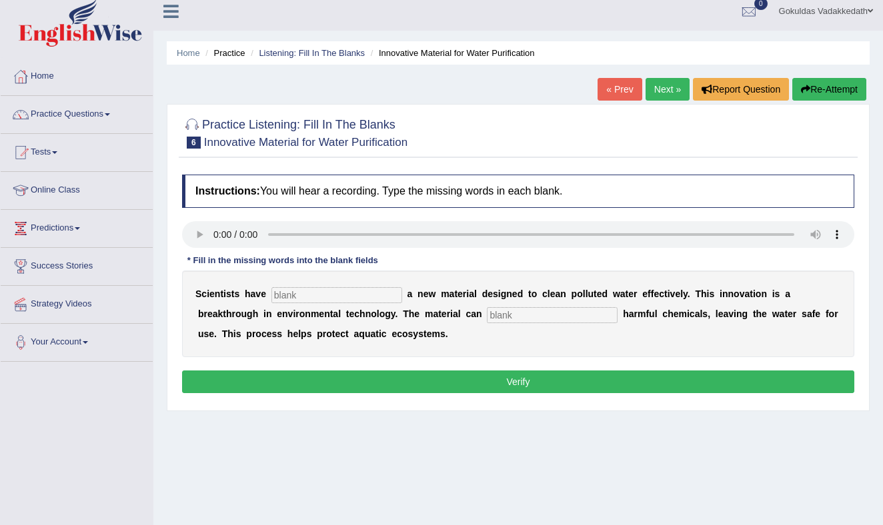
scroll to position [11, 0]
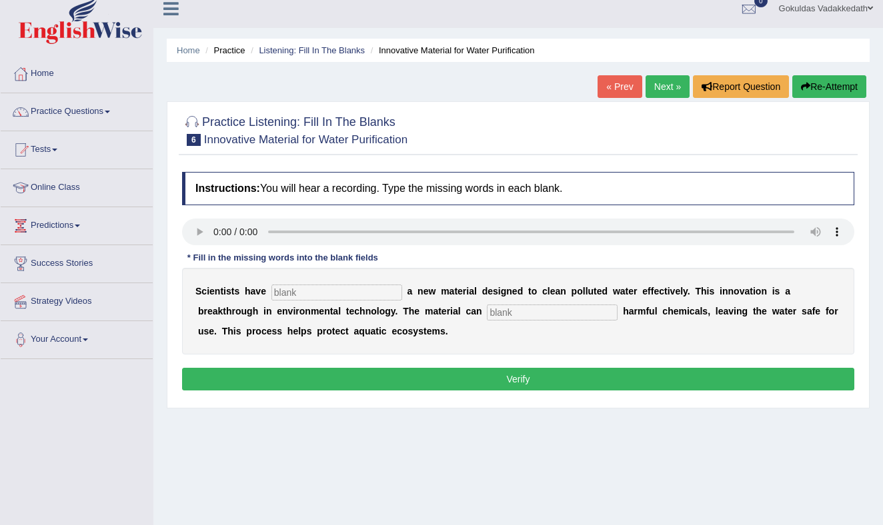
click at [277, 294] on input "text" at bounding box center [336, 293] width 131 height 16
type input "made"
click at [487, 311] on input "text" at bounding box center [552, 313] width 131 height 16
type input "obsurve"
click at [488, 379] on button "Verify" at bounding box center [518, 379] width 672 height 23
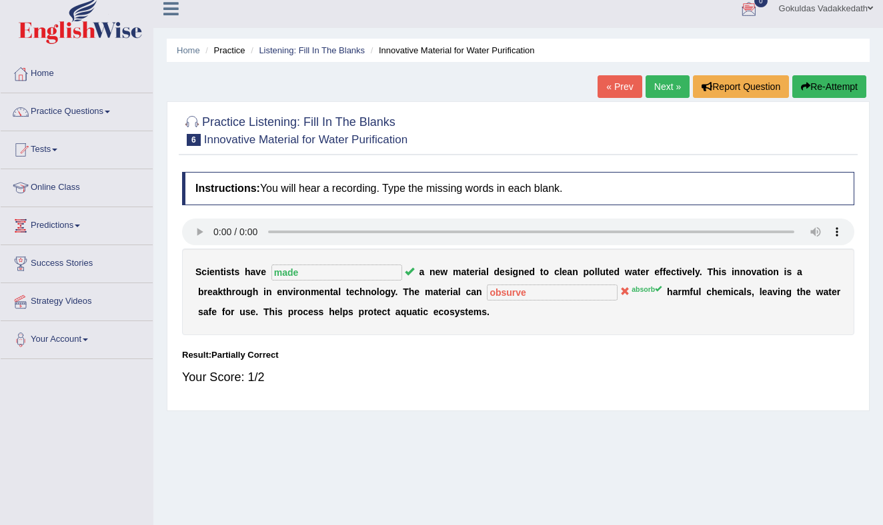
click at [656, 83] on link "Next »" at bounding box center [667, 86] width 44 height 23
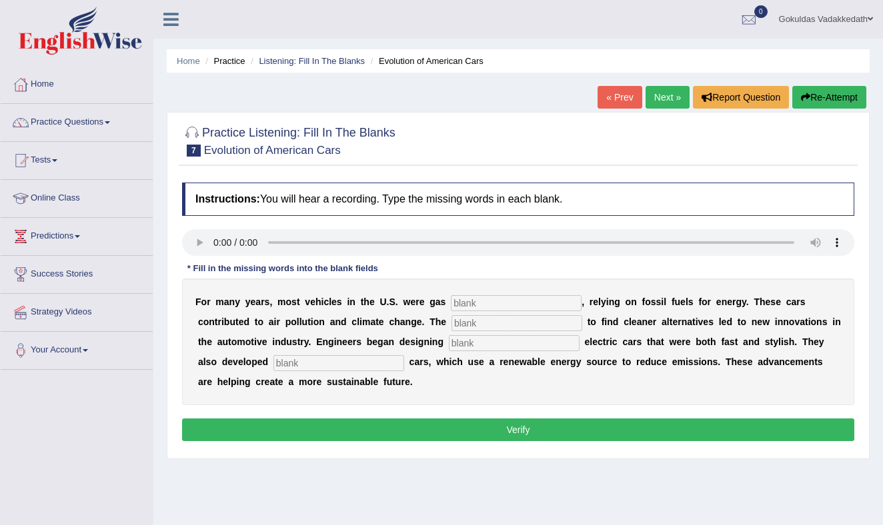
click at [476, 303] on input "text" at bounding box center [516, 303] width 131 height 16
type input "powered"
click at [452, 323] on input "text" at bounding box center [516, 323] width 131 height 16
type input "ugrrgency"
click at [449, 350] on input "text" at bounding box center [514, 343] width 131 height 16
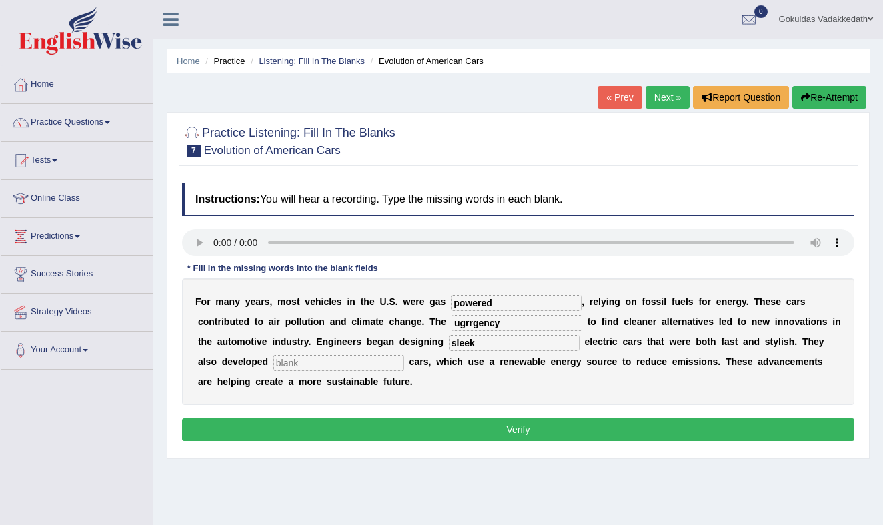
type input "sleek"
click at [279, 356] on input "text" at bounding box center [338, 363] width 131 height 16
type input "hydrogen"
click at [463, 322] on input "ugrrgency" at bounding box center [516, 323] width 131 height 16
click at [451, 325] on input "ugrgency" at bounding box center [516, 323] width 131 height 16
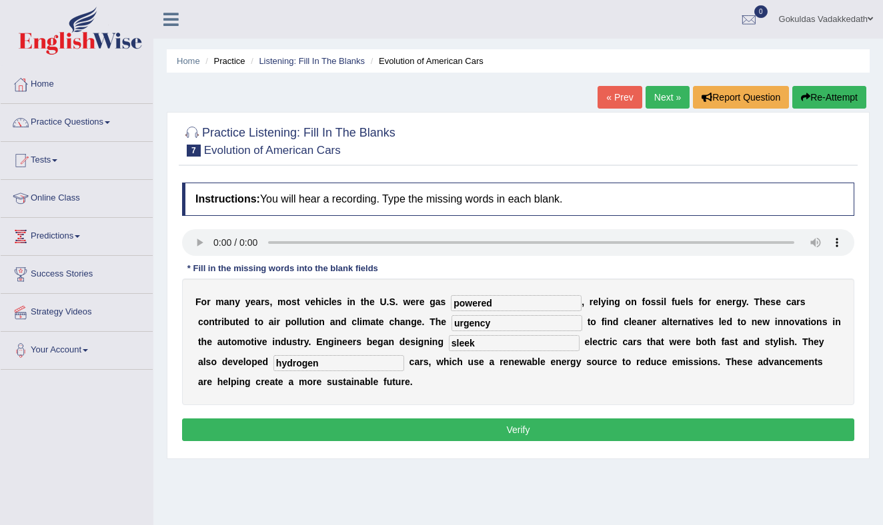
type input "urgency"
click at [482, 425] on button "Verify" at bounding box center [518, 430] width 672 height 23
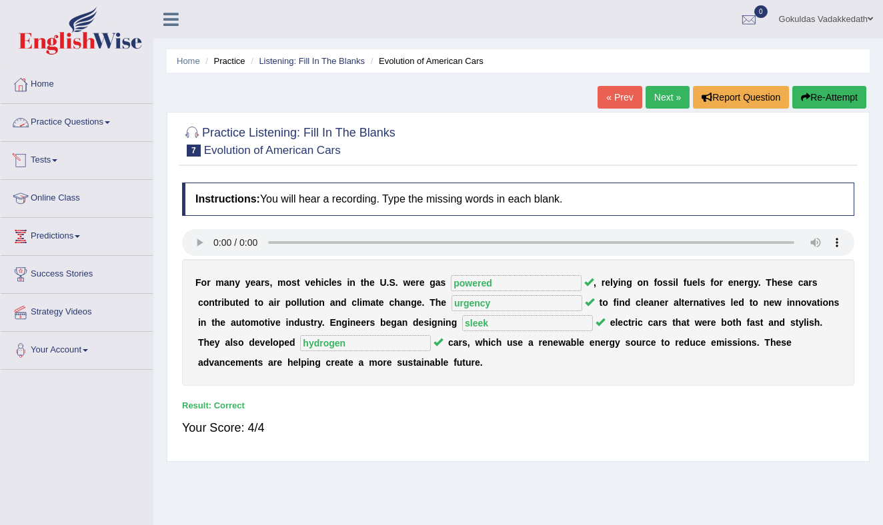
click at [112, 120] on link "Practice Questions" at bounding box center [77, 120] width 152 height 33
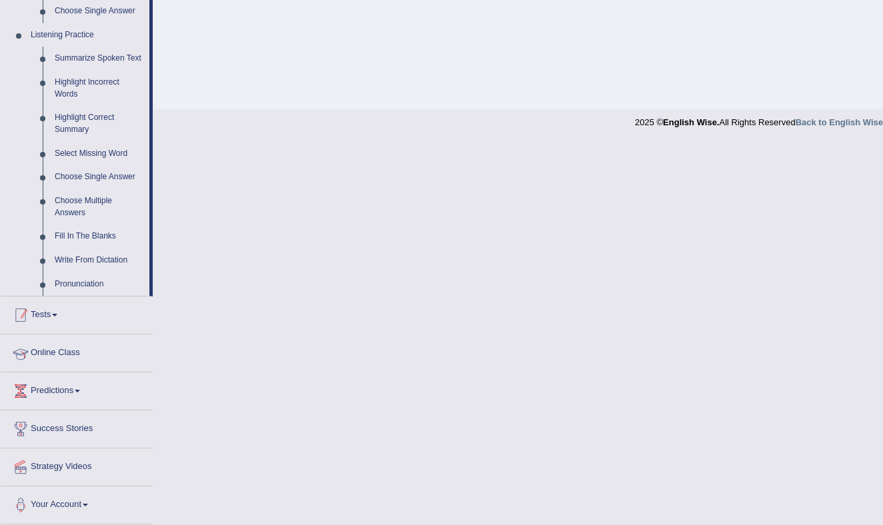
scroll to position [569, 0]
click at [90, 258] on link "Write From Dictation" at bounding box center [99, 261] width 101 height 24
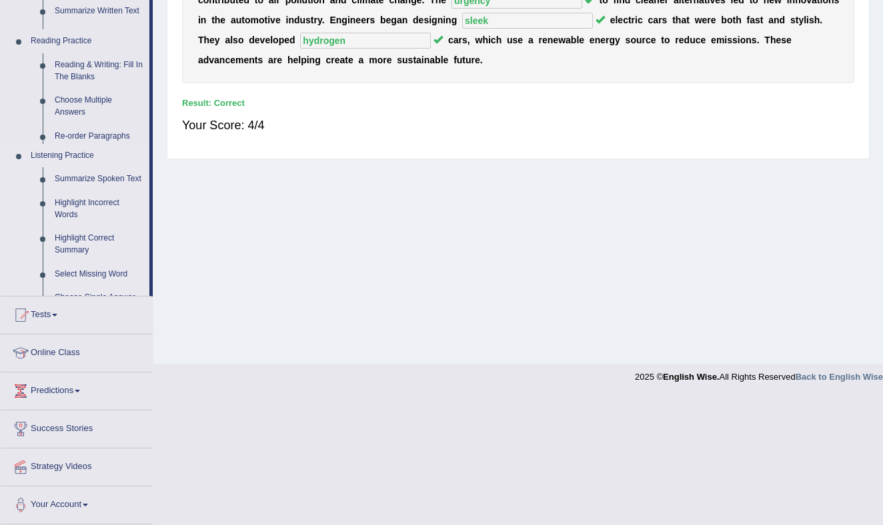
scroll to position [175, 0]
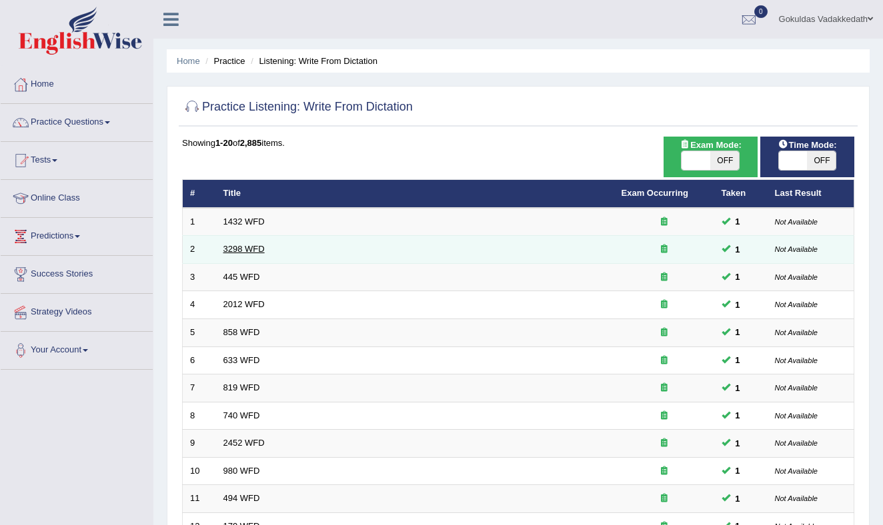
click at [259, 249] on link "3298 WFD" at bounding box center [243, 249] width 41 height 10
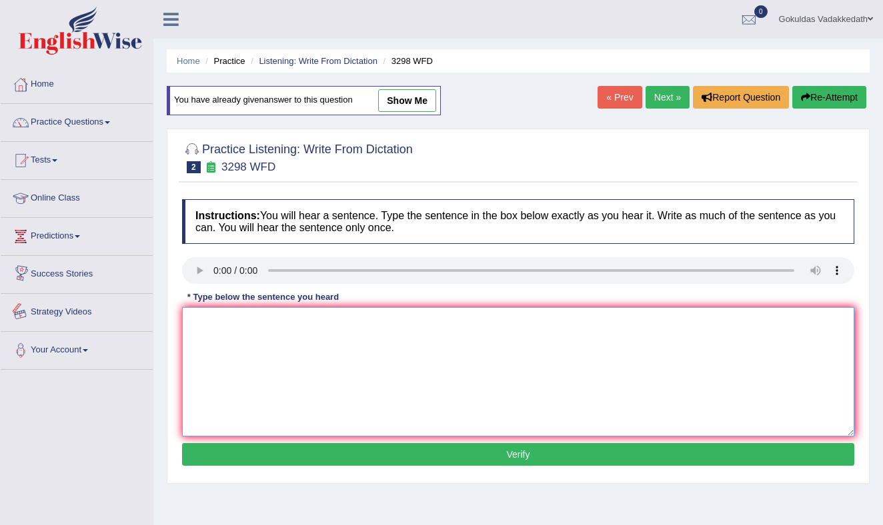
click at [209, 341] on textarea at bounding box center [518, 371] width 672 height 129
type textarea "Animal behaviour is the simmaller as it insist to of the human."
click at [319, 453] on button "Verify" at bounding box center [518, 454] width 672 height 23
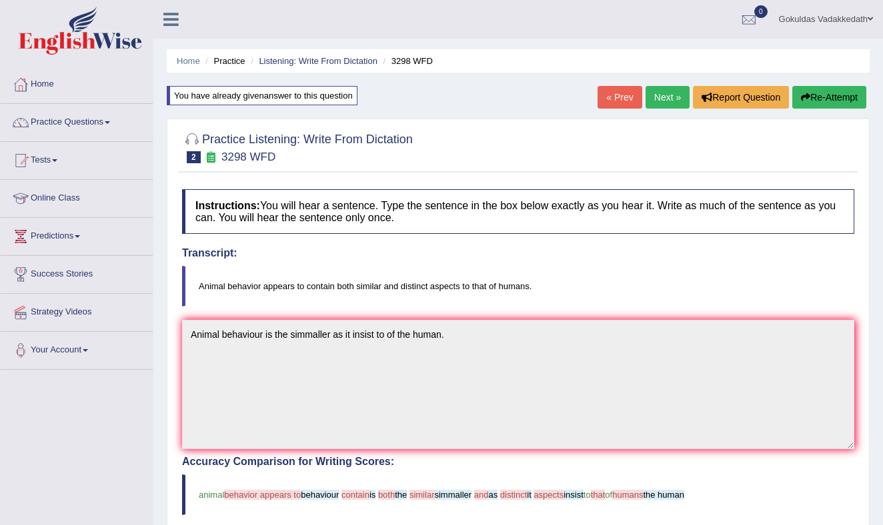
click at [664, 99] on link "Next »" at bounding box center [667, 97] width 44 height 23
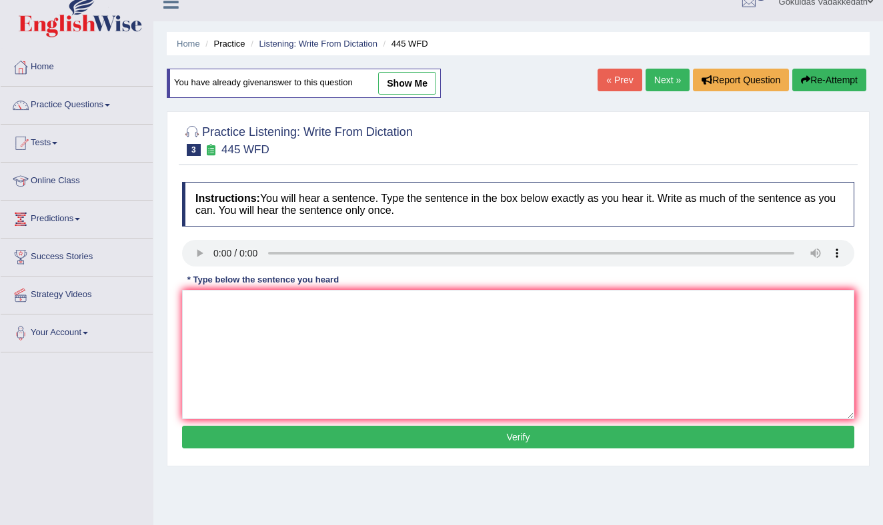
scroll to position [27, 0]
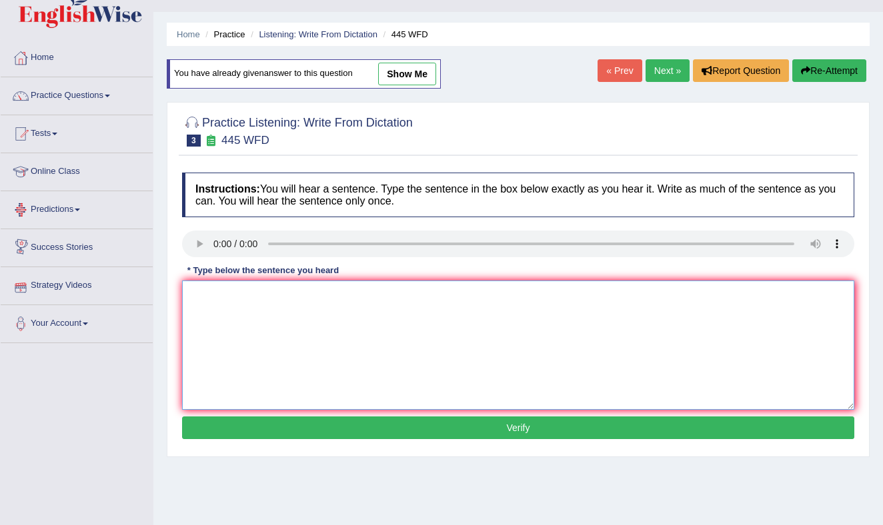
click at [209, 293] on textarea at bounding box center [518, 345] width 672 height 129
type textarea "T"
type textarea "An american astonant are made a plan to a landing a spaceship at the on the mar…"
click at [431, 426] on button "Verify" at bounding box center [518, 428] width 672 height 23
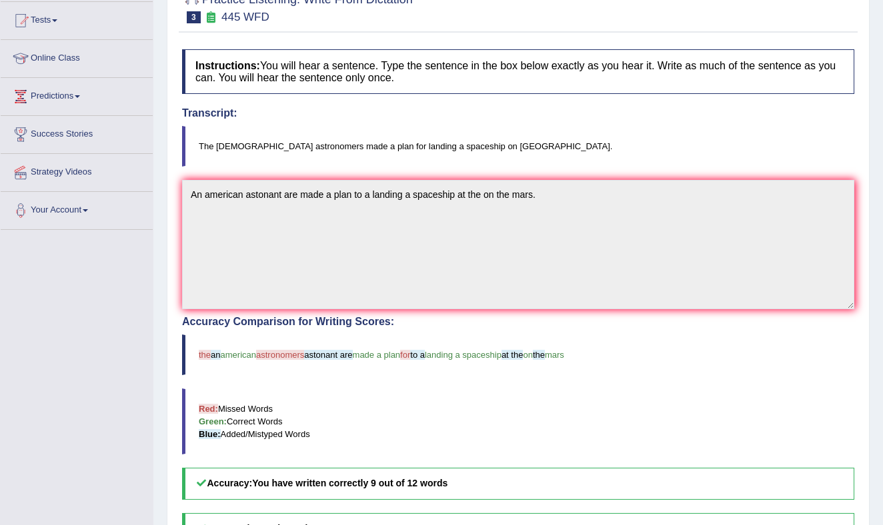
scroll to position [0, 0]
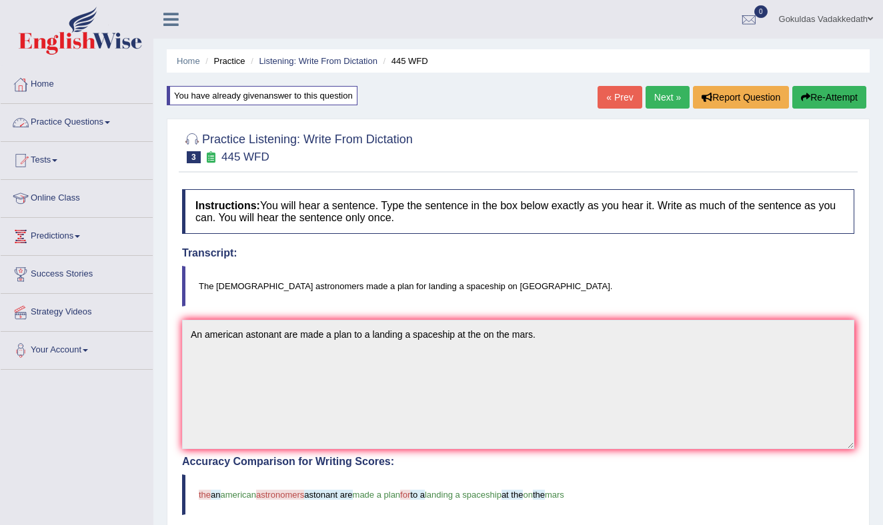
click at [62, 86] on link "Home" at bounding box center [77, 82] width 152 height 33
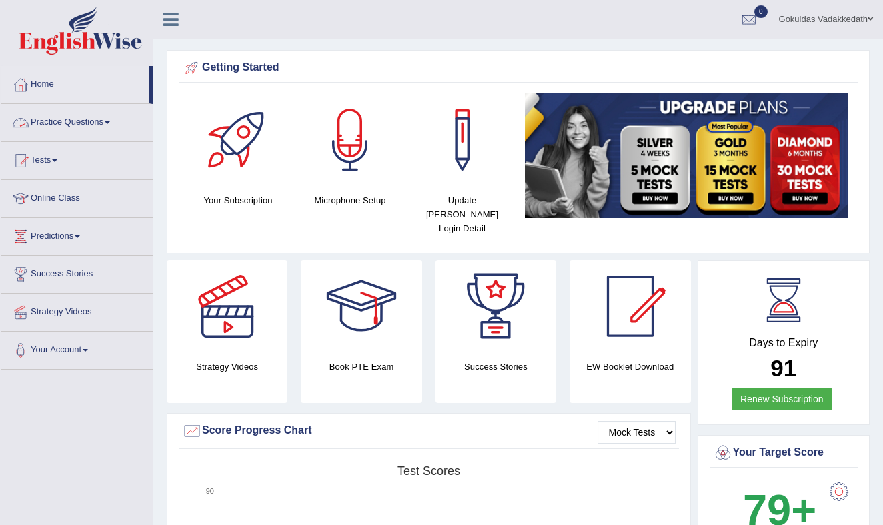
click at [106, 122] on link "Practice Questions" at bounding box center [77, 120] width 152 height 33
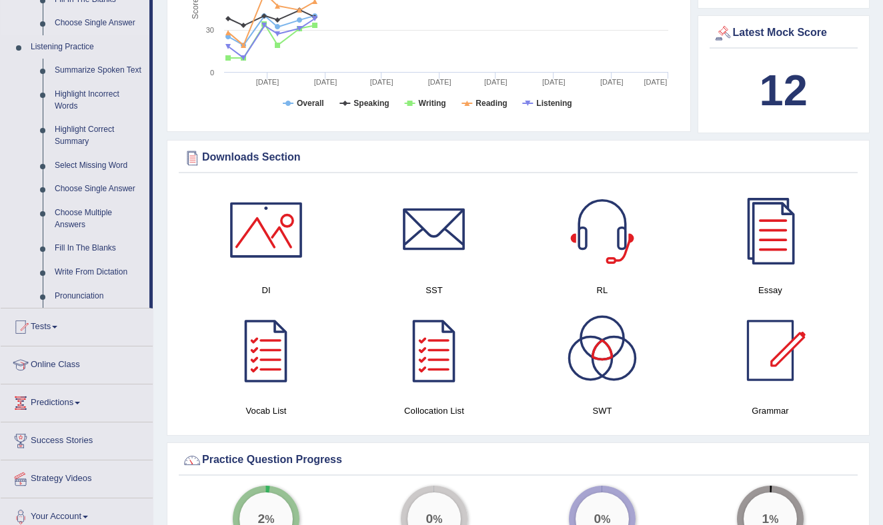
scroll to position [549, 0]
